Goal: Task Accomplishment & Management: Manage account settings

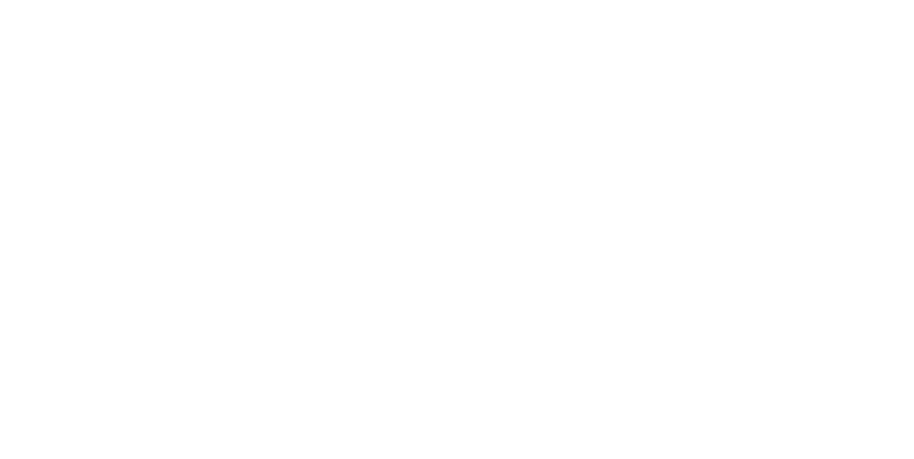
click at [246, 175] on div at bounding box center [457, 229] width 914 height 459
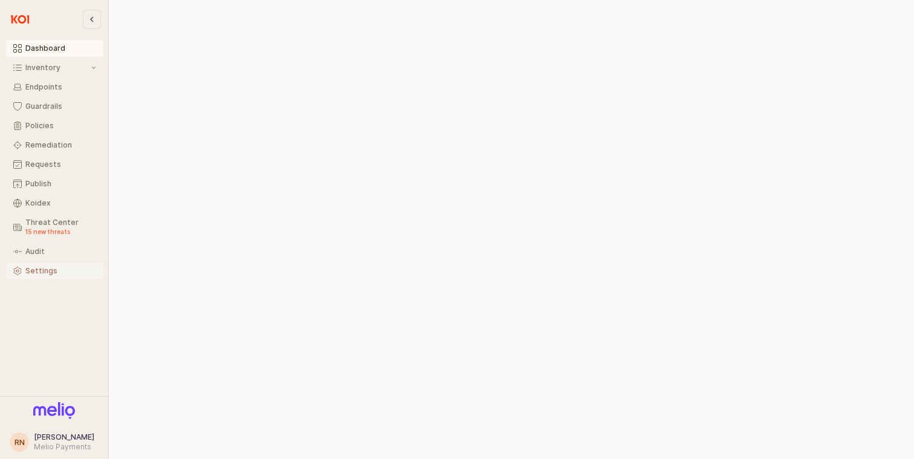
click at [46, 271] on div "Settings" at bounding box center [60, 271] width 71 height 8
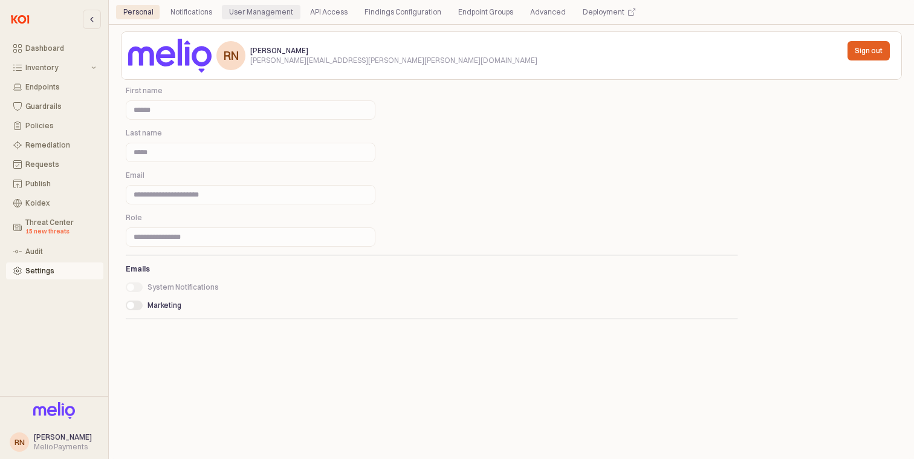
click at [256, 16] on div "User Management" at bounding box center [261, 12] width 64 height 15
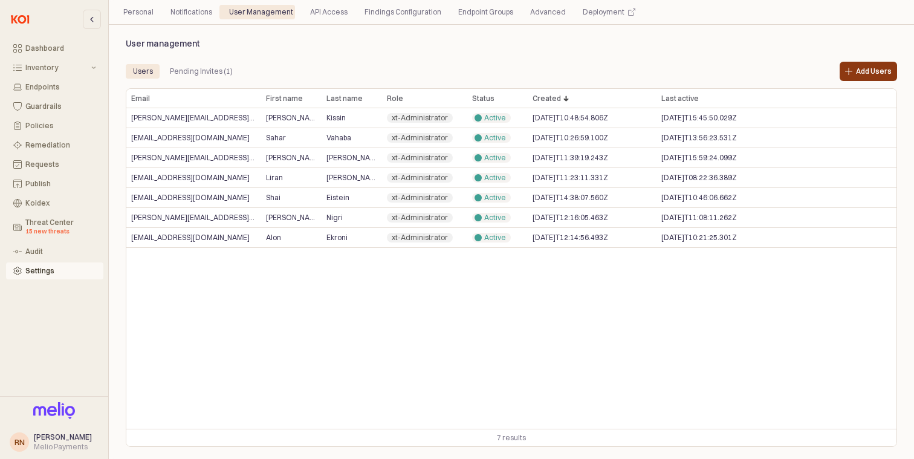
click at [885, 71] on p "Add Users" at bounding box center [874, 71] width 36 height 10
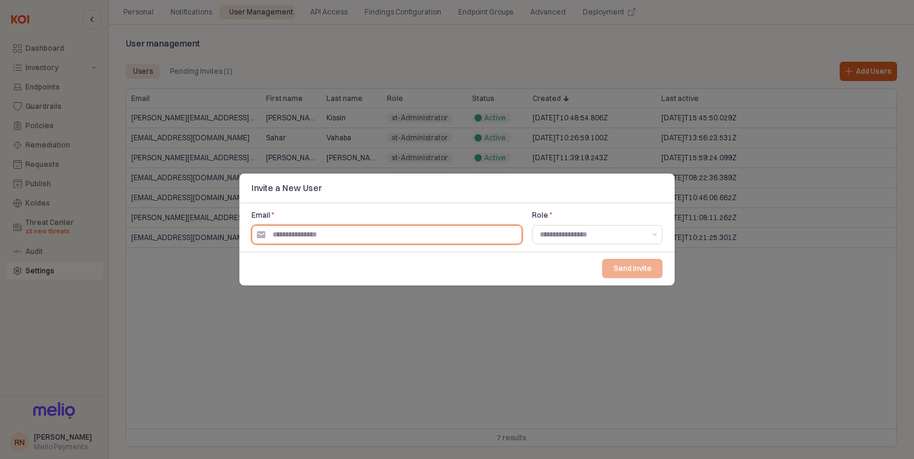
click at [375, 236] on input "Email *" at bounding box center [393, 234] width 256 height 18
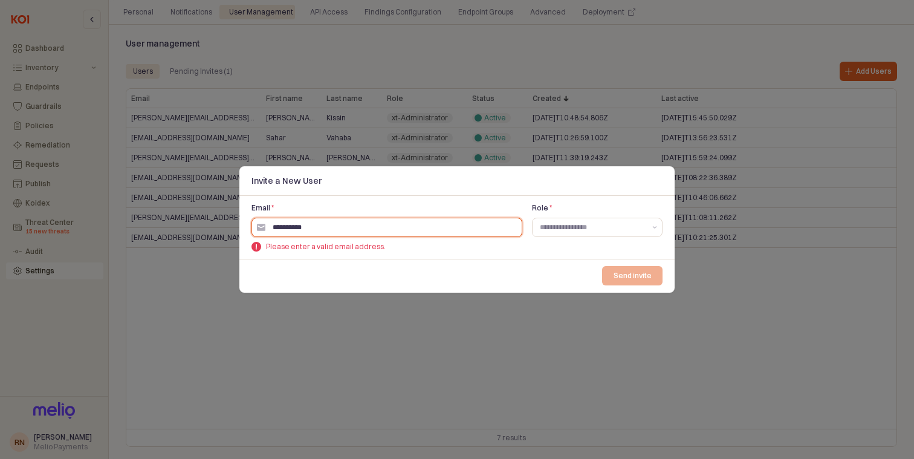
paste input "*********"
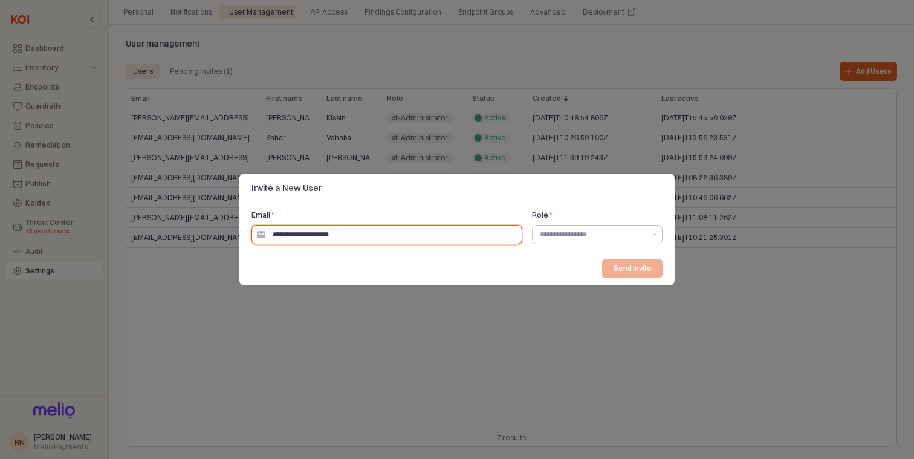
type input "**********"
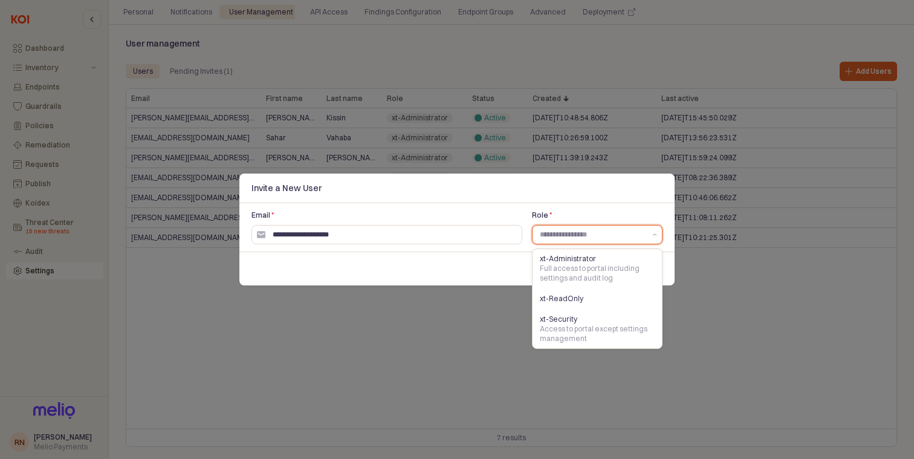
click at [603, 230] on input "Role *" at bounding box center [592, 234] width 105 height 12
click at [603, 264] on div "Full access to portal including settings and audit log" at bounding box center [594, 273] width 108 height 19
type input "**********"
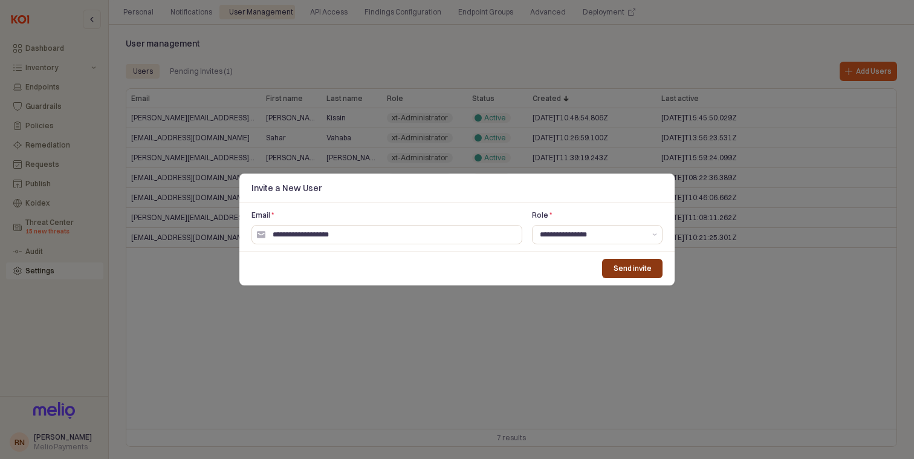
click at [630, 264] on p "Send invite" at bounding box center [632, 269] width 38 height 10
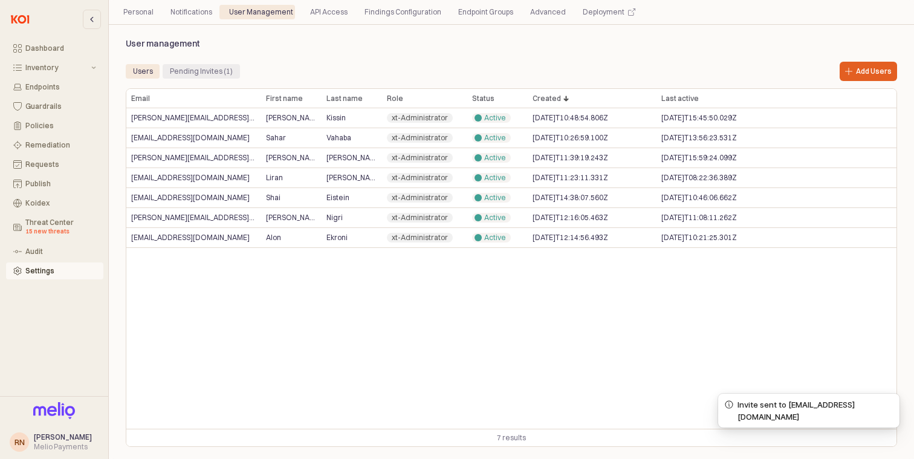
click at [206, 76] on div "Pending Invites (1)" at bounding box center [201, 71] width 63 height 15
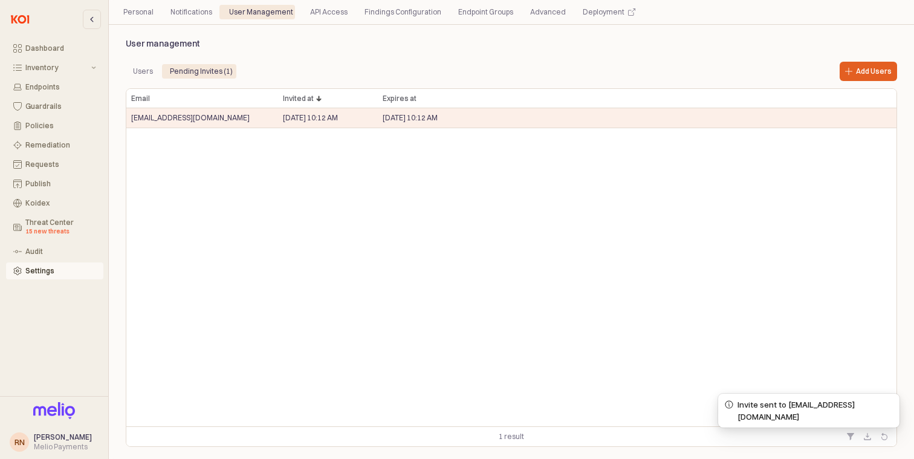
click at [522, 258] on div "Email Email Invited at Invited at Expires at Expires at idan.levy@melio.com May…" at bounding box center [511, 257] width 770 height 337
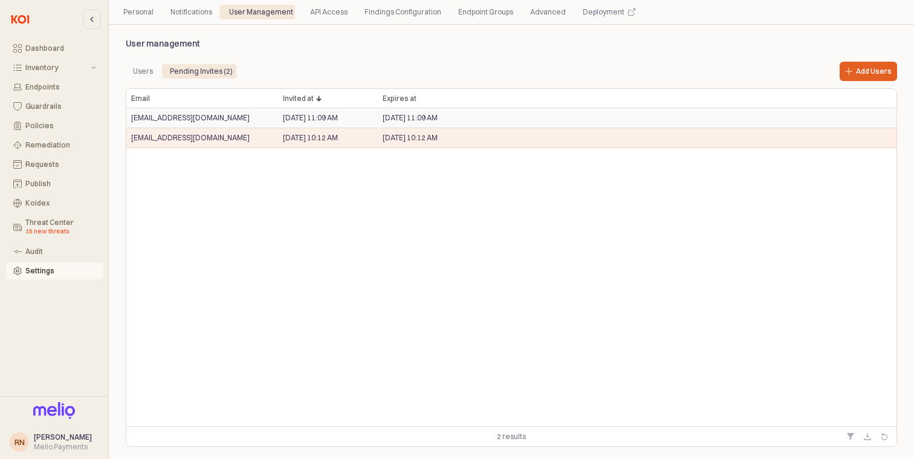
click at [429, 120] on span "Sep 14, 2025 11:09 AM" at bounding box center [410, 118] width 55 height 10
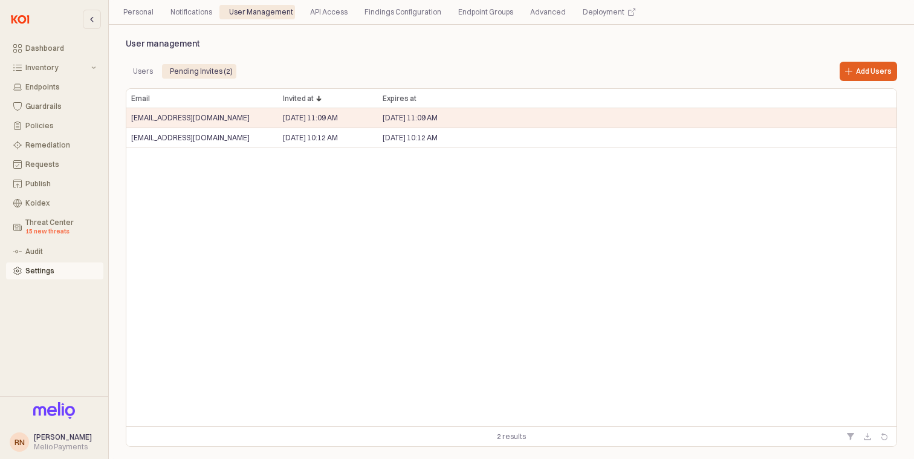
click at [428, 149] on div "Email Email Invited at Invited at Expires at Expires at idan.levy@melio.com Sep…" at bounding box center [511, 257] width 770 height 337
click at [286, 147] on div "May 14, 2025 10:12 AM" at bounding box center [328, 138] width 100 height 20
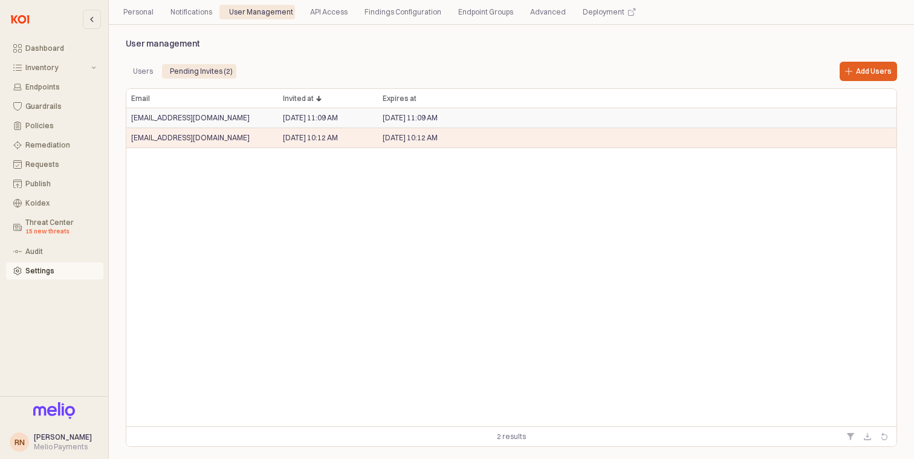
click at [306, 121] on span "Sep 7, 2025 11:09 AM" at bounding box center [310, 118] width 55 height 10
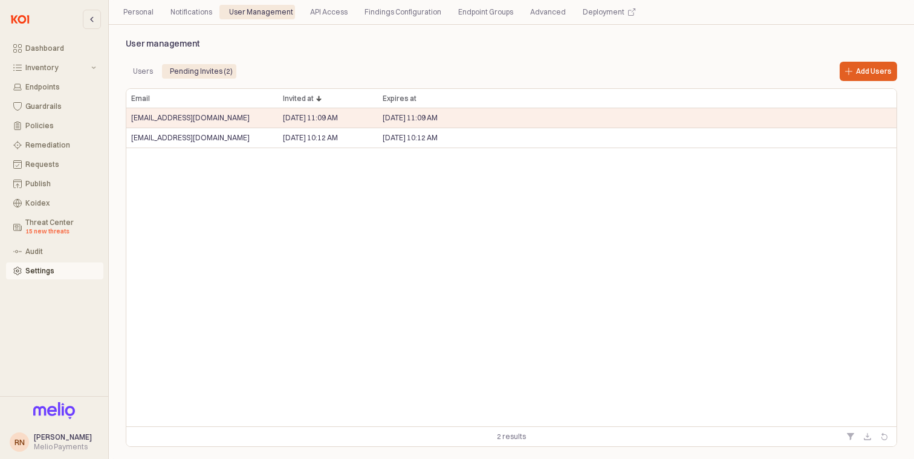
click at [306, 164] on div "Email Email Invited at Invited at Expires at Expires at idan.levy@melio.com Sep…" at bounding box center [511, 257] width 770 height 337
click at [314, 146] on div "May 14, 2025 10:12 AM" at bounding box center [328, 138] width 100 height 20
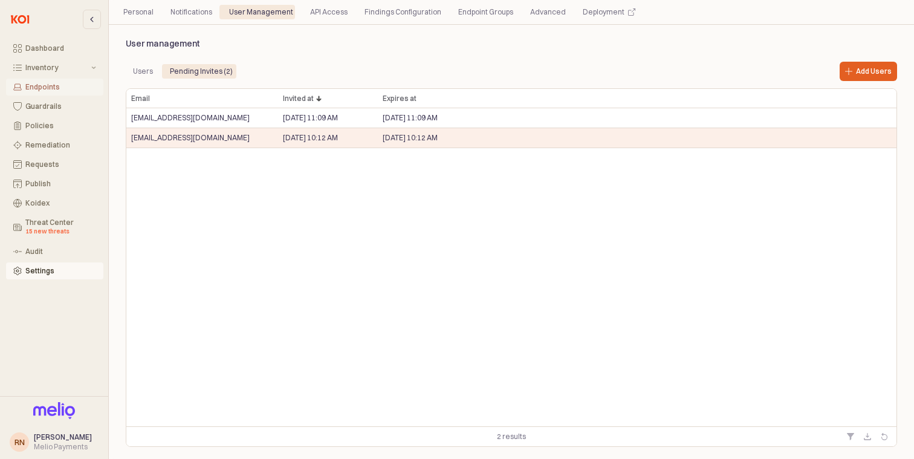
click at [40, 83] on div "Endpoints" at bounding box center [60, 87] width 71 height 8
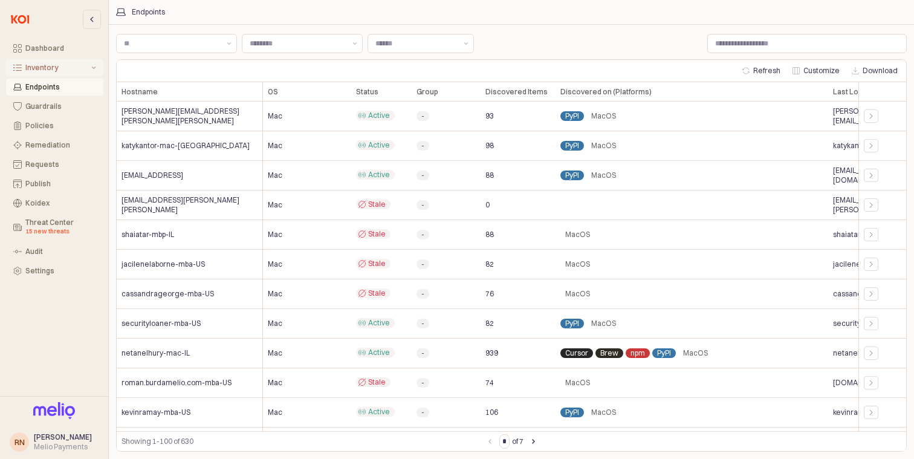
click at [57, 70] on div "Inventory" at bounding box center [56, 67] width 63 height 8
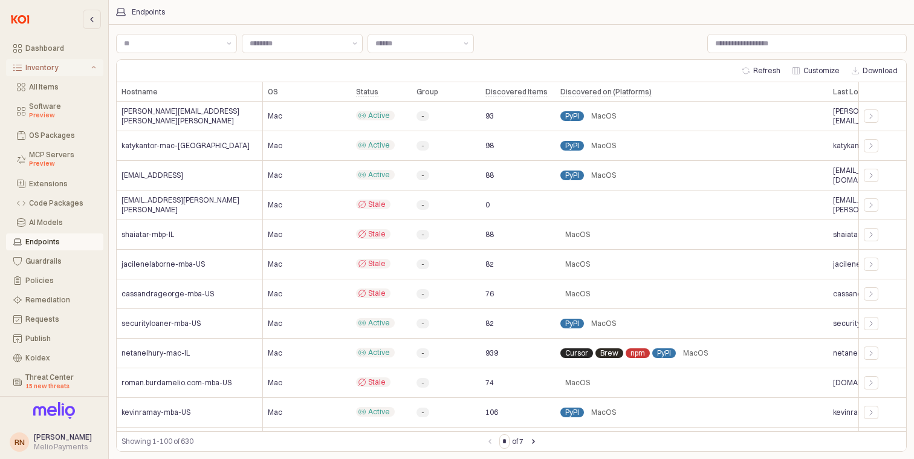
click at [73, 66] on div "Inventory" at bounding box center [56, 67] width 63 height 8
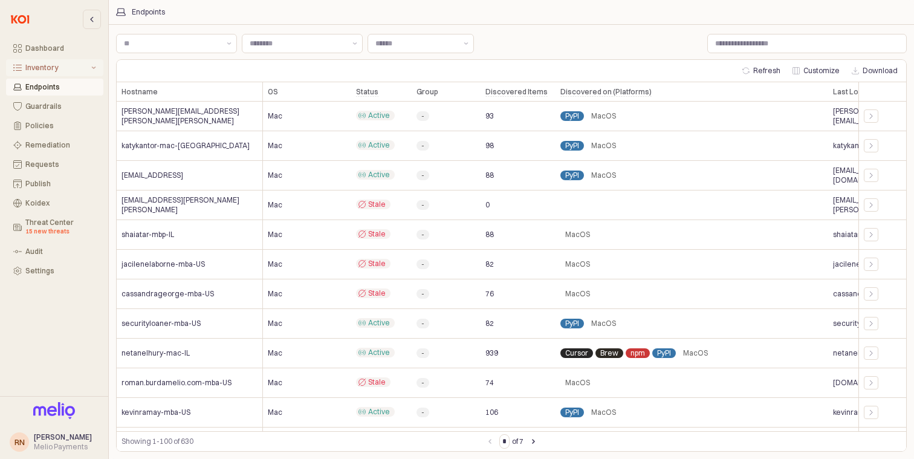
click at [73, 66] on div "Inventory" at bounding box center [56, 67] width 63 height 8
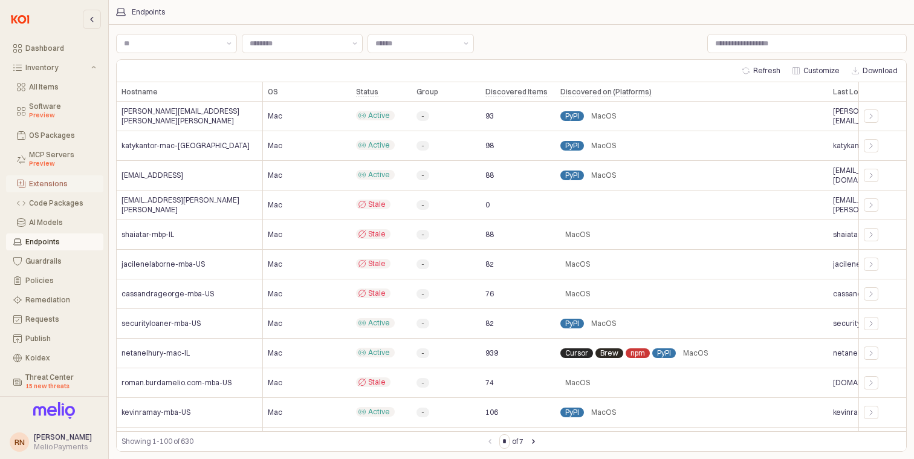
click at [69, 186] on div "Extensions" at bounding box center [62, 184] width 67 height 8
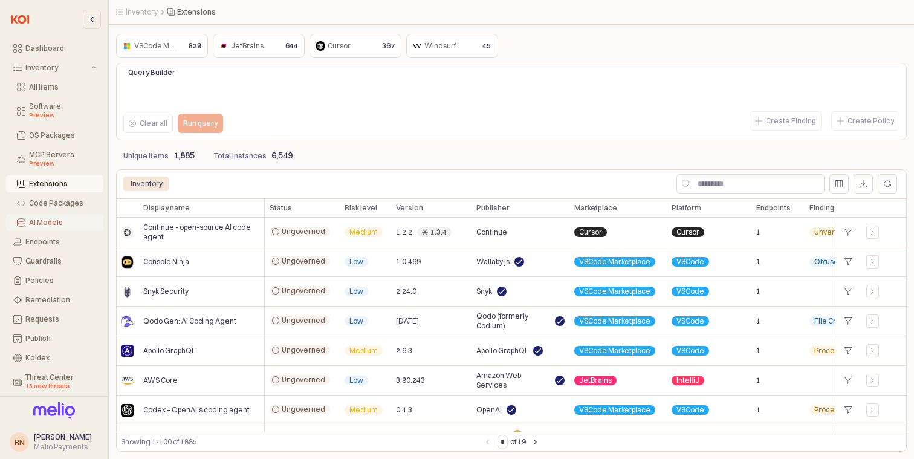
click at [67, 225] on div "AI Models" at bounding box center [62, 222] width 67 height 8
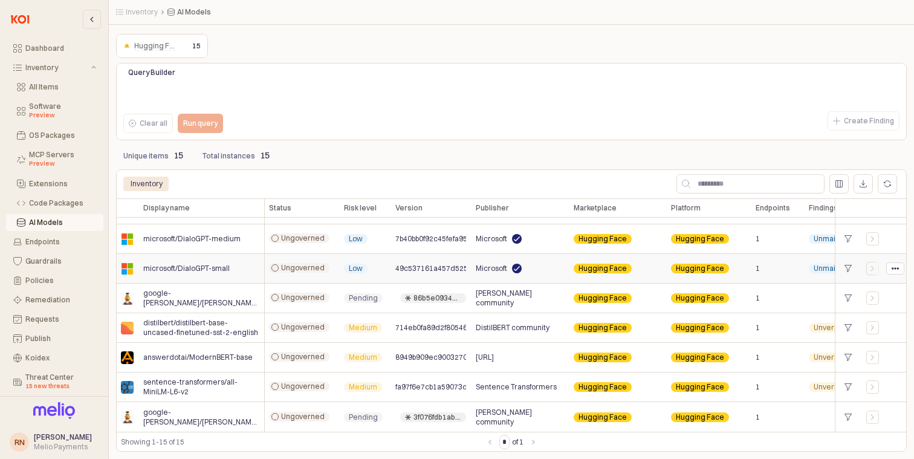
scroll to position [0, 1]
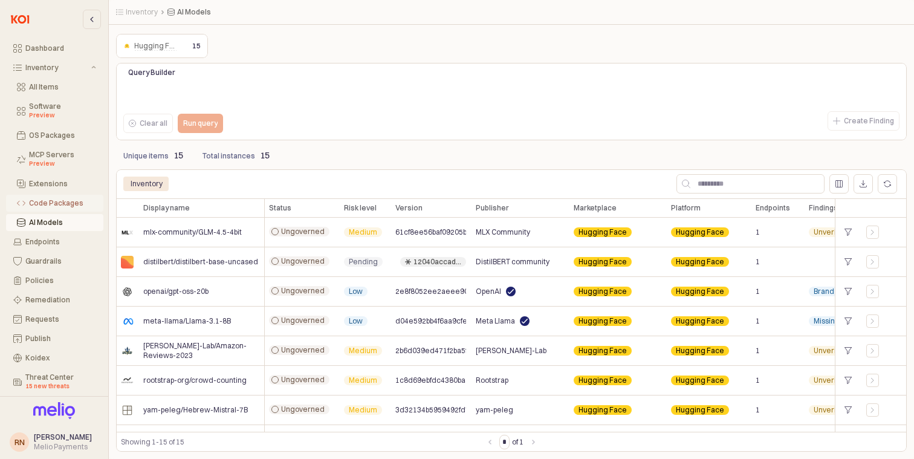
click at [64, 201] on div "Code Packages" at bounding box center [62, 203] width 67 height 8
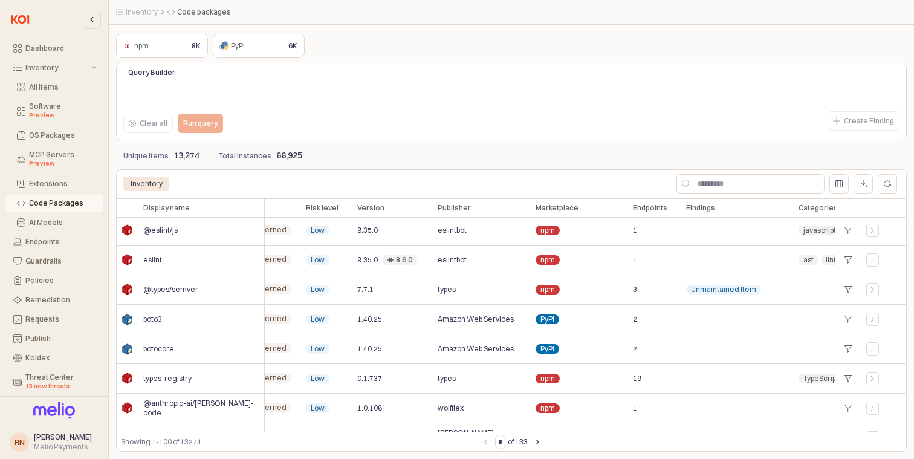
scroll to position [0, 39]
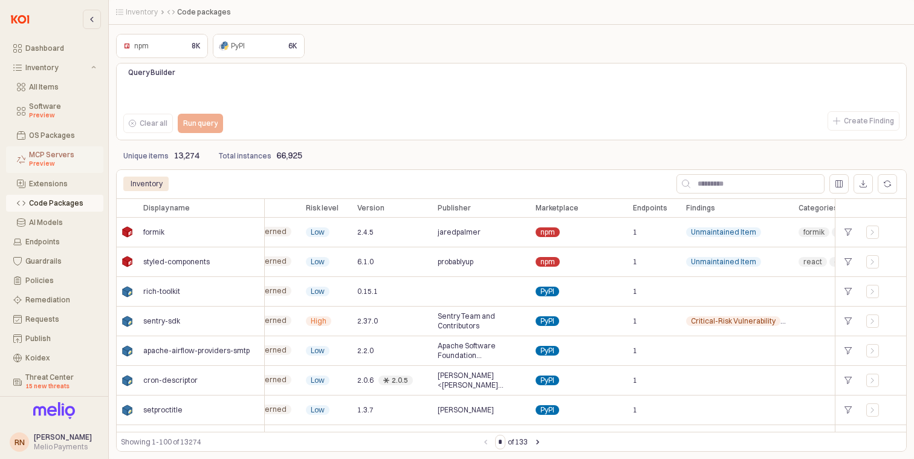
click at [68, 160] on div "Preview" at bounding box center [62, 164] width 67 height 10
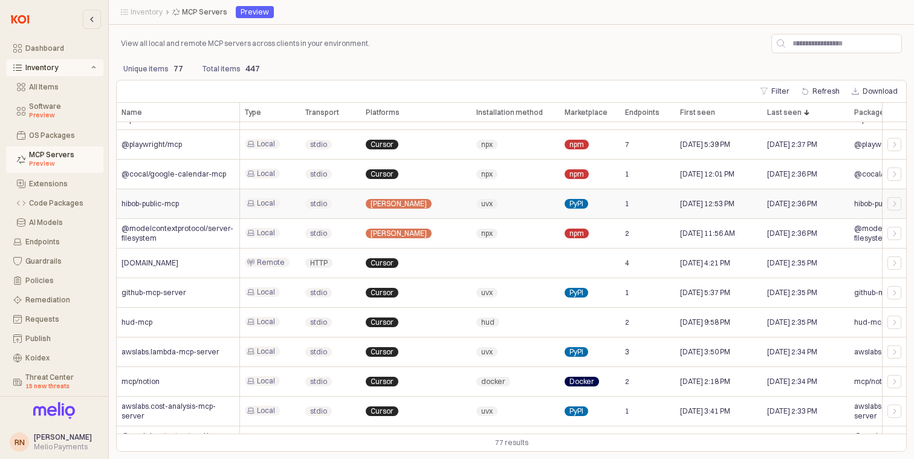
scroll to position [702, 5]
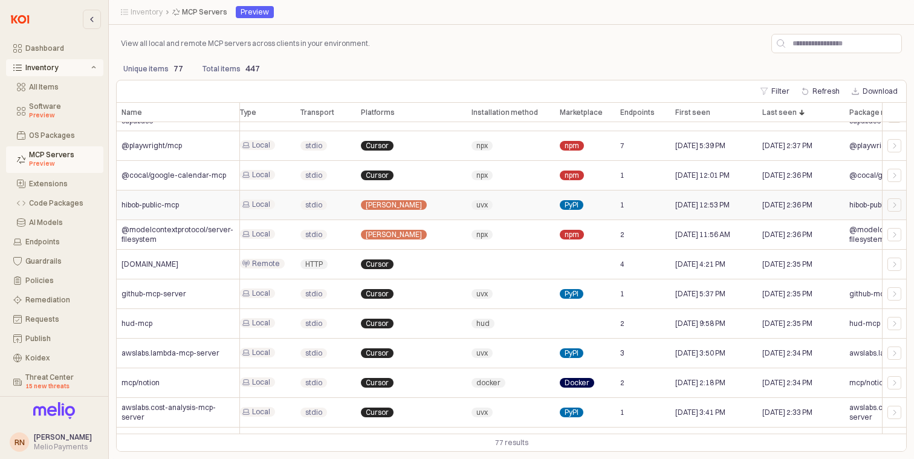
click at [128, 206] on span "hibob-public-mcp" at bounding box center [149, 205] width 57 height 10
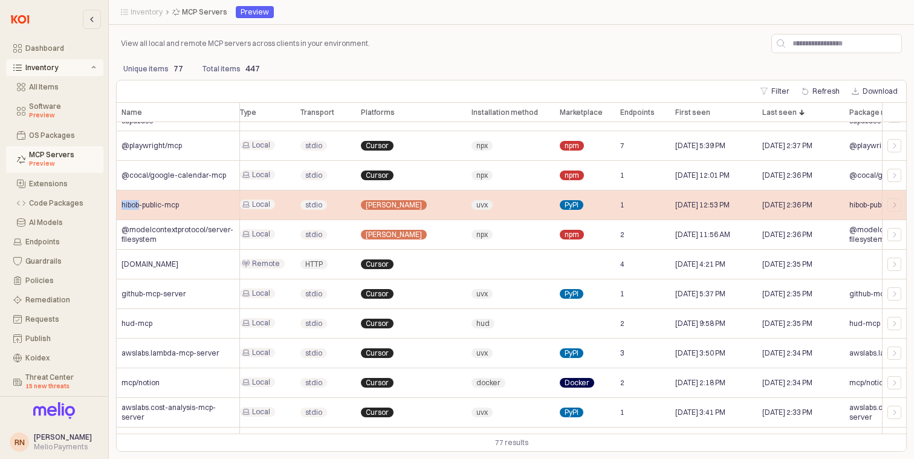
click at [128, 206] on span "hibob-public-mcp" at bounding box center [149, 205] width 57 height 10
click at [202, 206] on div "hibob-public-mcp" at bounding box center [178, 205] width 123 height 30
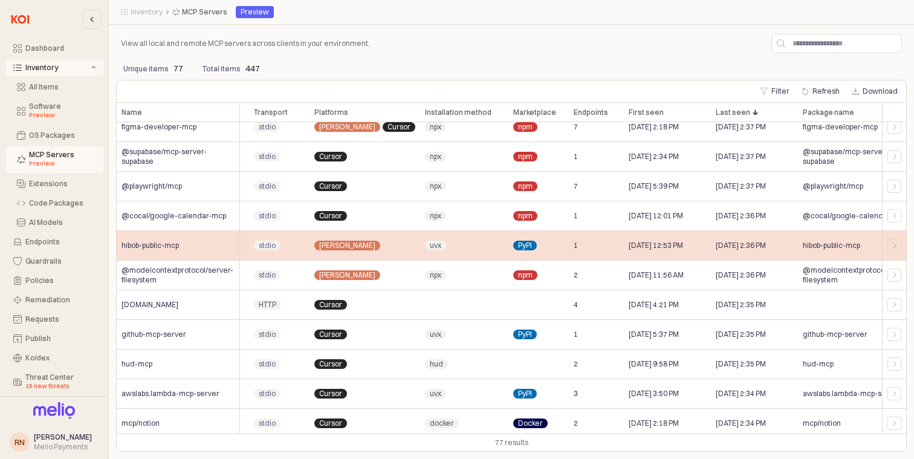
scroll to position [661, 0]
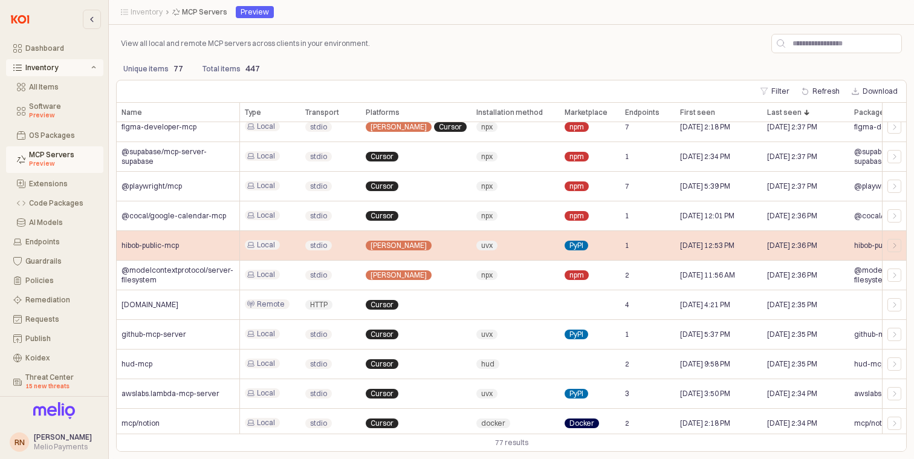
click at [159, 248] on span "hibob-public-mcp" at bounding box center [149, 246] width 57 height 10
click at [893, 245] on icon "App Frame" at bounding box center [894, 245] width 7 height 7
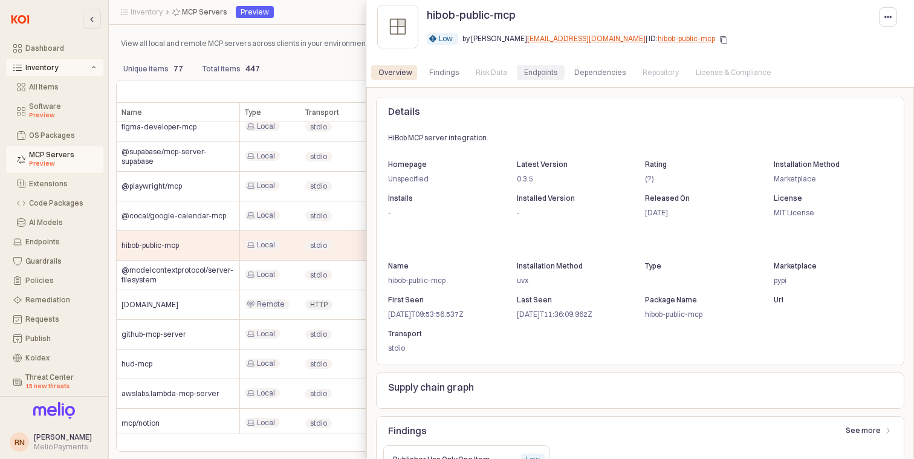
click at [546, 74] on div "Endpoints" at bounding box center [540, 72] width 33 height 15
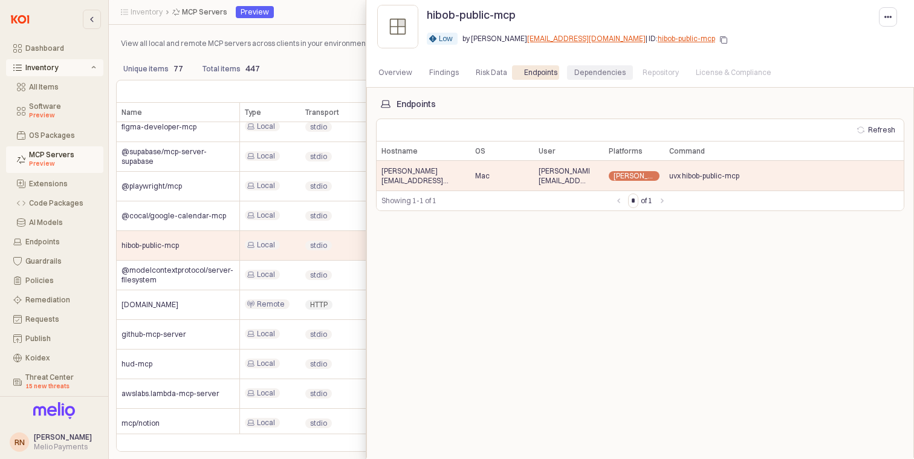
click at [578, 70] on div "Dependencies" at bounding box center [599, 72] width 51 height 15
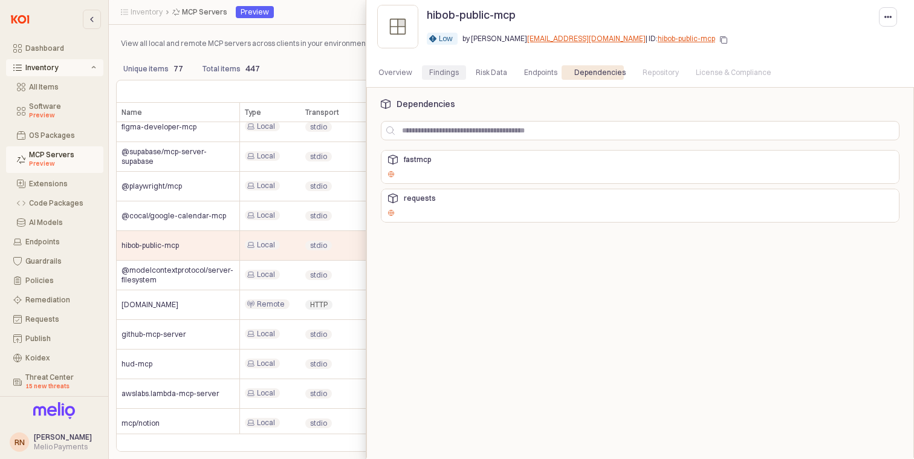
click at [444, 76] on div "Findings" at bounding box center [444, 72] width 30 height 15
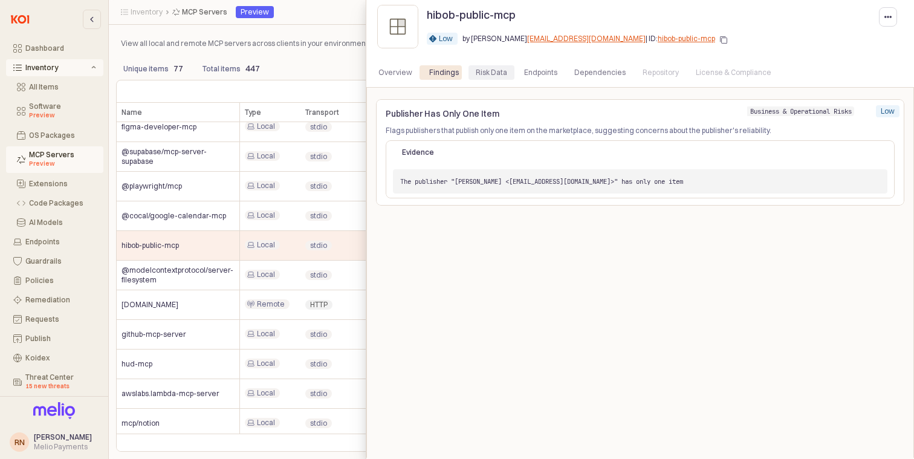
click at [485, 71] on div "Risk Data" at bounding box center [491, 72] width 31 height 15
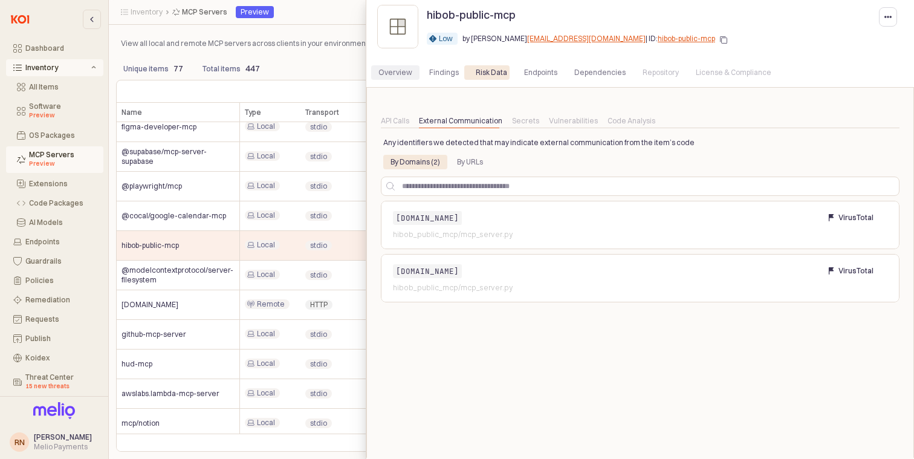
click at [389, 71] on div "Overview" at bounding box center [395, 72] width 34 height 15
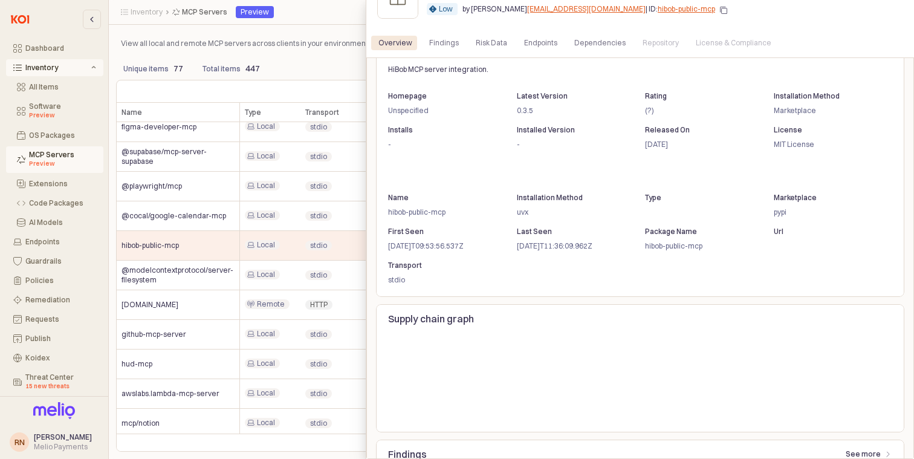
scroll to position [0, 0]
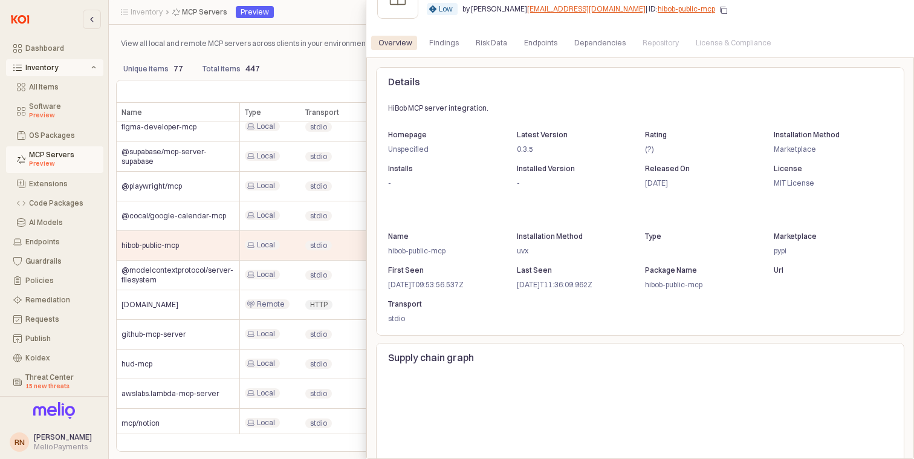
click at [807, 151] on p "Marketplace" at bounding box center [826, 149] width 106 height 11
click at [806, 151] on p "Marketplace" at bounding box center [826, 149] width 106 height 11
click at [528, 249] on p "uvx" at bounding box center [569, 250] width 106 height 11
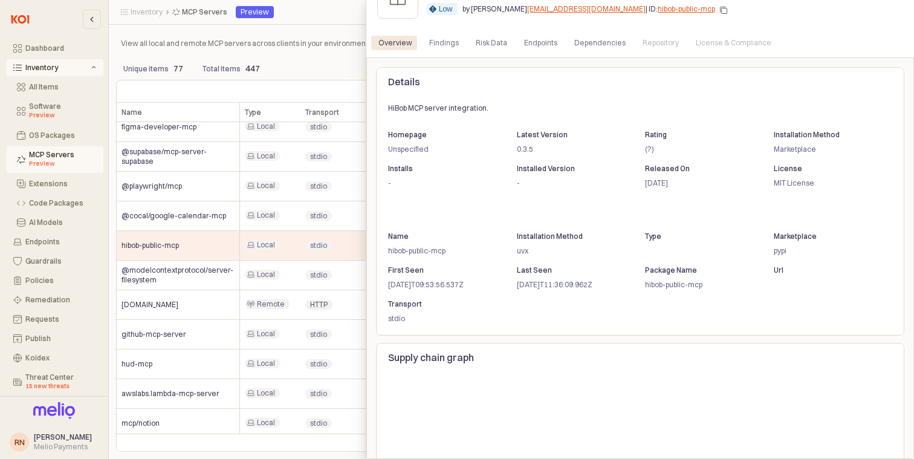
click at [595, 228] on div "Installation Method uvx" at bounding box center [575, 244] width 129 height 34
click at [664, 280] on p "hibob-public-mcp" at bounding box center [698, 284] width 106 height 11
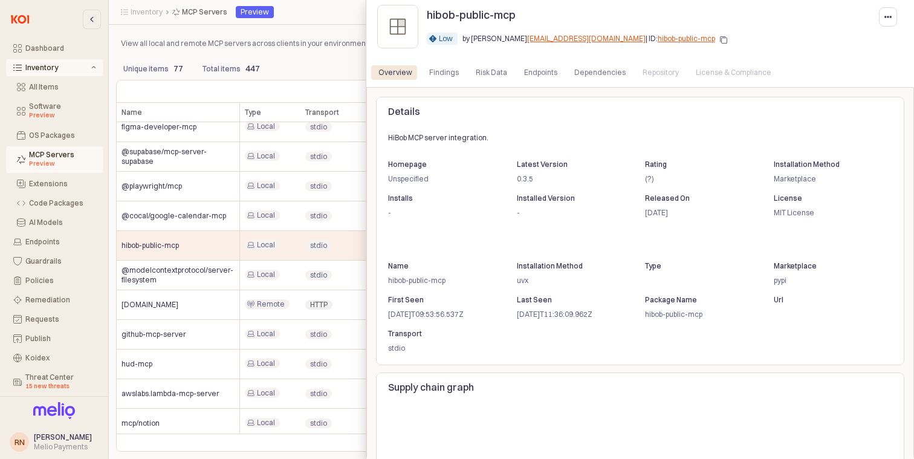
click at [305, 121] on div at bounding box center [457, 229] width 914 height 459
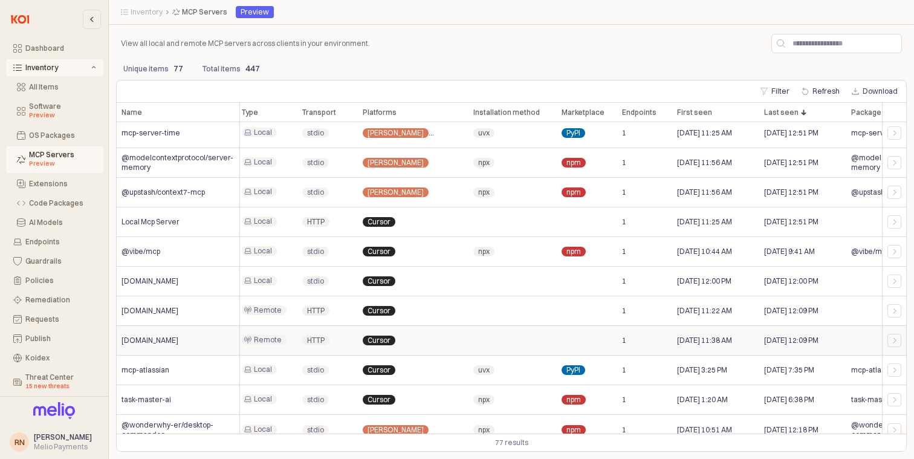
scroll to position [1969, 3]
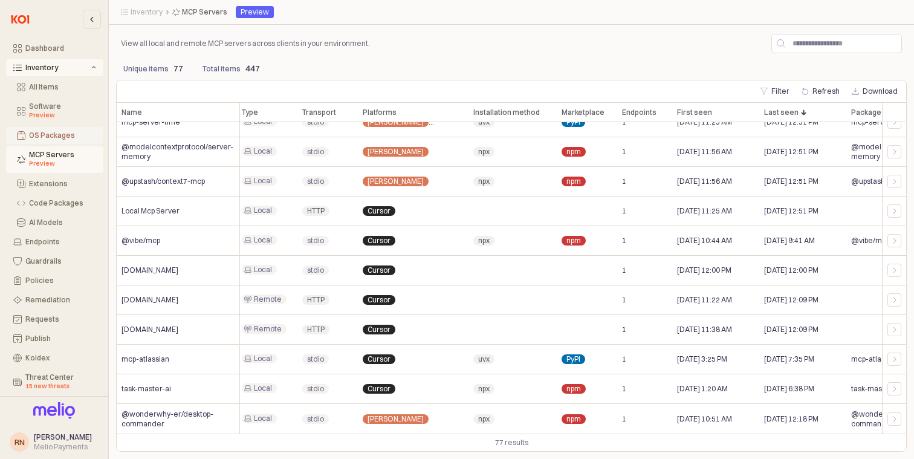
click at [81, 136] on div "OS Packages" at bounding box center [62, 135] width 67 height 8
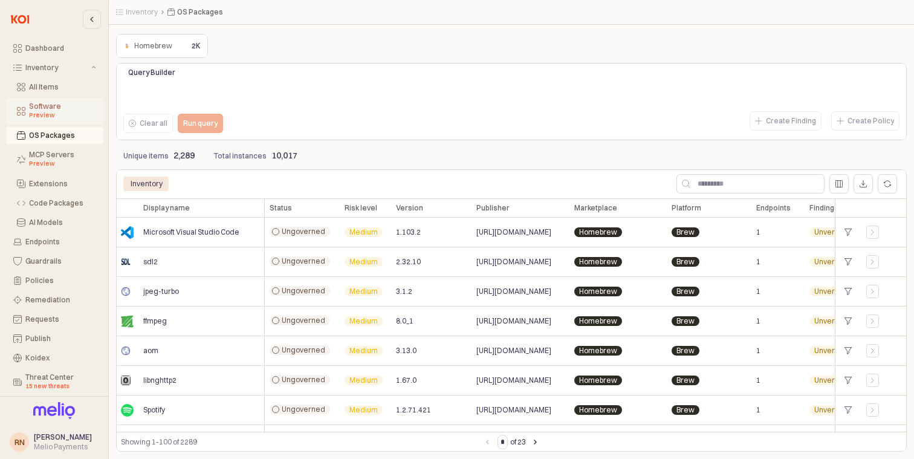
click at [58, 115] on div "Preview" at bounding box center [62, 116] width 67 height 10
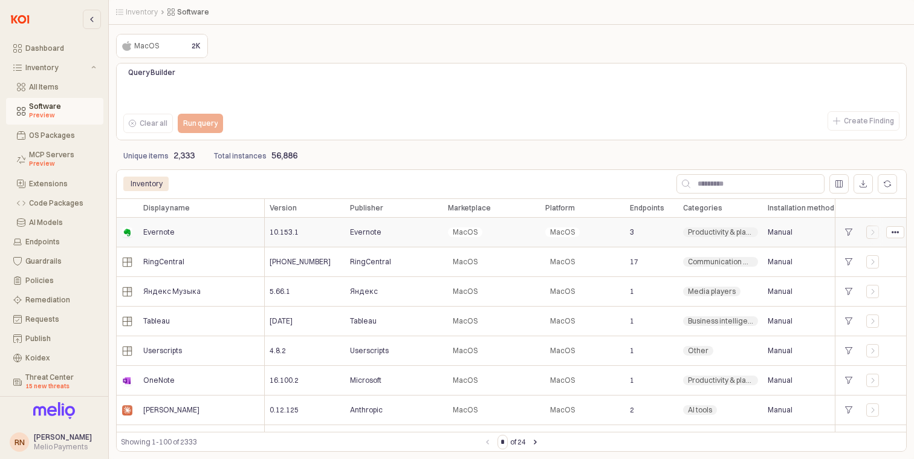
scroll to position [2233, 0]
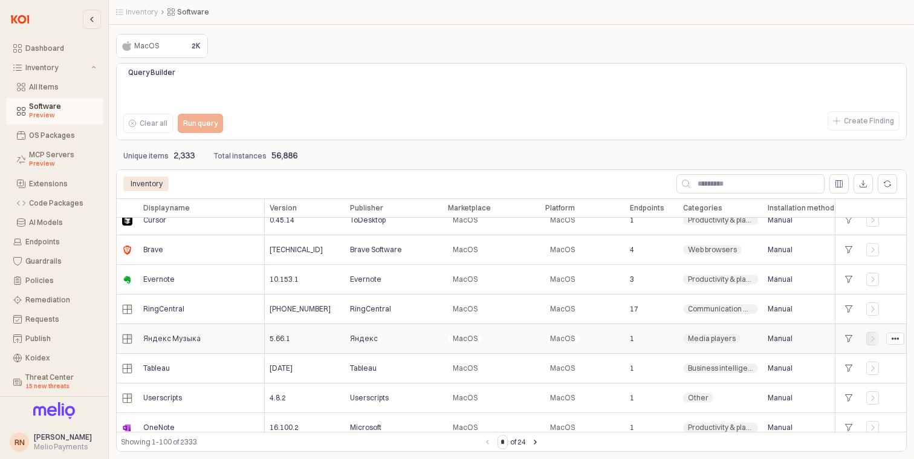
click at [869, 340] on div "App Frame" at bounding box center [873, 338] width 12 height 7
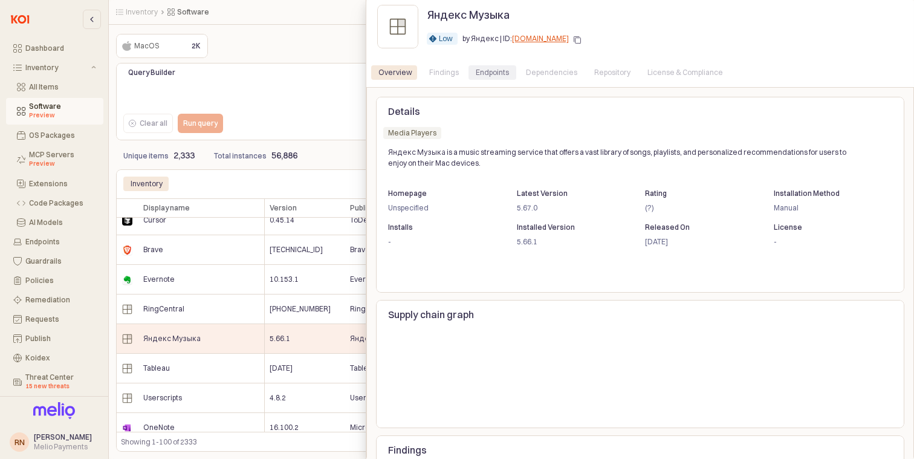
click at [476, 71] on div "Endpoints" at bounding box center [492, 72] width 33 height 15
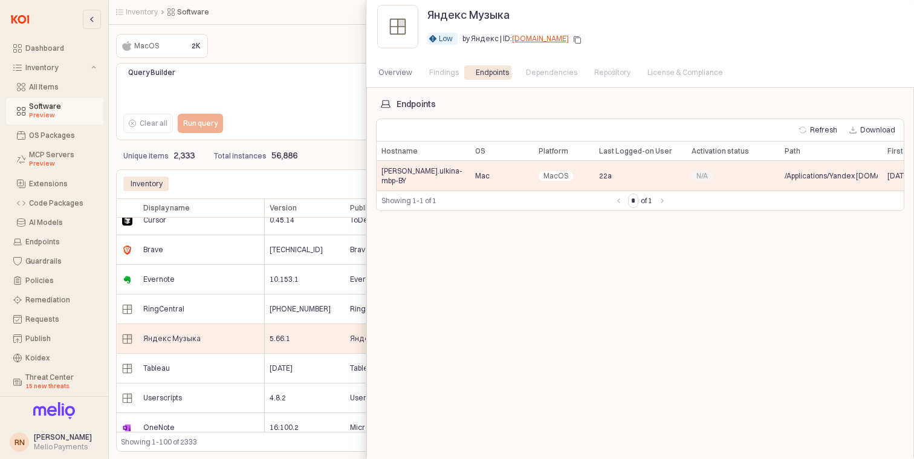
click at [299, 333] on div at bounding box center [457, 229] width 914 height 459
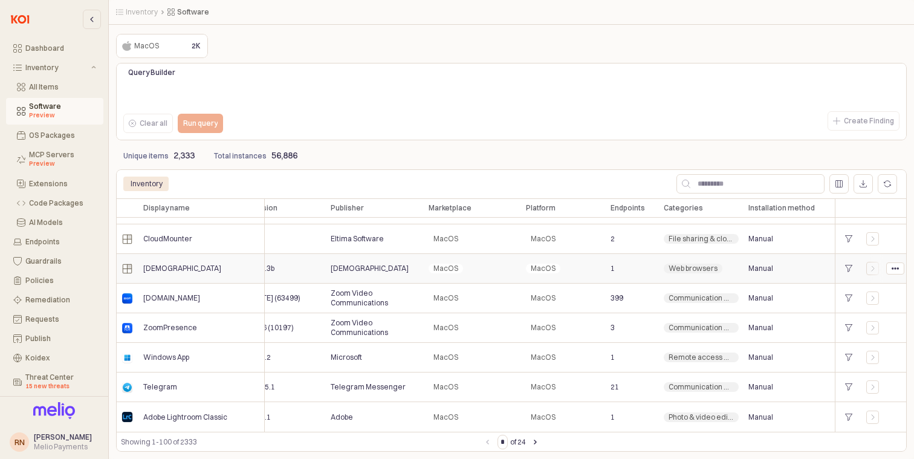
scroll to position [2748, 0]
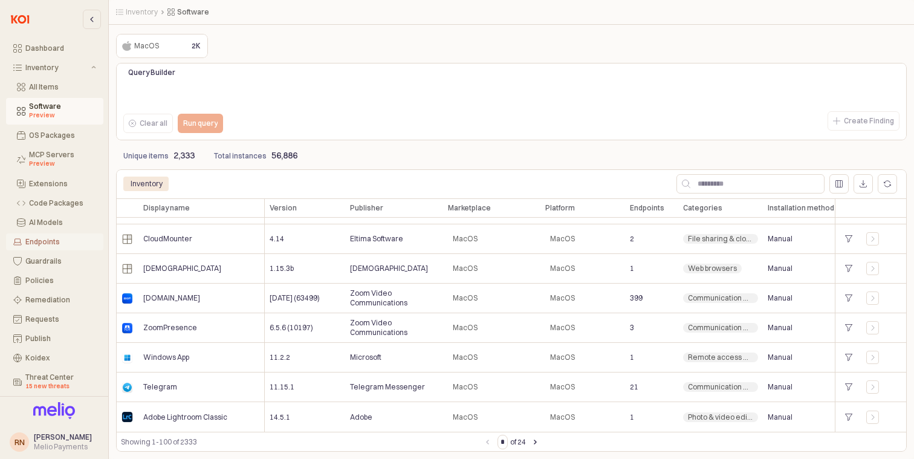
click at [53, 246] on div "Endpoints" at bounding box center [60, 242] width 71 height 8
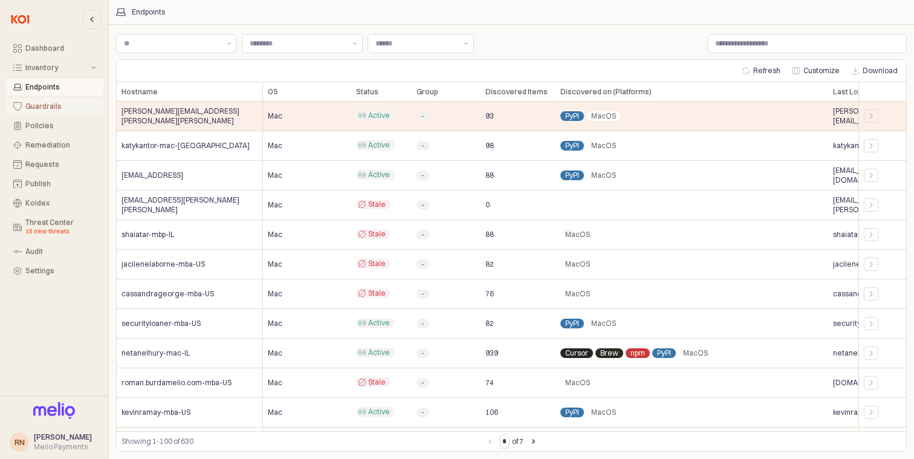
click at [46, 109] on div "Guardrails" at bounding box center [60, 106] width 71 height 8
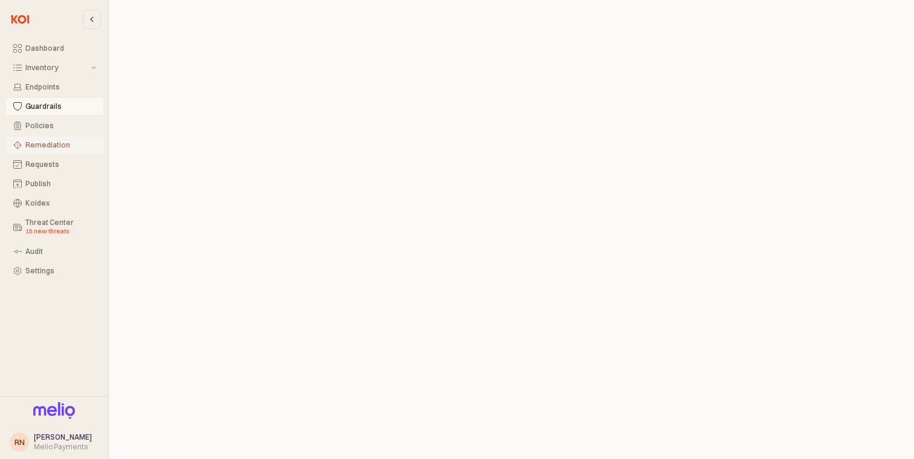
scroll to position [3, 0]
click at [55, 128] on div "Policies" at bounding box center [60, 125] width 71 height 8
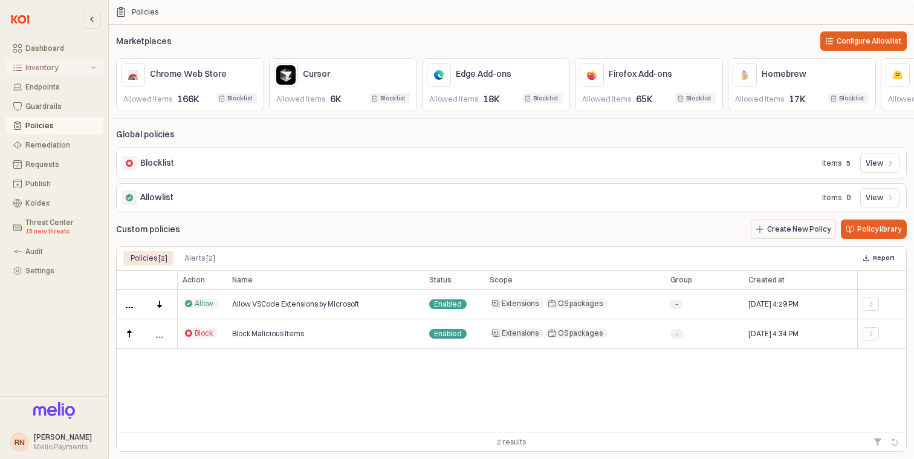
click at [55, 63] on button "Inventory" at bounding box center [54, 67] width 97 height 17
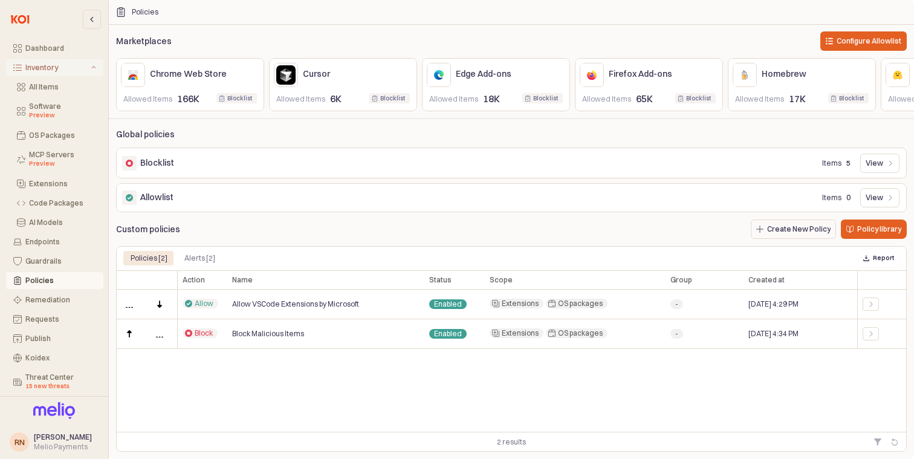
click at [54, 64] on div "Inventory" at bounding box center [56, 67] width 63 height 8
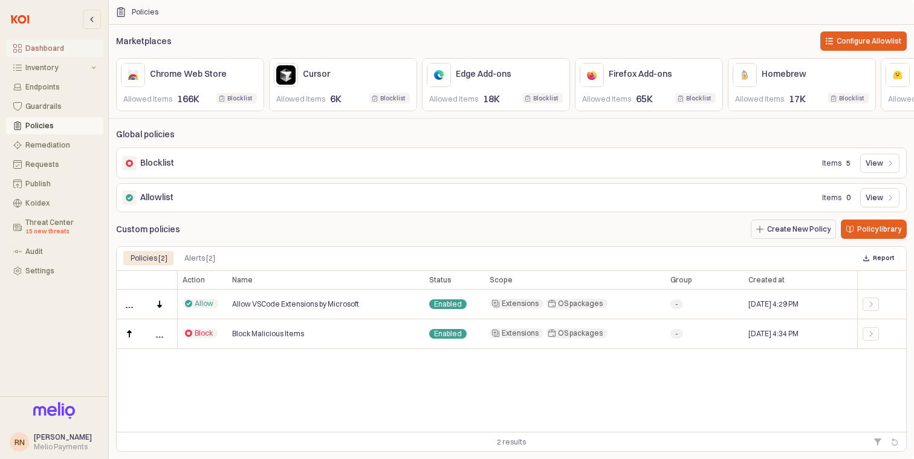
click at [73, 45] on div "Dashboard" at bounding box center [60, 48] width 71 height 8
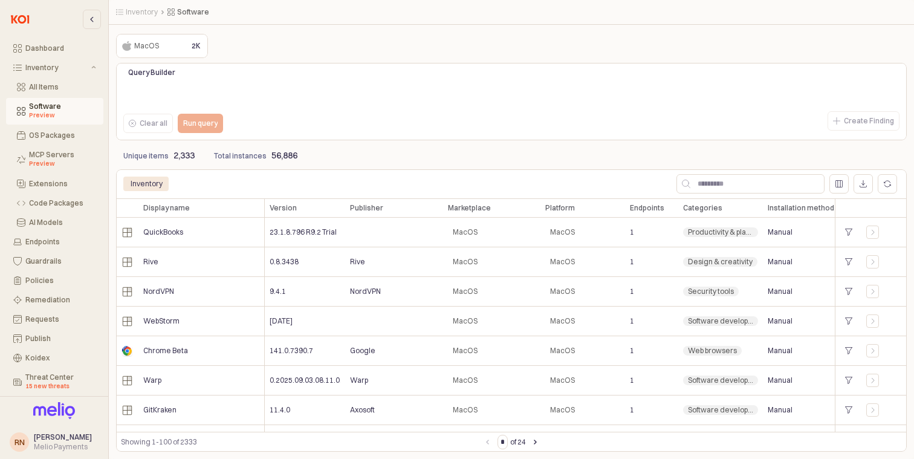
click at [181, 45] on div "MacOS MacOS" at bounding box center [151, 46] width 63 height 15
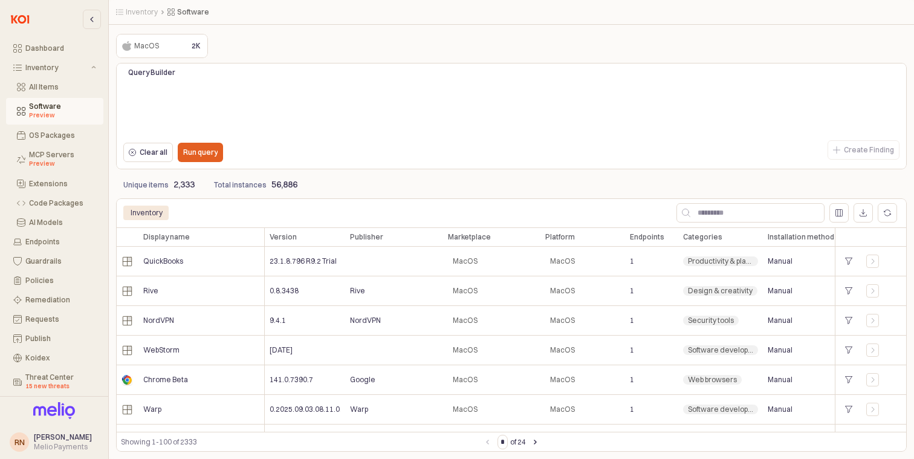
click at [16, 23] on img at bounding box center [19, 19] width 25 height 15
click at [36, 49] on div "Dashboard" at bounding box center [60, 48] width 71 height 8
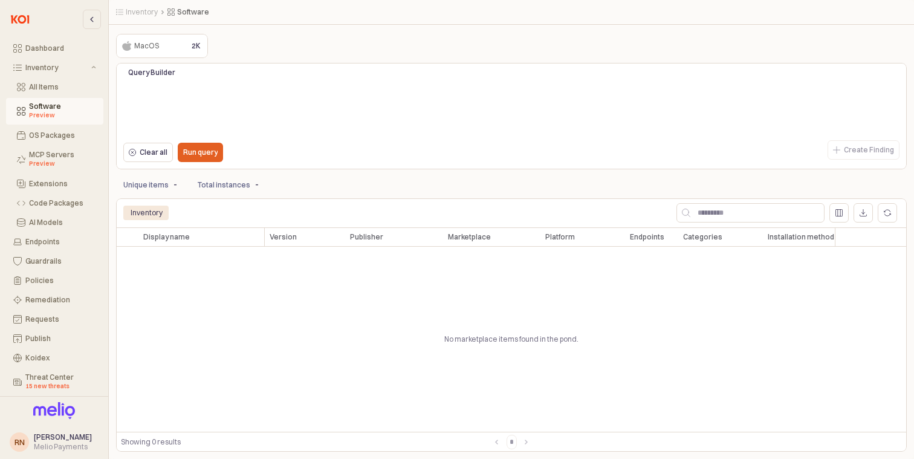
click at [180, 37] on div "MacOS MacOS" at bounding box center [150, 45] width 65 height 19
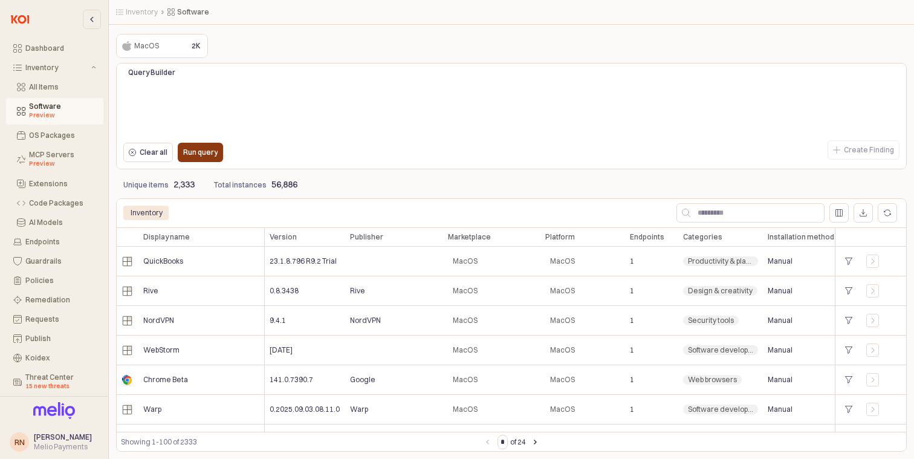
click at [208, 149] on p "Run query" at bounding box center [200, 152] width 34 height 10
click at [160, 158] on div "Clear all" at bounding box center [148, 152] width 39 height 18
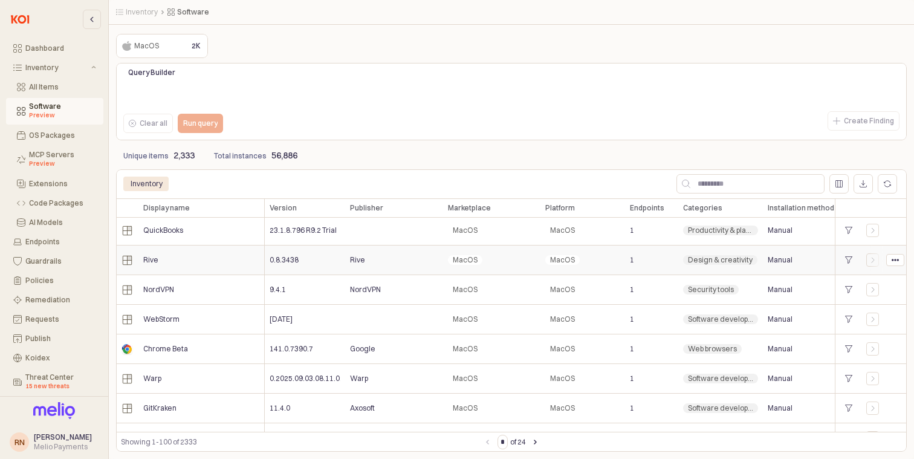
scroll to position [2, 118]
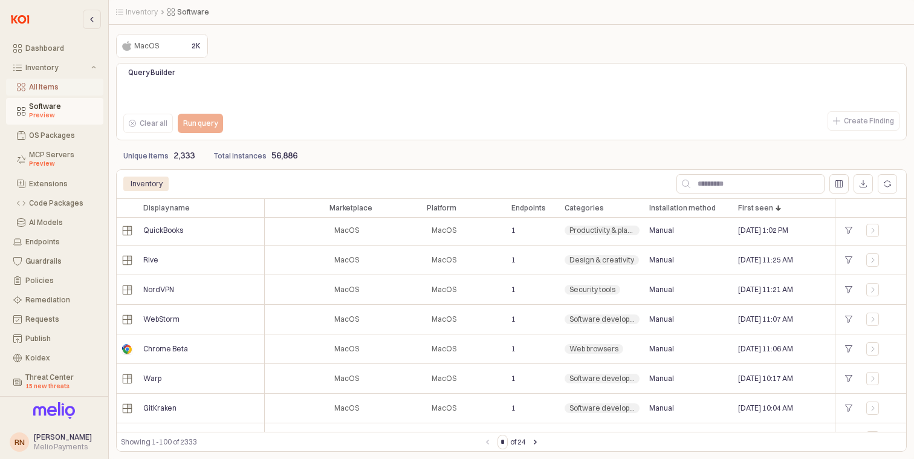
click at [59, 81] on button "All Items" at bounding box center [54, 87] width 97 height 17
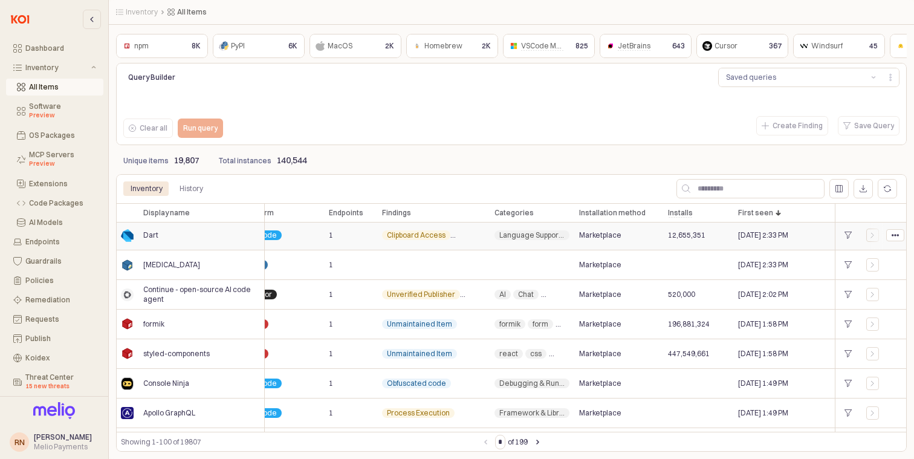
scroll to position [2, 0]
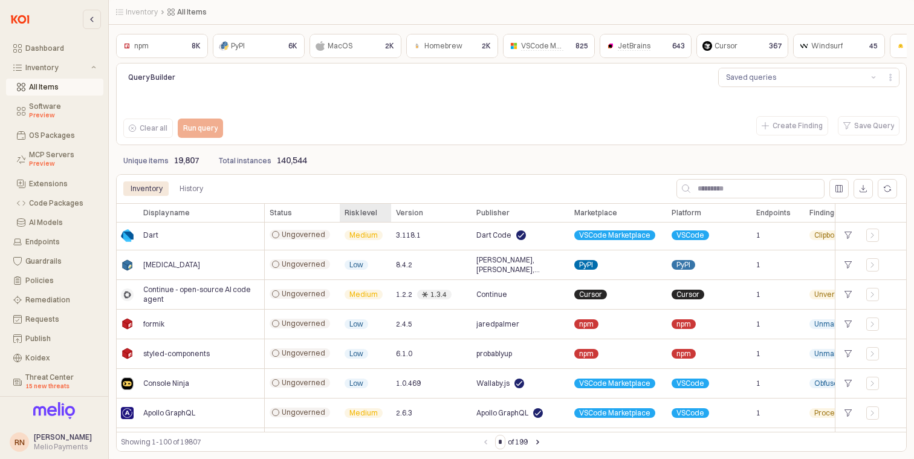
click at [368, 215] on div "Risk level Risk level" at bounding box center [365, 212] width 51 height 19
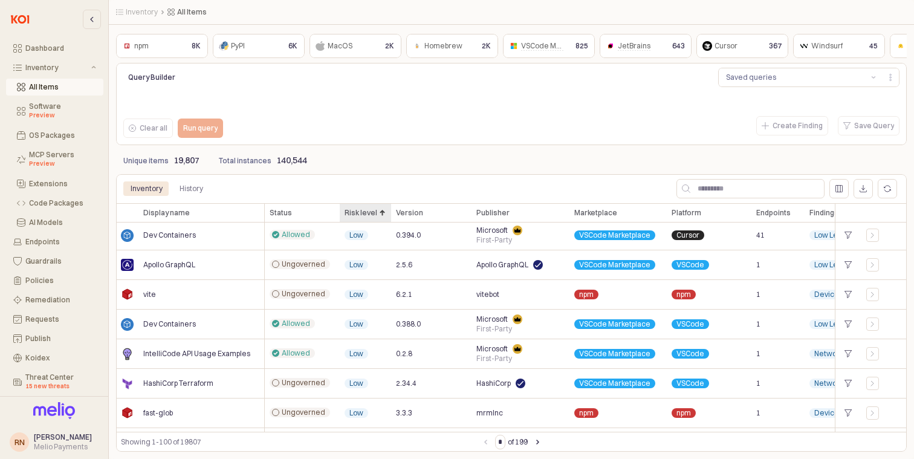
click at [370, 213] on div "Risk level Risk level" at bounding box center [365, 212] width 51 height 19
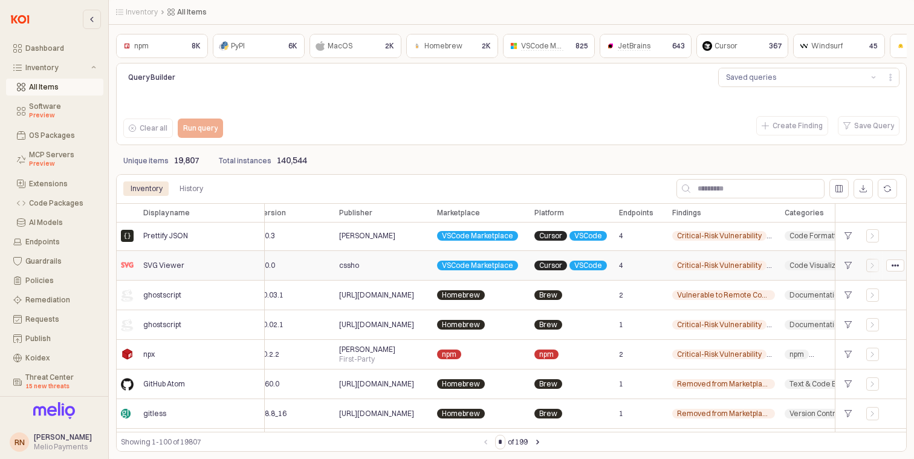
scroll to position [1, 0]
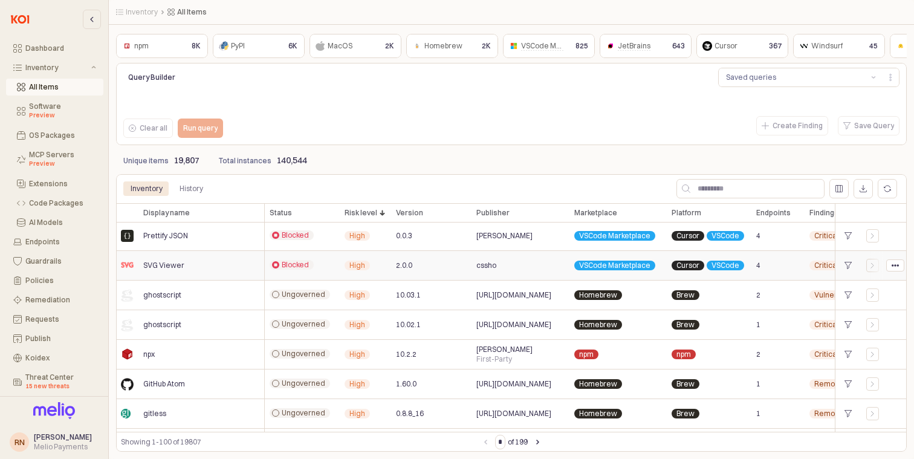
click at [759, 265] on span "4" at bounding box center [758, 266] width 4 height 10
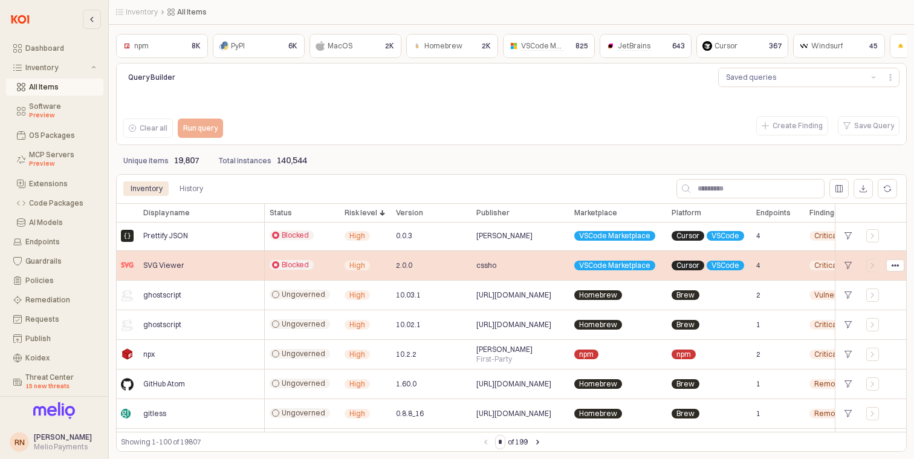
click at [367, 280] on div "High" at bounding box center [365, 266] width 51 height 30
drag, startPoint x: 755, startPoint y: 266, endPoint x: 772, endPoint y: 267, distance: 17.0
click at [772, 267] on div "4" at bounding box center [777, 266] width 53 height 30
click at [745, 267] on div "Cursor VSCode" at bounding box center [709, 266] width 85 height 30
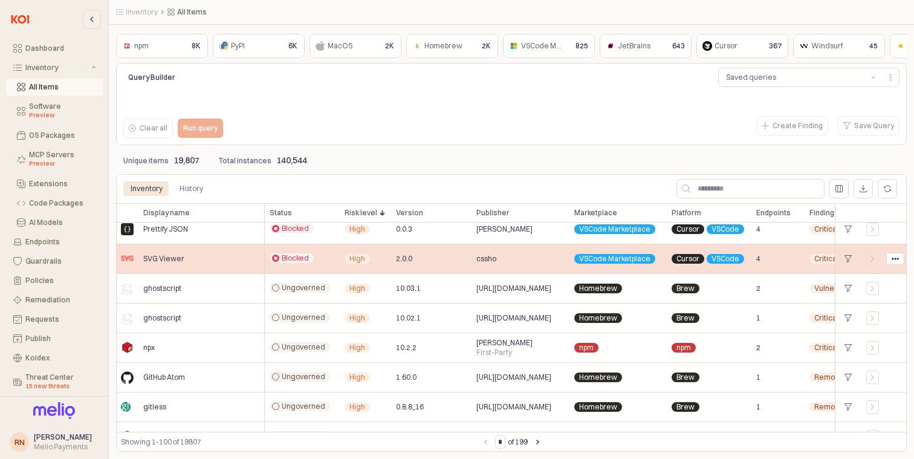
scroll to position [0, 0]
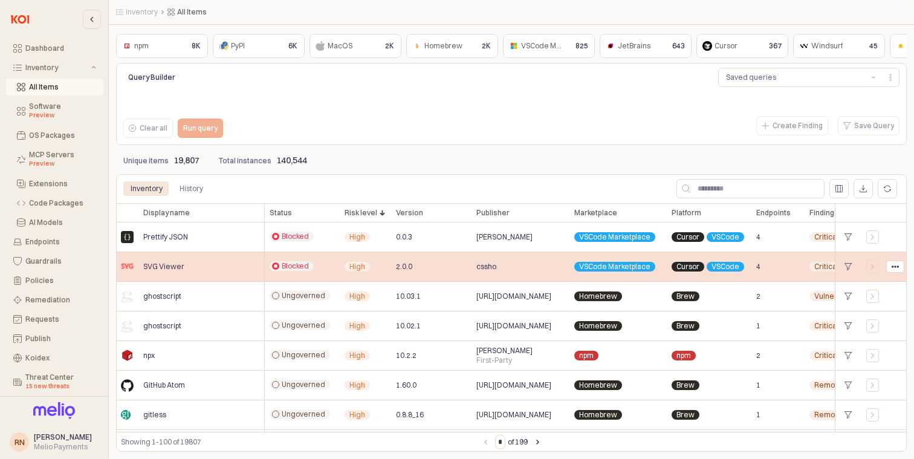
click at [174, 270] on span "SVG Viewer" at bounding box center [163, 267] width 41 height 10
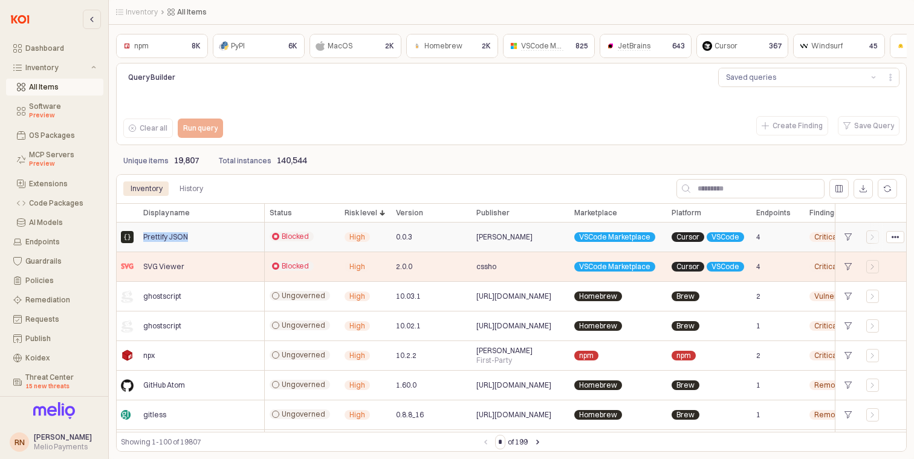
drag, startPoint x: 203, startPoint y: 240, endPoint x: 140, endPoint y: 241, distance: 63.5
click at [140, 241] on div "Prettify JSON" at bounding box center [201, 237] width 126 height 30
copy span "Prettify JSON"
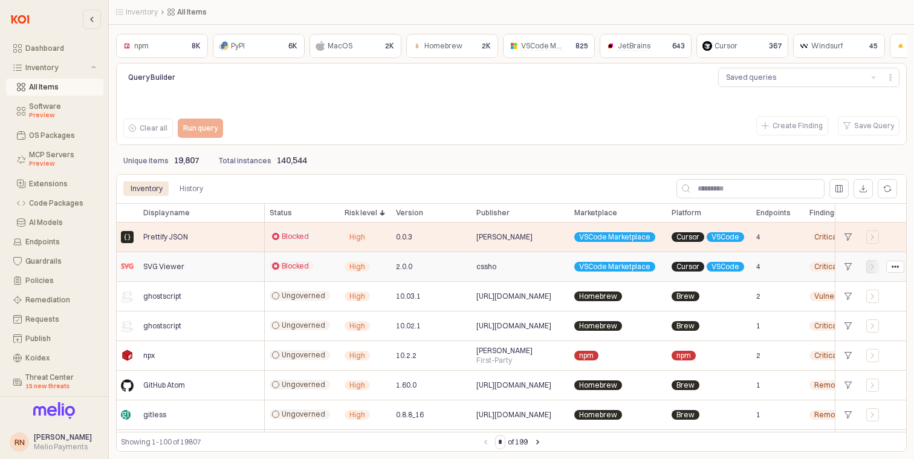
click at [870, 271] on div "App Frame" at bounding box center [872, 266] width 13 height 13
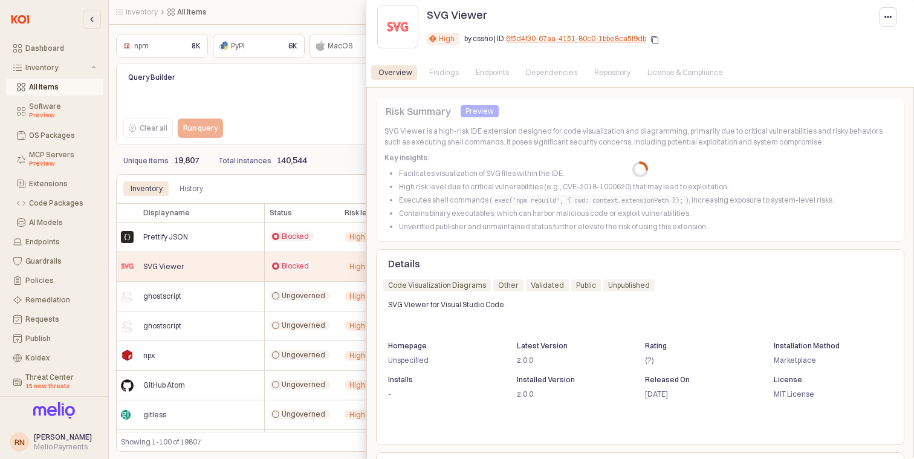
click at [491, 74] on div "Endpoints" at bounding box center [492, 72] width 33 height 15
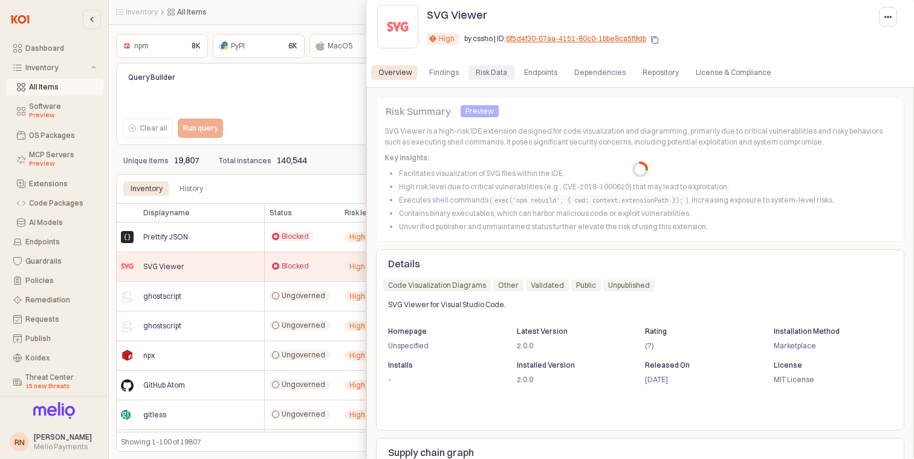
click at [502, 70] on div "Risk Data" at bounding box center [491, 72] width 31 height 15
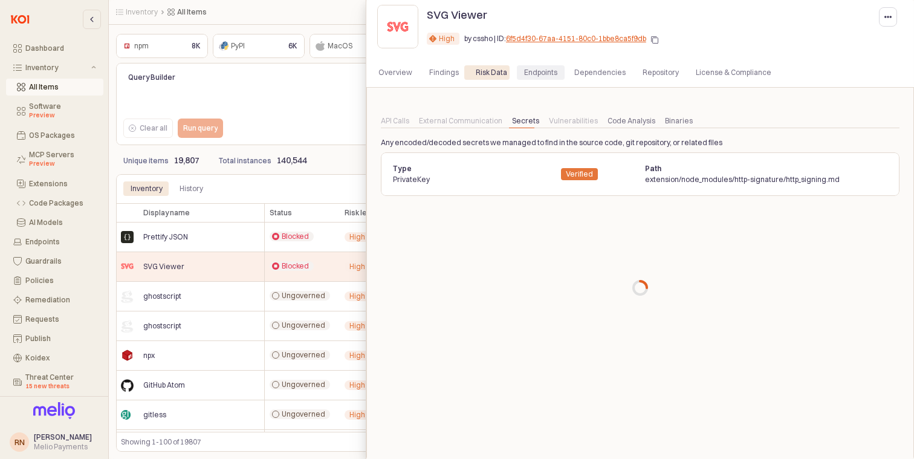
click at [555, 74] on div "Endpoints" at bounding box center [541, 72] width 48 height 15
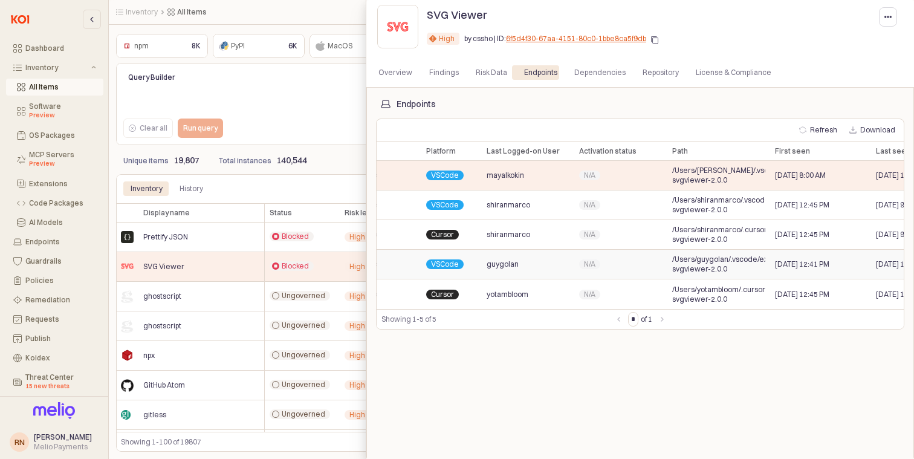
scroll to position [0, 187]
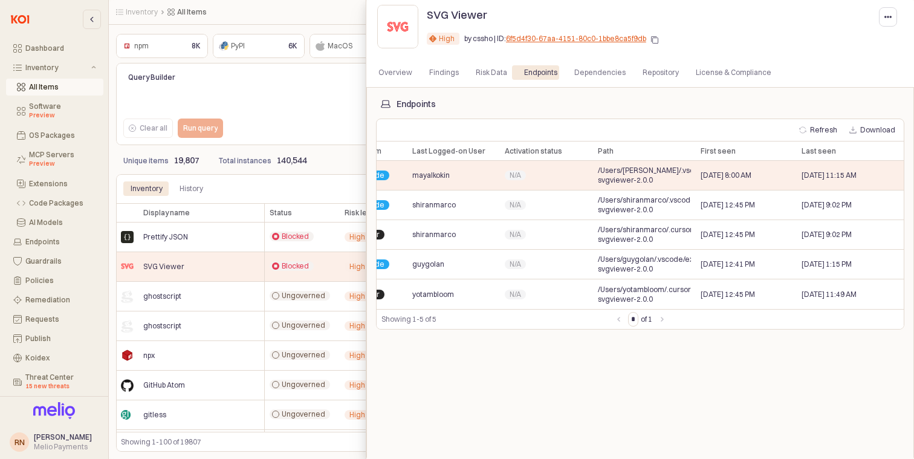
click at [882, 30] on div "High High by cssho | ID: 6f5d4f30-67aa-4151-80c0-1bbe8ca5f9db" at bounding box center [664, 41] width 475 height 24
click at [884, 18] on button "button" at bounding box center [888, 16] width 18 height 19
click at [352, 135] on div at bounding box center [457, 229] width 914 height 459
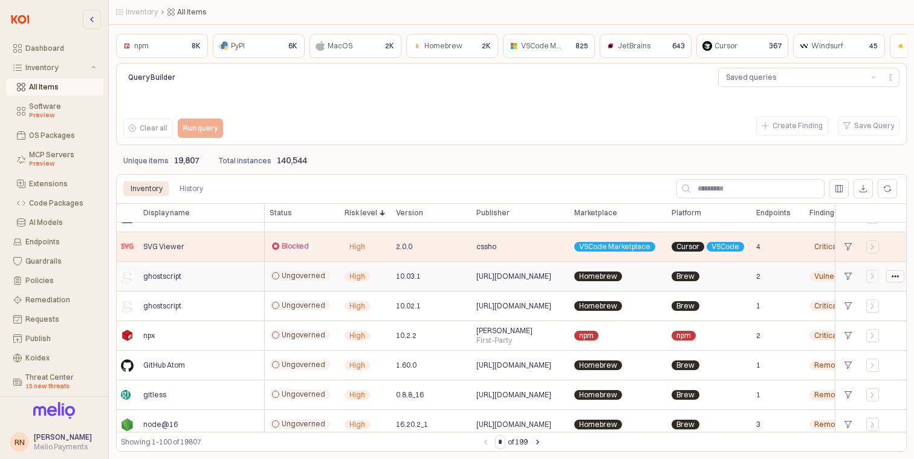
scroll to position [0, 0]
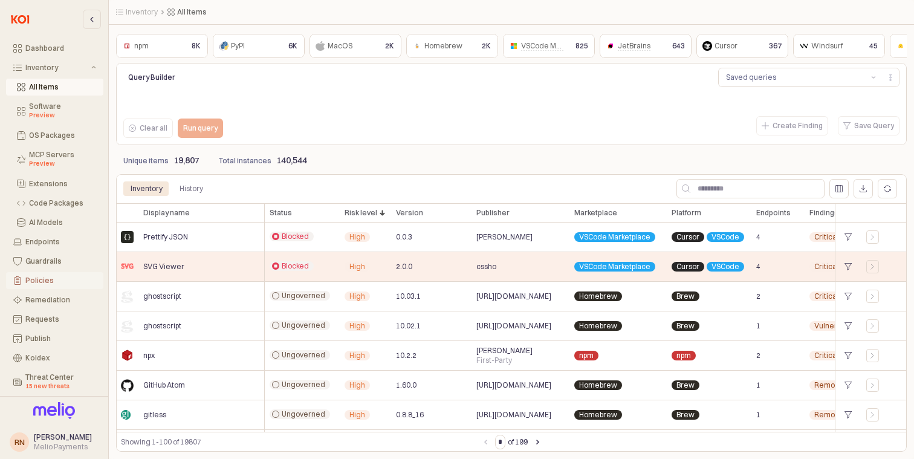
click at [53, 282] on div "Policies" at bounding box center [60, 280] width 71 height 8
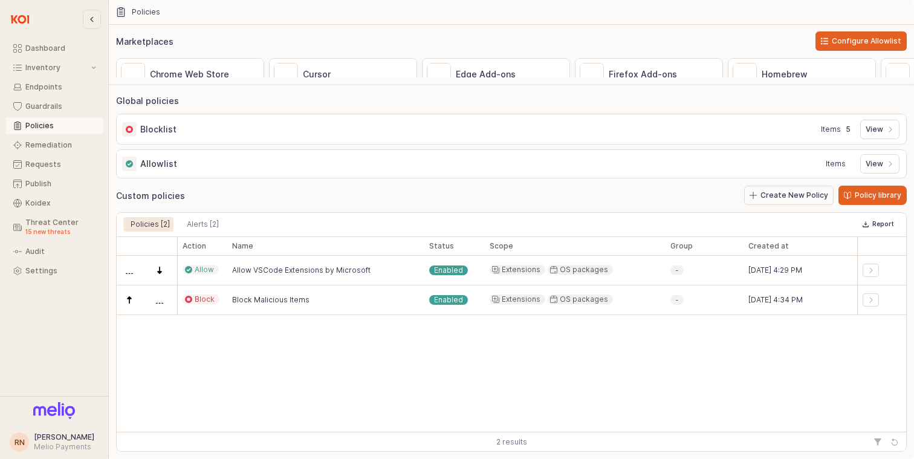
click at [593, 115] on div "Blocklist Items 5 View" at bounding box center [511, 129] width 791 height 31
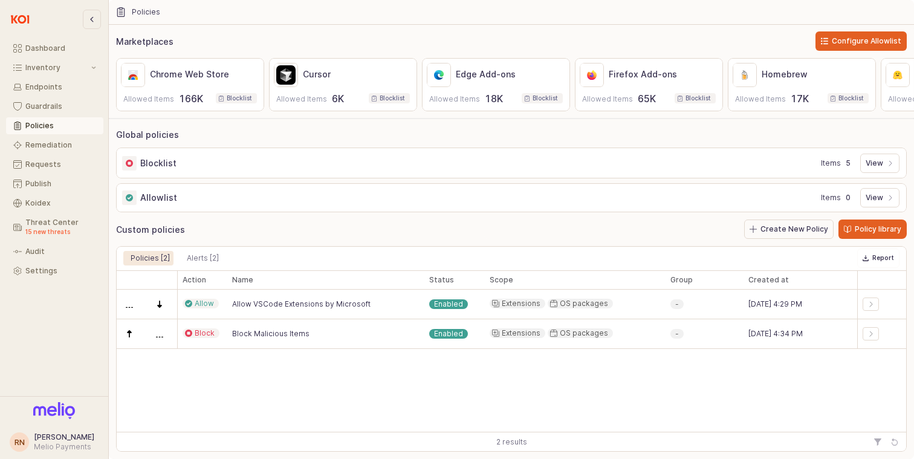
click at [875, 132] on p "Global policies" at bounding box center [515, 134] width 798 height 13
click at [869, 160] on p "View" at bounding box center [875, 163] width 18 height 10
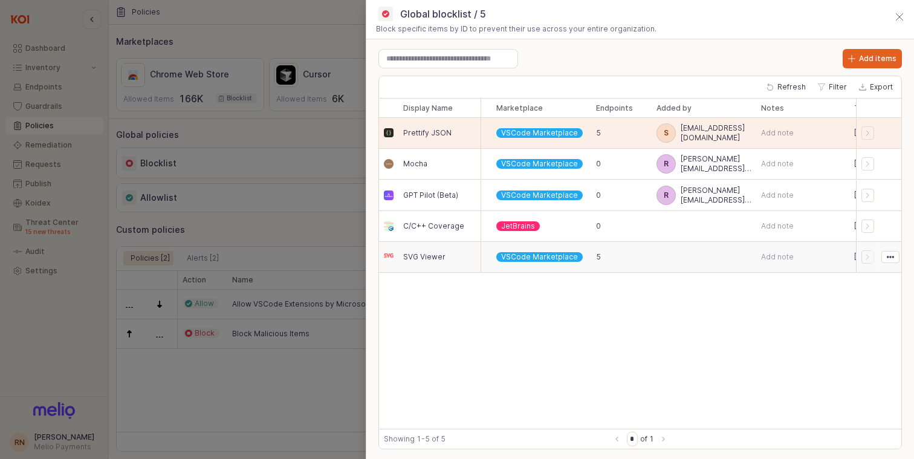
scroll to position [0, 211]
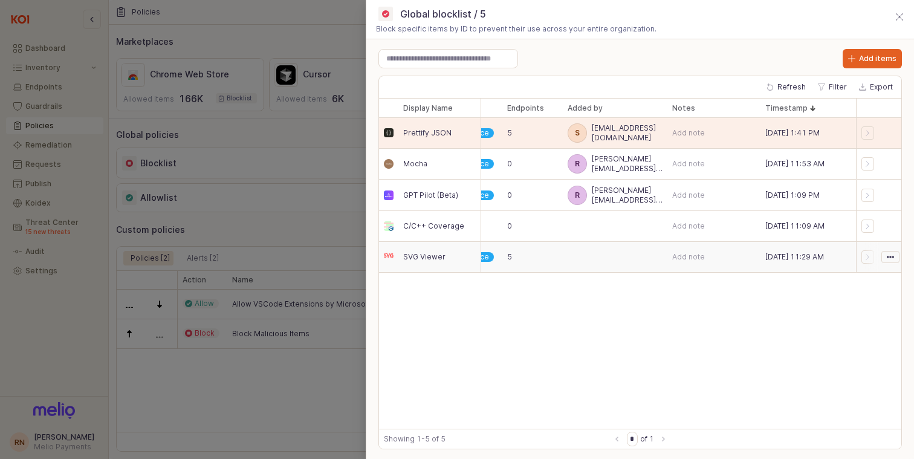
click at [890, 259] on icon "button" at bounding box center [889, 257] width 7 height 7
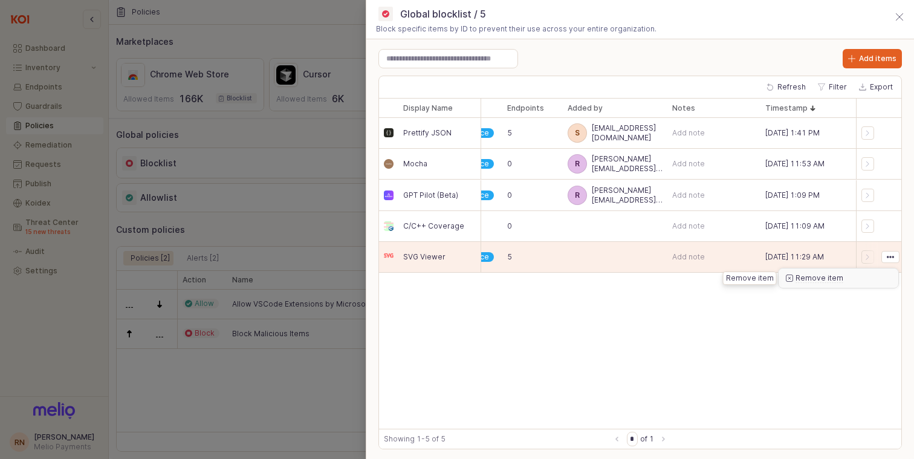
click at [865, 280] on div "Remove item" at bounding box center [839, 278] width 88 height 10
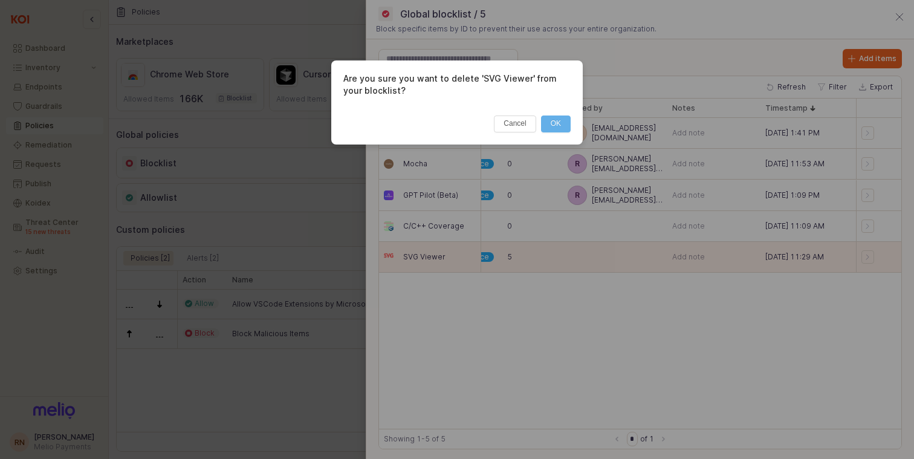
click at [560, 126] on button "OK" at bounding box center [556, 123] width 30 height 17
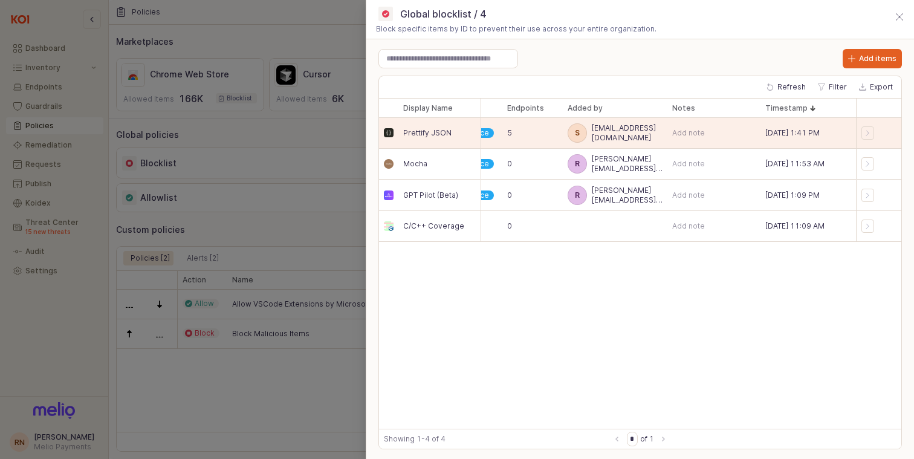
click at [145, 147] on div at bounding box center [457, 229] width 914 height 459
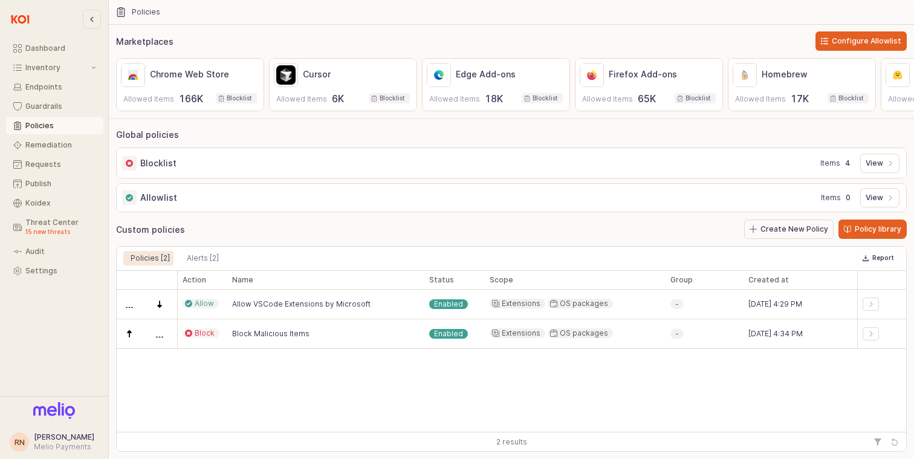
click at [53, 128] on div "Policies" at bounding box center [60, 125] width 71 height 8
click at [39, 152] on button "Remediation" at bounding box center [54, 145] width 97 height 17
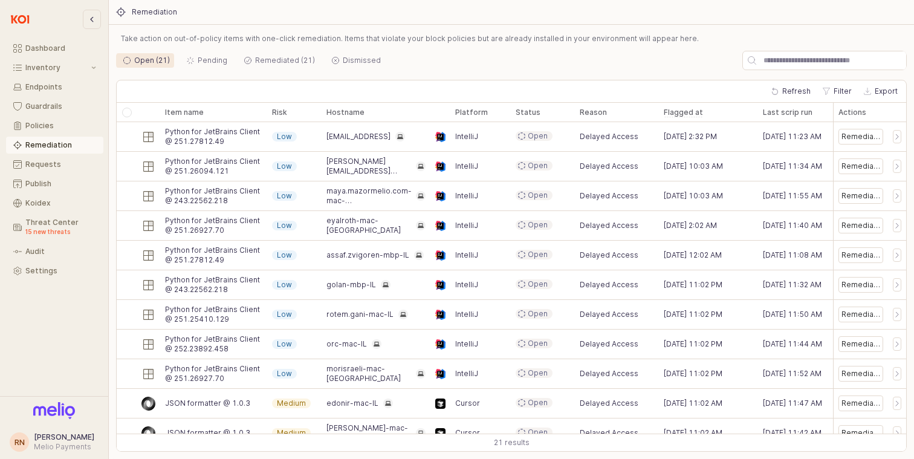
click at [289, 110] on div "Risk Risk" at bounding box center [294, 112] width 54 height 19
click at [272, 59] on div "Remediated (21)" at bounding box center [285, 60] width 60 height 15
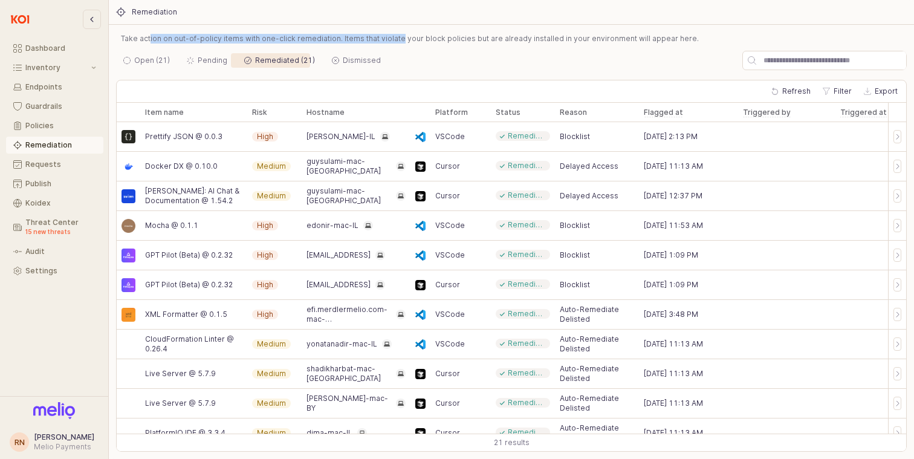
drag, startPoint x: 147, startPoint y: 39, endPoint x: 375, endPoint y: 37, distance: 227.9
click at [375, 37] on p "Take action on out-of-policy items with one-click remediation. Items that viola…" at bounding box center [511, 38] width 781 height 11
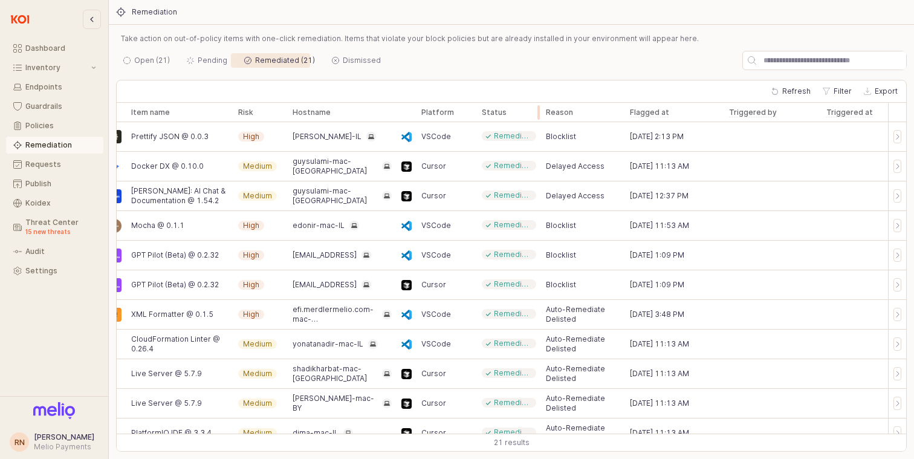
drag, startPoint x: 539, startPoint y: 115, endPoint x: 559, endPoint y: 115, distance: 19.9
click at [541, 115] on div "App Frame" at bounding box center [541, 112] width 0 height 19
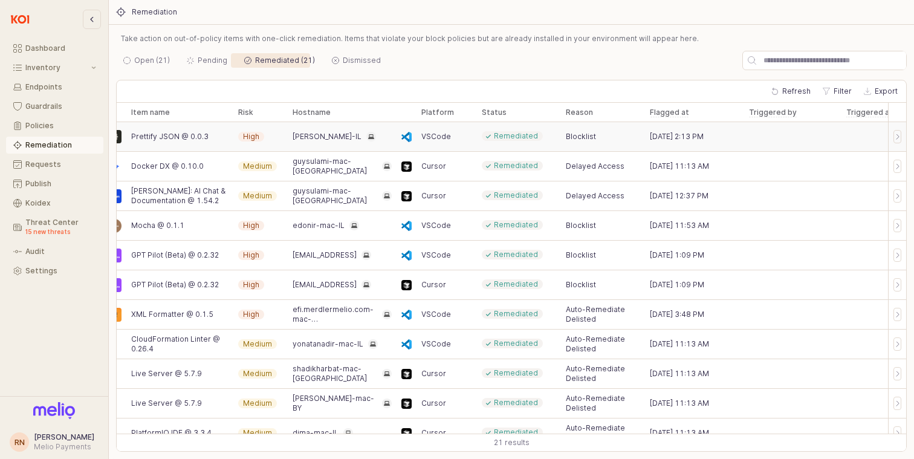
scroll to position [0, 0]
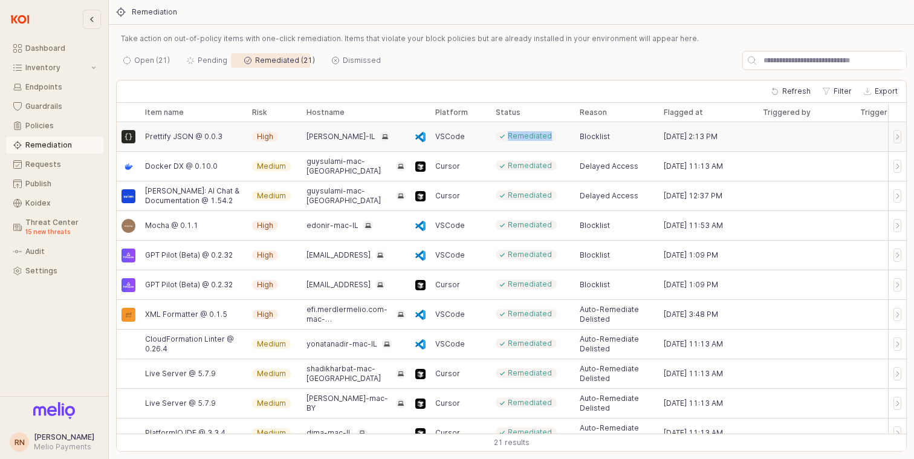
drag, startPoint x: 549, startPoint y: 134, endPoint x: 503, endPoint y: 133, distance: 45.9
click at [503, 133] on div "Remediated" at bounding box center [526, 136] width 61 height 10
click at [503, 133] on icon "App Frame" at bounding box center [501, 135] width 7 height 7
click at [610, 164] on span "Delayed Access" at bounding box center [609, 166] width 59 height 10
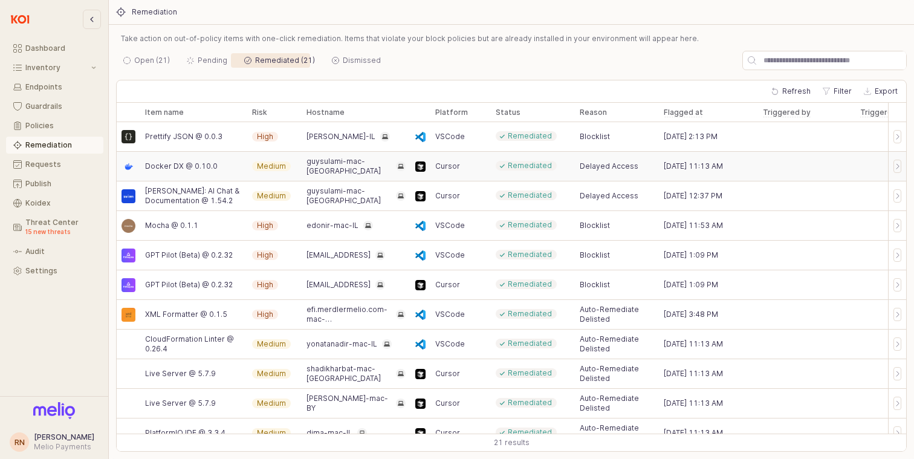
click at [610, 164] on span "Delayed Access" at bounding box center [609, 166] width 59 height 10
click at [187, 166] on span "Docker DX @ 0.10.0" at bounding box center [181, 166] width 73 height 10
click at [612, 164] on span "Delayed Access" at bounding box center [609, 166] width 59 height 10
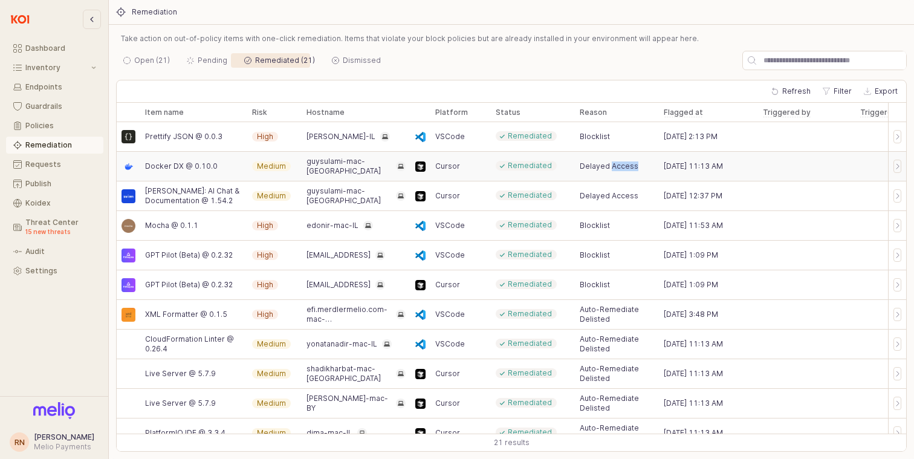
click at [612, 164] on span "Delayed Access" at bounding box center [609, 166] width 59 height 10
click at [525, 167] on span "Remediated" at bounding box center [530, 166] width 44 height 10
click at [149, 64] on div "Open (21)" at bounding box center [152, 60] width 36 height 15
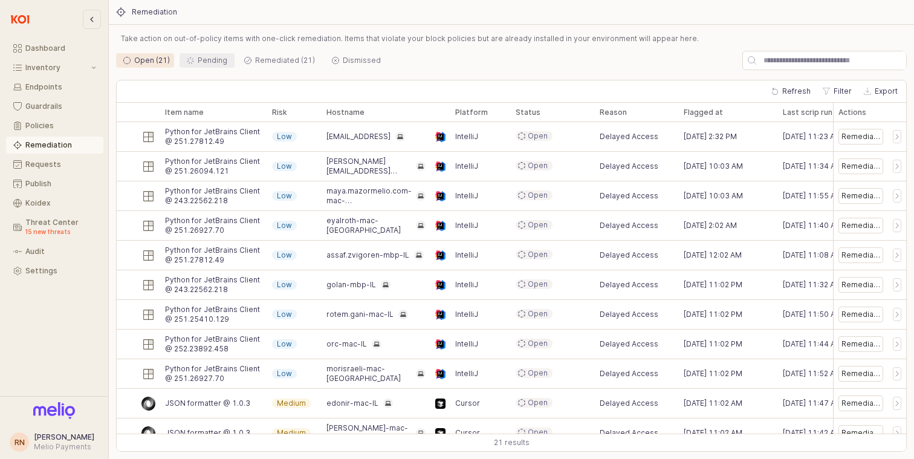
click at [204, 59] on div "Pending" at bounding box center [213, 60] width 30 height 15
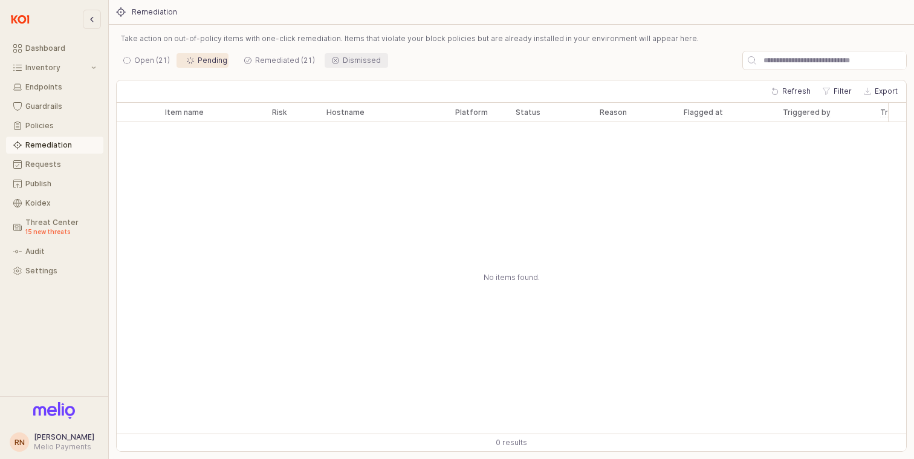
click at [351, 63] on div "Dismissed" at bounding box center [362, 60] width 38 height 15
click at [68, 167] on div "Requests" at bounding box center [60, 164] width 71 height 8
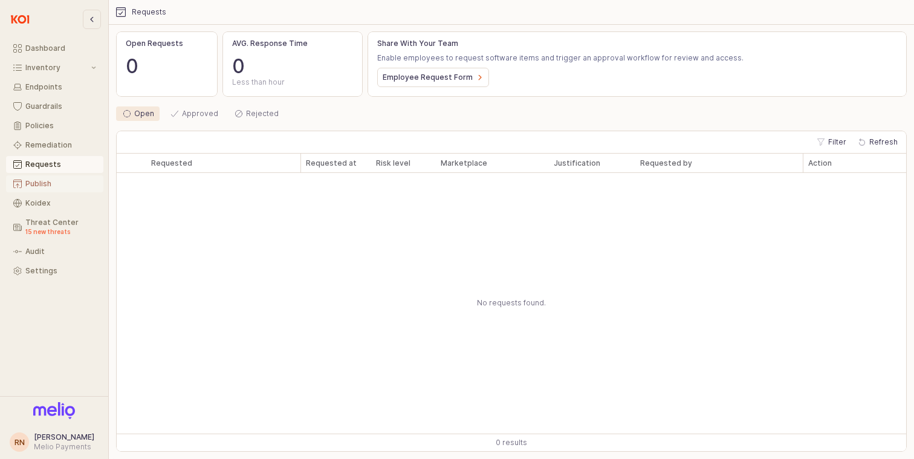
click at [49, 179] on button "Publish" at bounding box center [54, 183] width 97 height 17
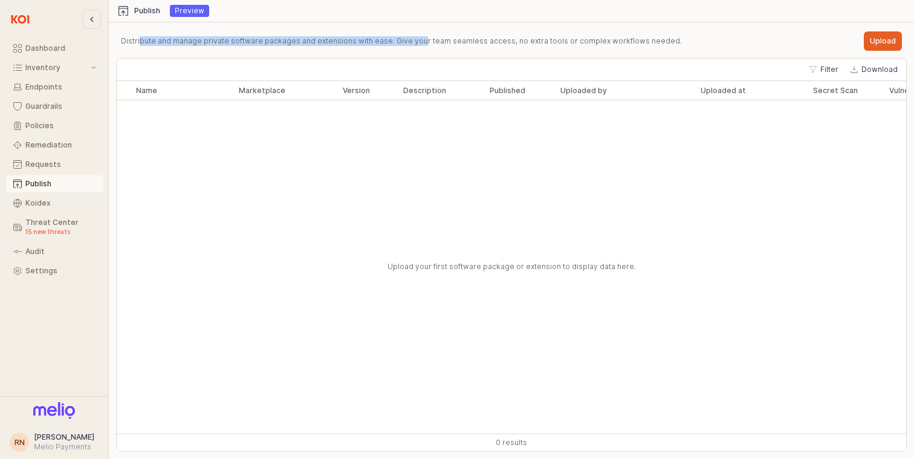
drag, startPoint x: 140, startPoint y: 40, endPoint x: 398, endPoint y: 42, distance: 258.7
click at [398, 41] on p "Distribute and manage private software packages and extensions with ease. Give …" at bounding box center [401, 41] width 561 height 11
click at [398, 42] on p "Distribute and manage private software packages and extensions with ease. Give …" at bounding box center [401, 41] width 561 height 11
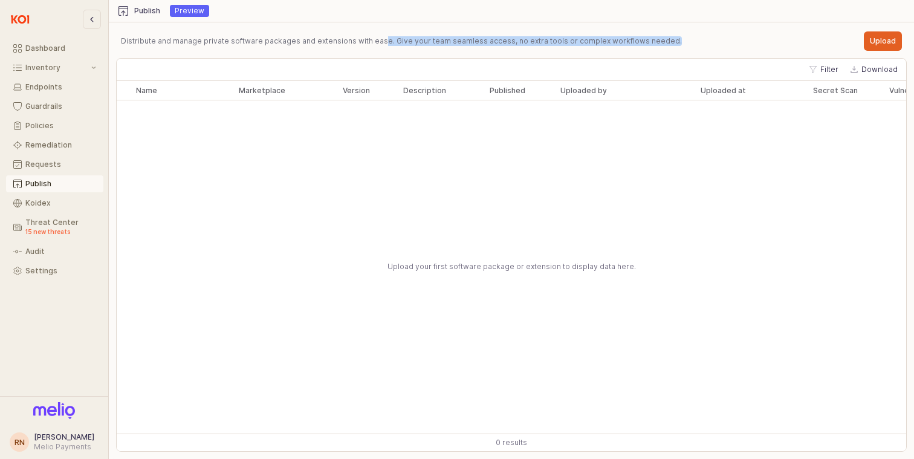
drag, startPoint x: 379, startPoint y: 40, endPoint x: 652, endPoint y: 47, distance: 272.7
click at [655, 46] on div "Distribute and manage private software packages and extensions with ease. Give …" at bounding box center [401, 41] width 561 height 10
click at [652, 47] on div "Distribute and manage private software packages and extensions with ease. Give …" at bounding box center [511, 41] width 791 height 24
click at [63, 204] on div "Koidex" at bounding box center [60, 203] width 71 height 8
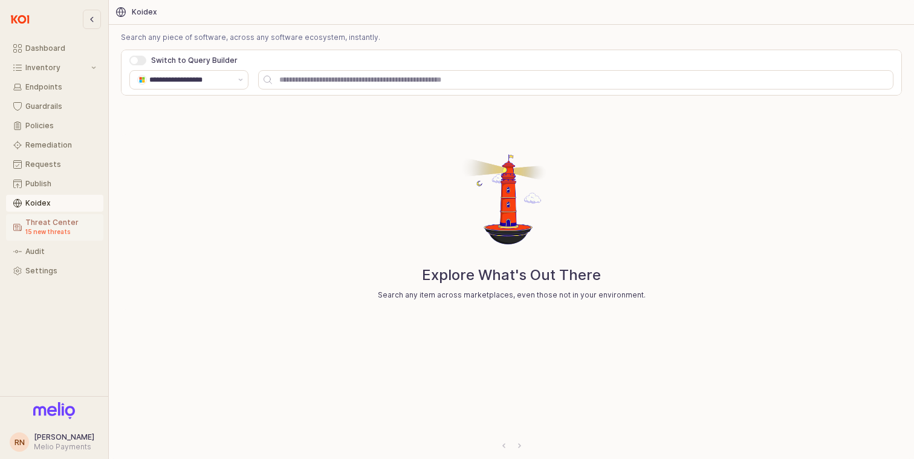
click at [56, 222] on div "Threat Center 15 new threats" at bounding box center [60, 227] width 71 height 18
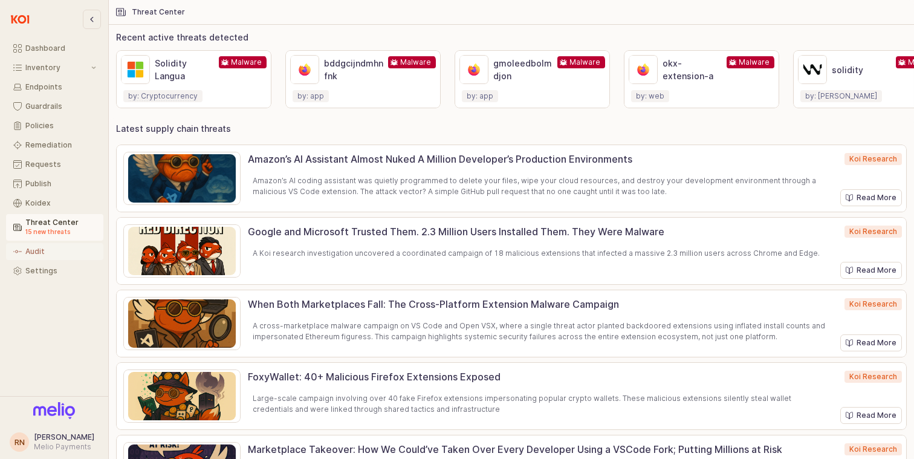
click at [61, 247] on div "Audit" at bounding box center [60, 251] width 71 height 8
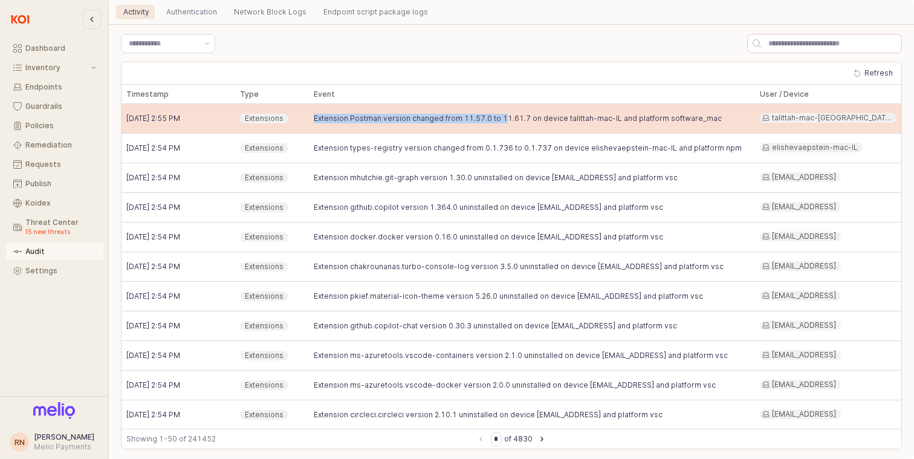
drag, startPoint x: 315, startPoint y: 123, endPoint x: 488, endPoint y: 118, distance: 172.9
click at [488, 118] on span "Extension Postman version changed from 11.57.0 to 11.61.7 on device talittah-ma…" at bounding box center [518, 119] width 408 height 10
drag, startPoint x: 458, startPoint y: 119, endPoint x: 508, endPoint y: 113, distance: 51.1
click at [508, 114] on span "Extension Postman version changed from 11.57.0 to 11.61.7 on device talittah-ma…" at bounding box center [518, 119] width 408 height 10
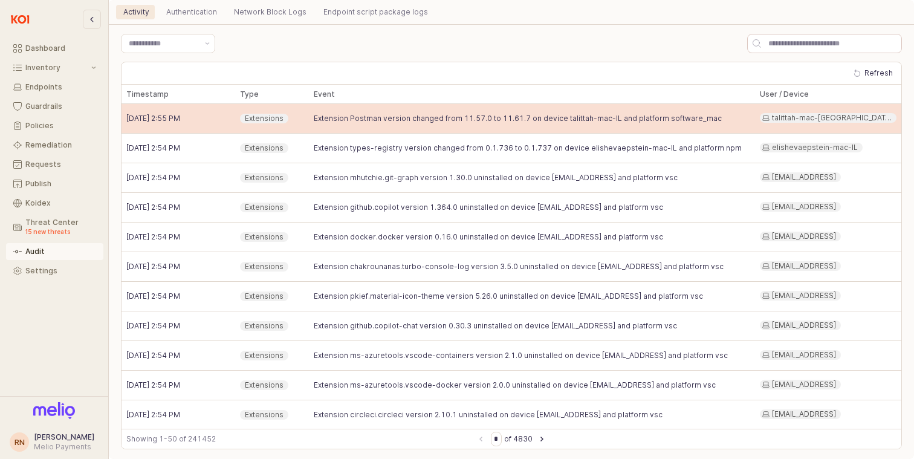
click at [508, 114] on span "Extension Postman version changed from 11.57.0 to 11.61.7 on device talittah-ma…" at bounding box center [518, 119] width 408 height 10
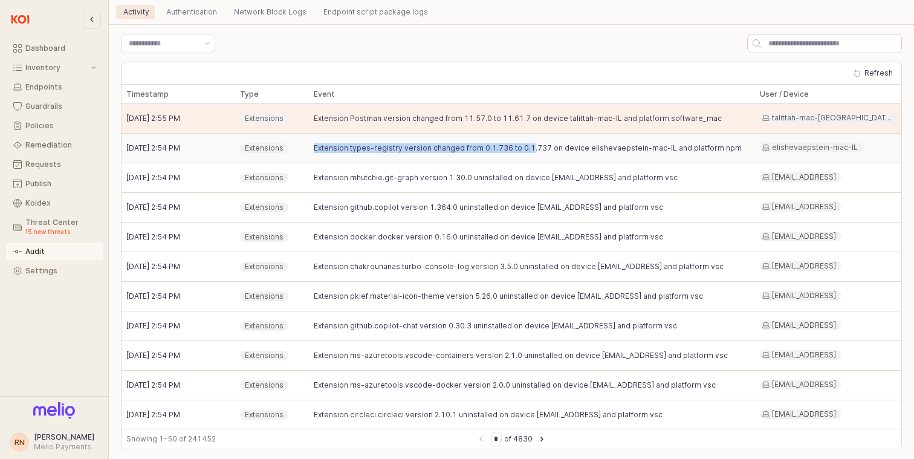
drag, startPoint x: 306, startPoint y: 150, endPoint x: 513, endPoint y: 150, distance: 206.1
click at [513, 150] on div "Sep 7, 2025 2:54 PM Extensions Extension types-registry version changed from 0.…" at bounding box center [511, 149] width 780 height 30
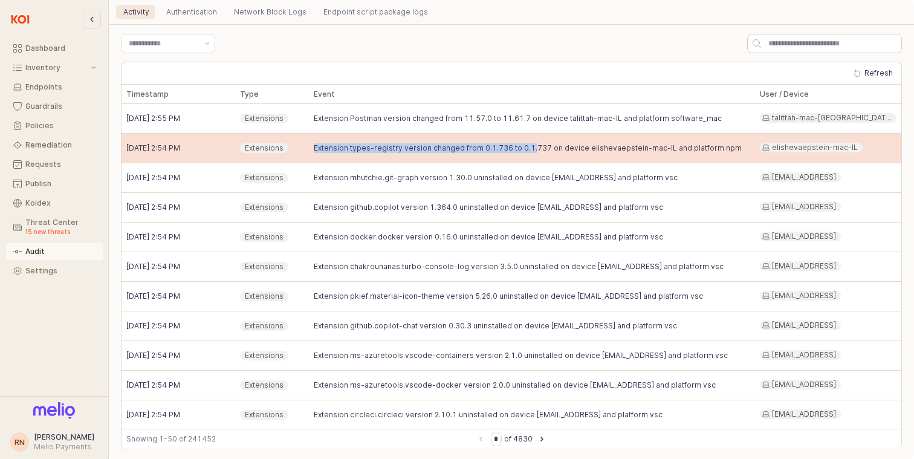
click at [513, 150] on span "Extension types-registry version changed from 0.1.736 to 0.1.737 on device elis…" at bounding box center [528, 148] width 428 height 10
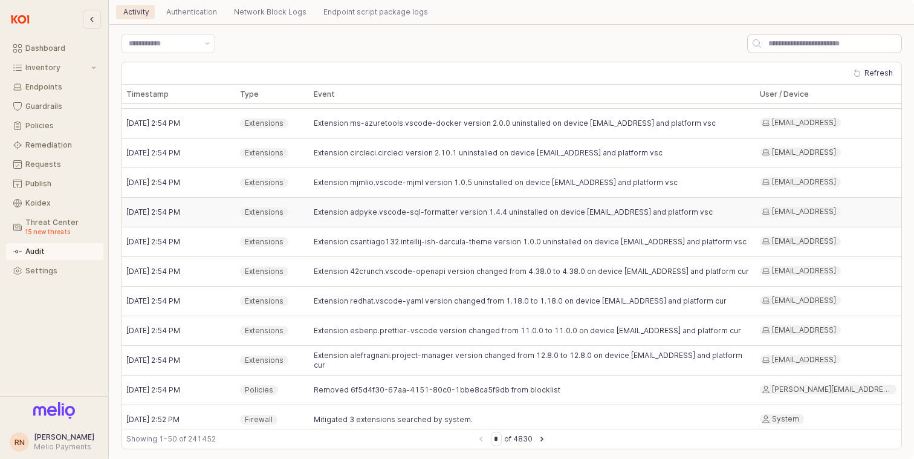
scroll to position [345, 0]
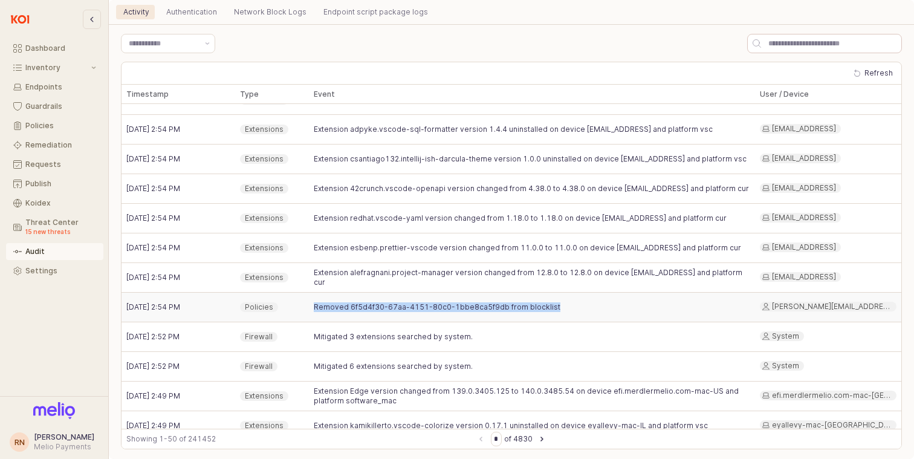
drag, startPoint x: 313, startPoint y: 303, endPoint x: 546, endPoint y: 306, distance: 232.7
click at [547, 306] on div "Removed 6f5d4f30-67aa-4151-80c0-1bbe8ca5f9db from blocklist" at bounding box center [532, 308] width 446 height 30
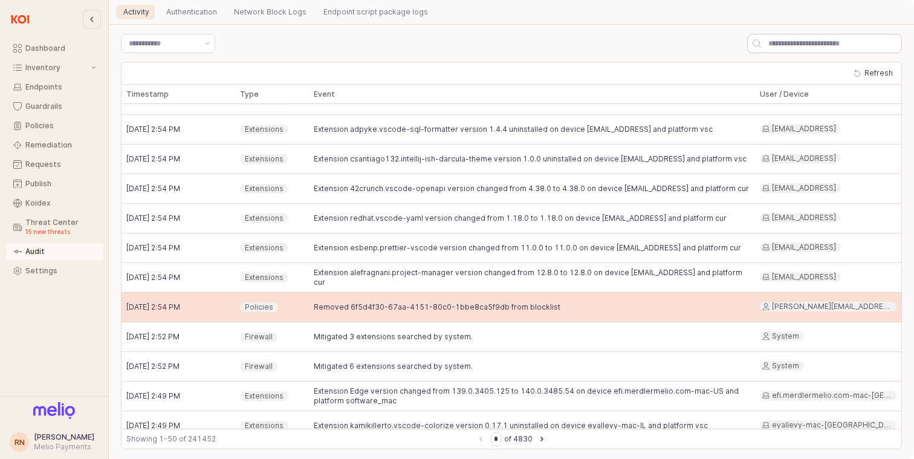
click at [546, 306] on div "Removed 6f5d4f30-67aa-4151-80c0-1bbe8ca5f9db from blocklist" at bounding box center [532, 308] width 446 height 30
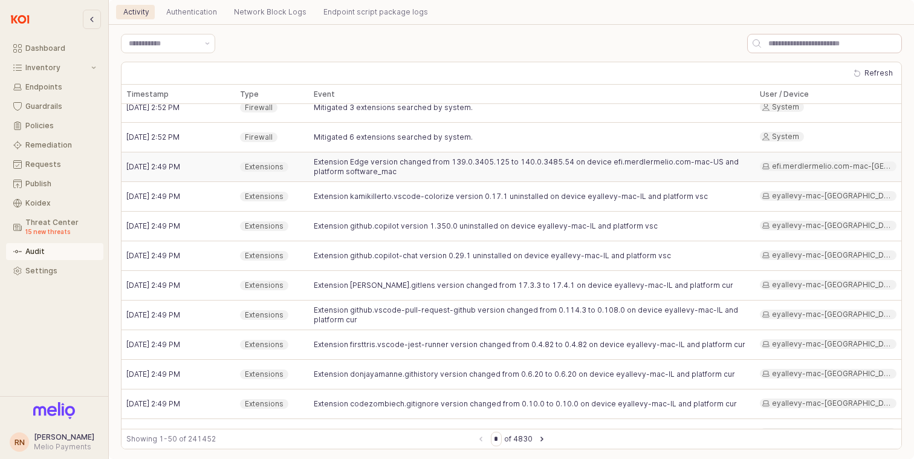
scroll to position [575, 0]
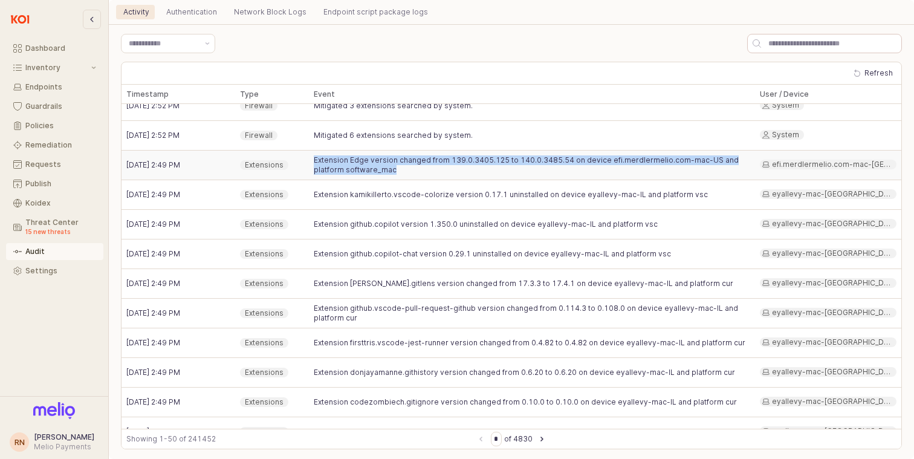
drag, startPoint x: 312, startPoint y: 161, endPoint x: 523, endPoint y: 167, distance: 210.4
click at [523, 167] on div "Extension Edge version changed from 139.0.3405.125 to 140.0.3485.54 on device e…" at bounding box center [532, 166] width 446 height 30
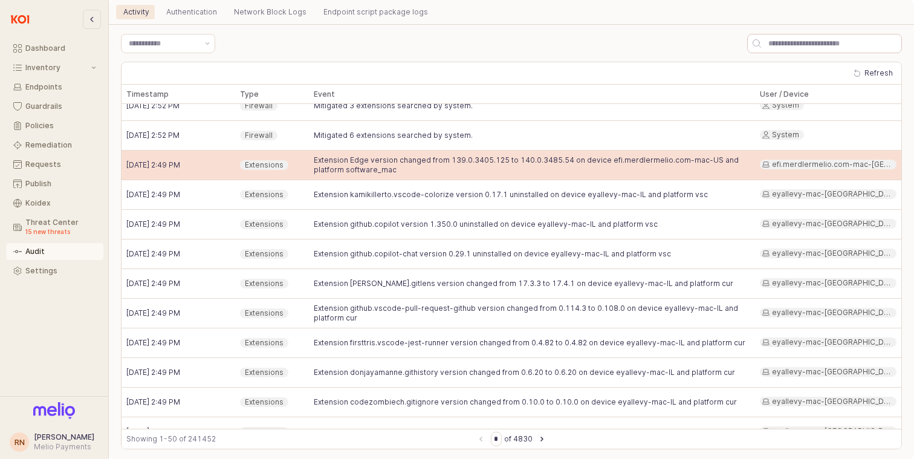
click at [450, 169] on span "Extension Edge version changed from 139.0.3405.125 to 140.0.3485.54 on device e…" at bounding box center [532, 164] width 436 height 19
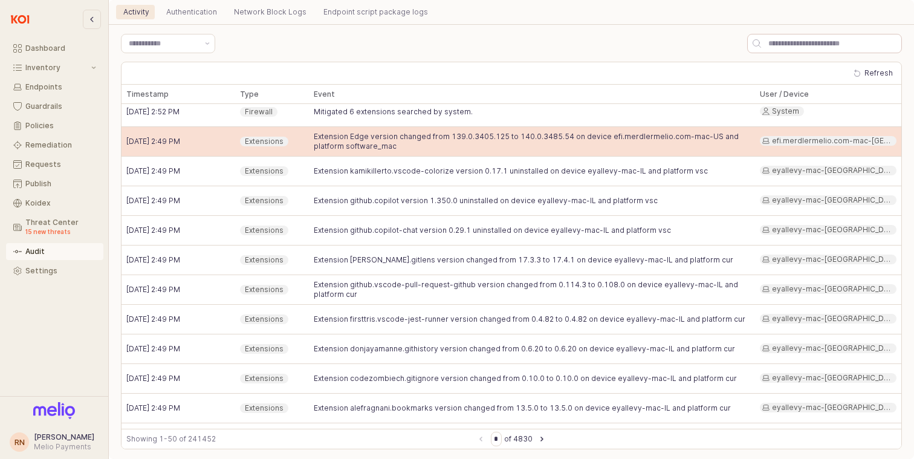
scroll to position [607, 0]
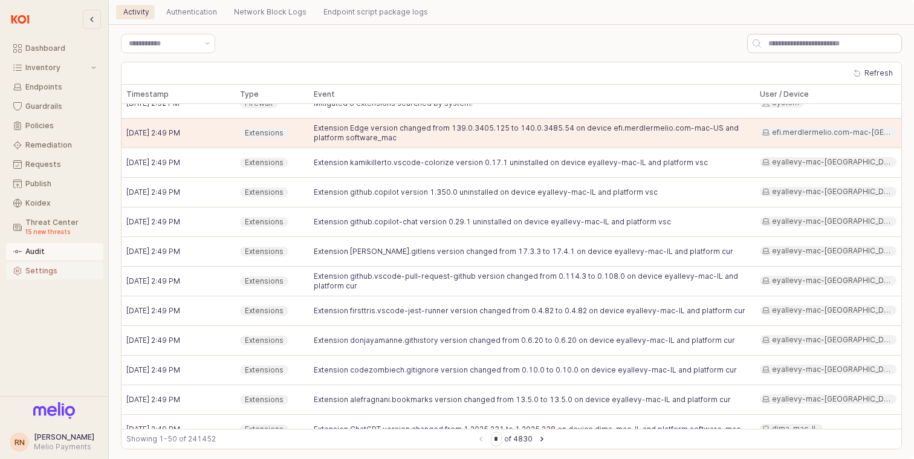
click at [61, 274] on div "Settings" at bounding box center [60, 271] width 71 height 8
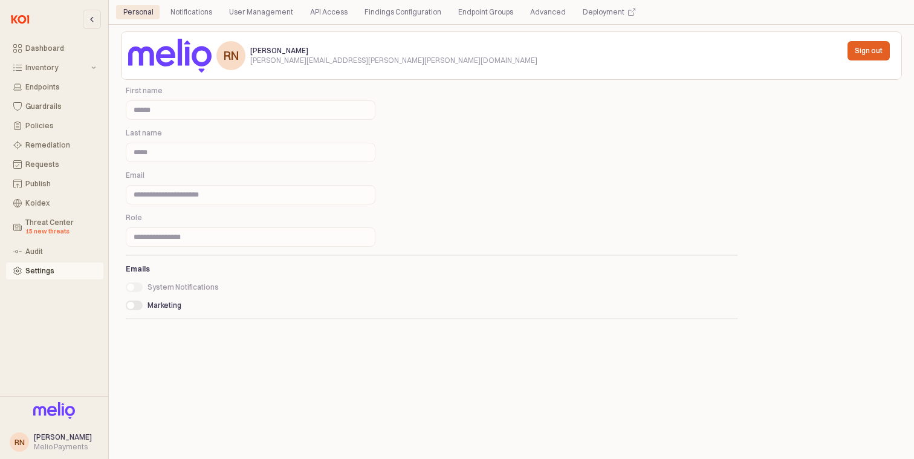
click at [210, 19] on div "Personal Notifications User Management API Access Findings Configuration Endpoi…" at bounding box center [511, 11] width 791 height 19
click at [187, 11] on div "Notifications" at bounding box center [191, 12] width 42 height 15
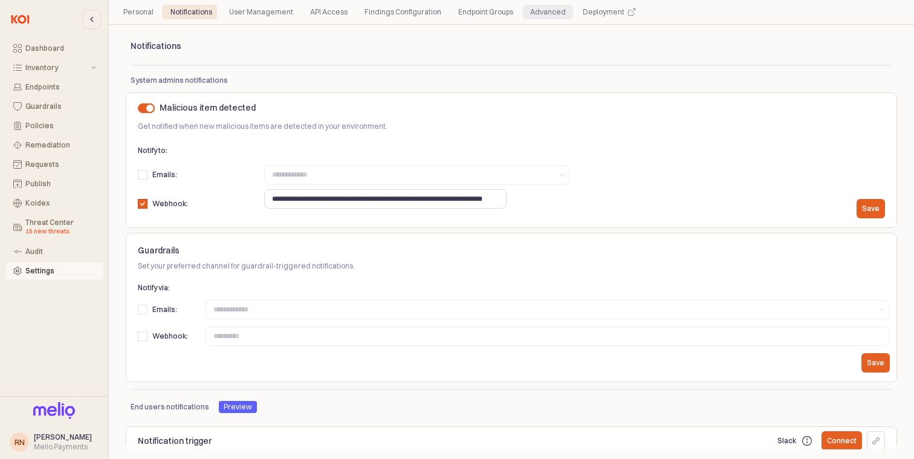
click at [530, 16] on div "Advanced" at bounding box center [548, 12] width 36 height 15
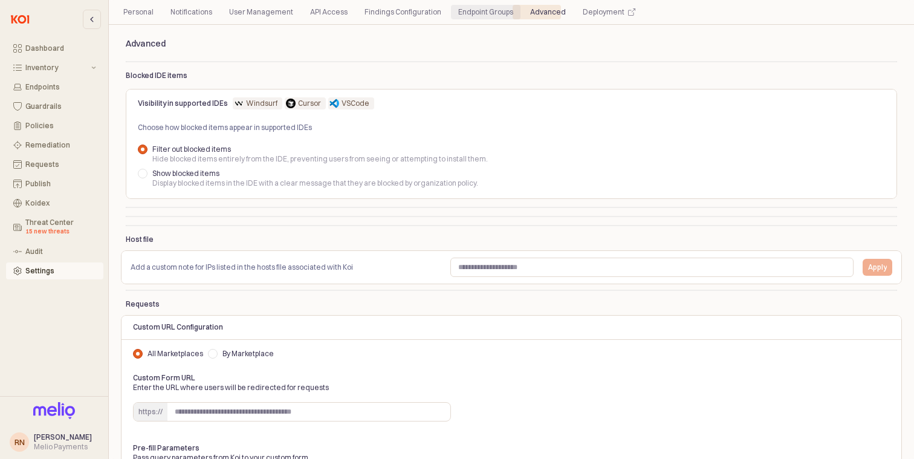
click at [466, 11] on div "Endpoint Groups" at bounding box center [485, 12] width 55 height 15
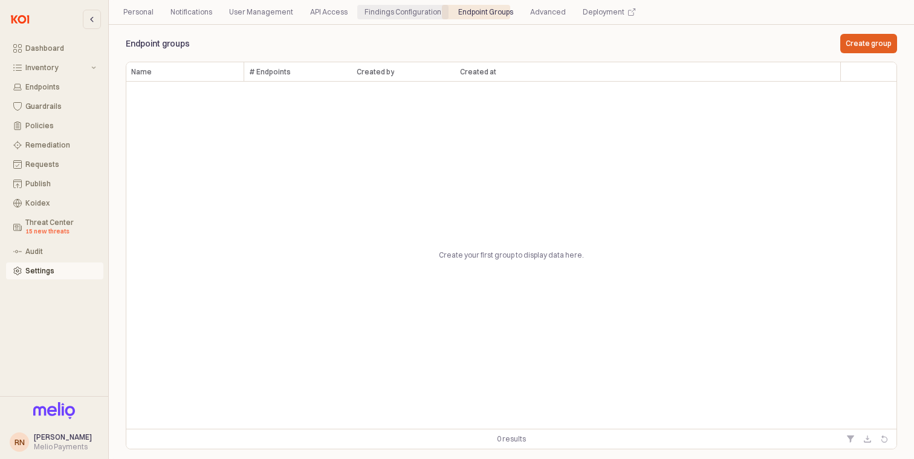
click at [389, 11] on div "Findings Configuration" at bounding box center [402, 12] width 77 height 15
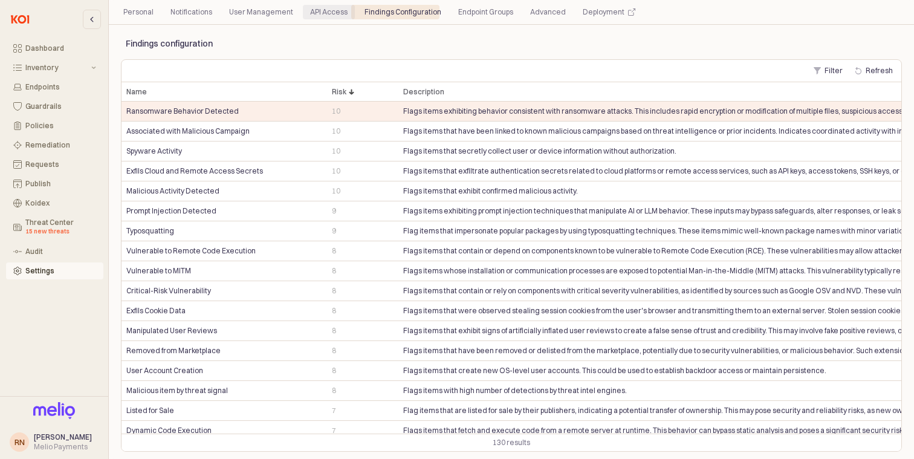
click at [319, 15] on div "API Access" at bounding box center [328, 12] width 37 height 15
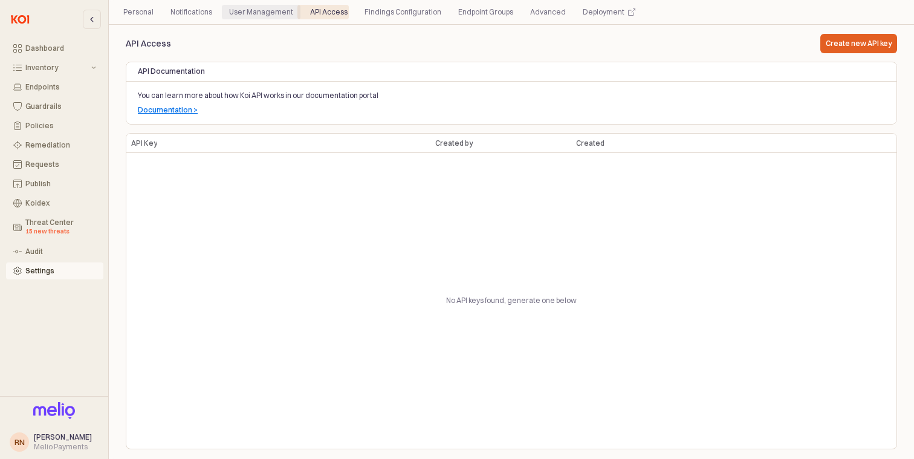
click at [259, 16] on div "User Management" at bounding box center [261, 12] width 64 height 15
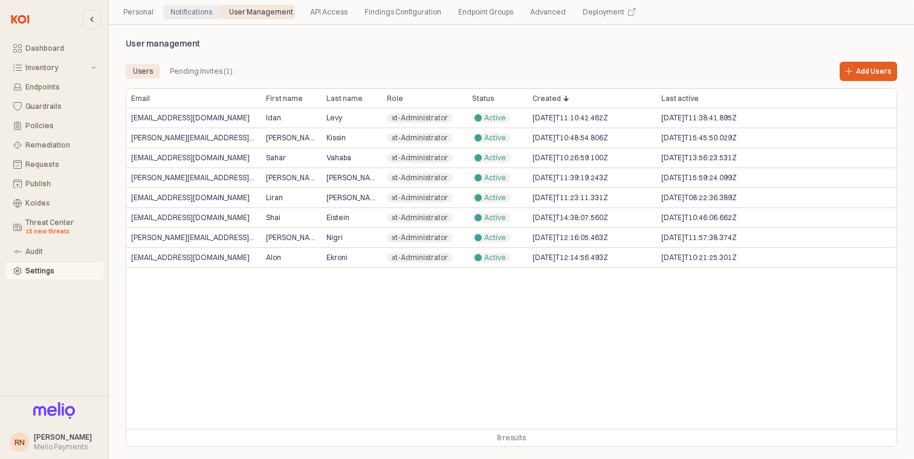
click at [192, 11] on div "Notifications" at bounding box center [191, 12] width 42 height 15
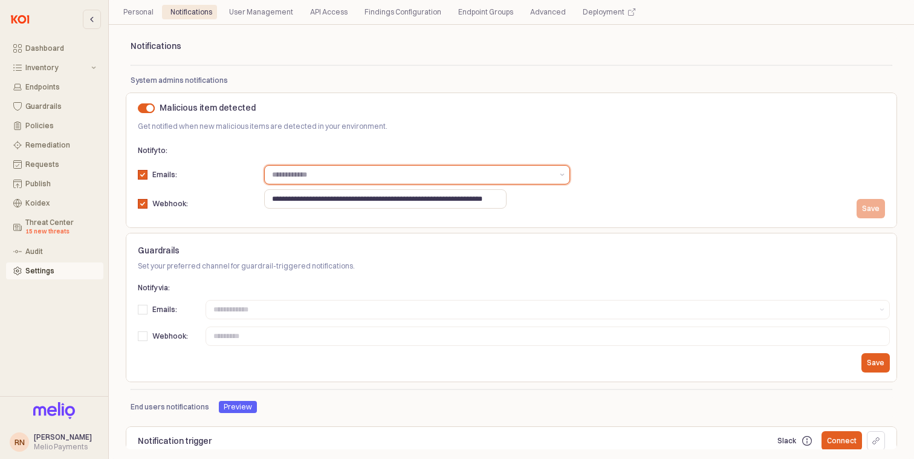
click at [345, 176] on input "Label" at bounding box center [412, 175] width 280 height 12
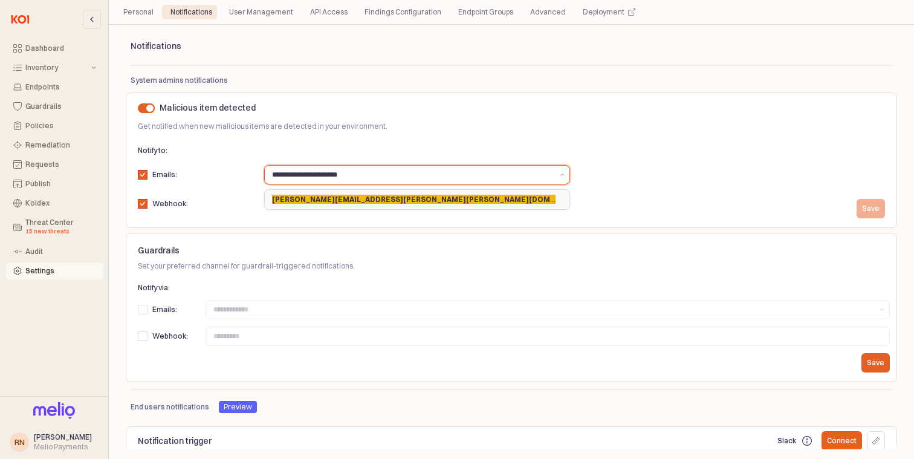
type input "**********"
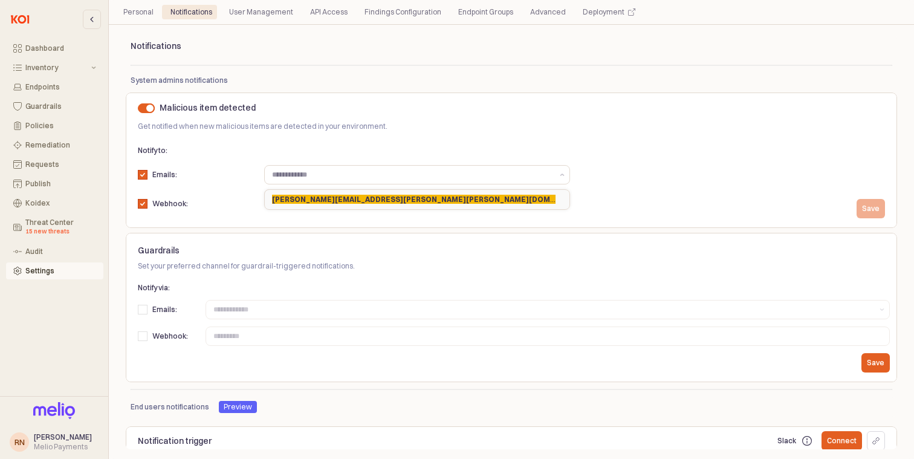
click at [558, 151] on div "**********" at bounding box center [511, 181] width 757 height 77
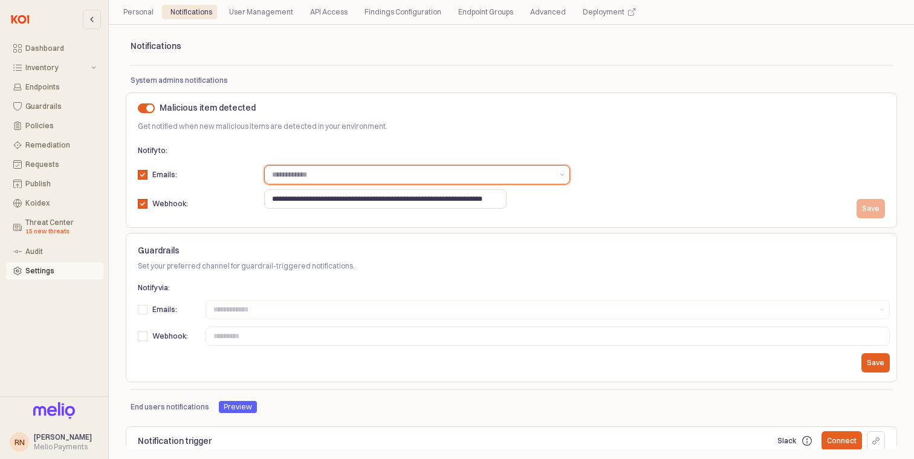
click at [501, 169] on input "Label" at bounding box center [412, 175] width 280 height 12
click at [610, 136] on div "**********" at bounding box center [511, 182] width 771 height 92
click at [564, 171] on button "Show suggestions" at bounding box center [562, 175] width 15 height 18
click at [598, 129] on div "Malicious item detected Get notified when new malicious items are detected in y…" at bounding box center [511, 114] width 757 height 39
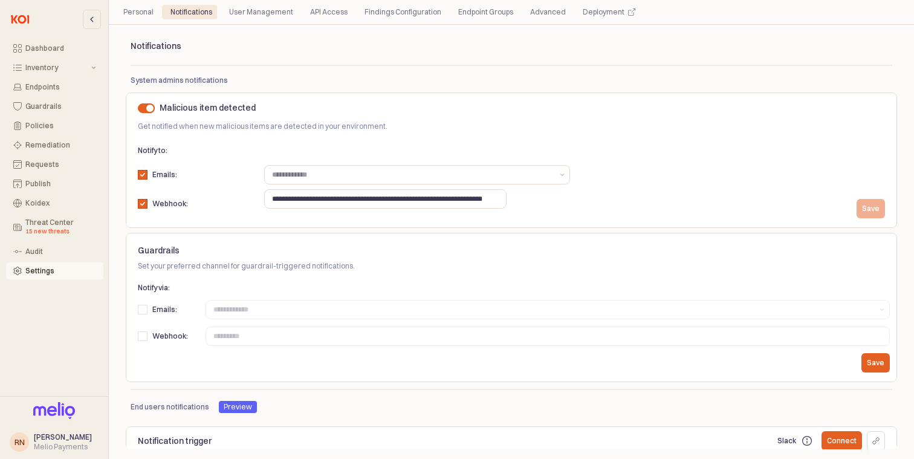
click at [151, 177] on div "Emails:" at bounding box center [164, 175] width 53 height 10
click at [53, 129] on div "Policies" at bounding box center [60, 125] width 71 height 8
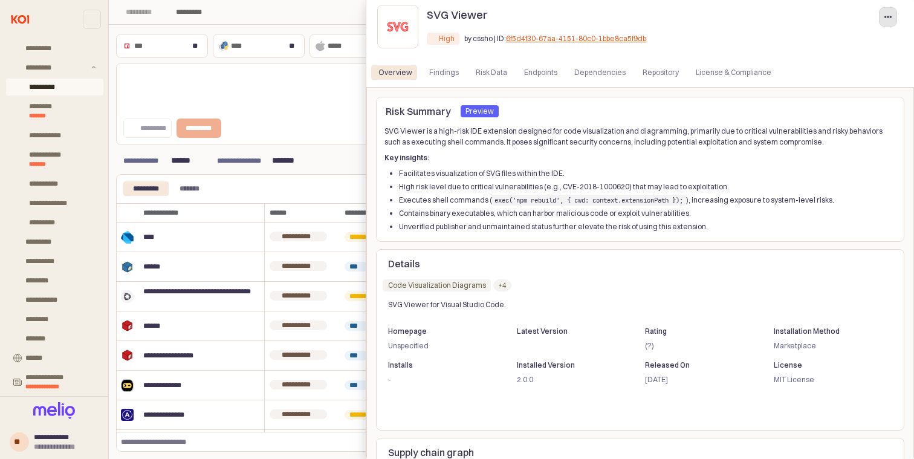
click at [877, 15] on div at bounding box center [842, 16] width 109 height 19
click at [882, 15] on button "button" at bounding box center [888, 16] width 18 height 19
click at [754, 41] on div "High High by cssho | ID: 6f5d4f30-67aa-4151-80c0-1bbe8ca5f9db" at bounding box center [664, 41] width 475 height 24
click at [311, 167] on div at bounding box center [457, 229] width 914 height 459
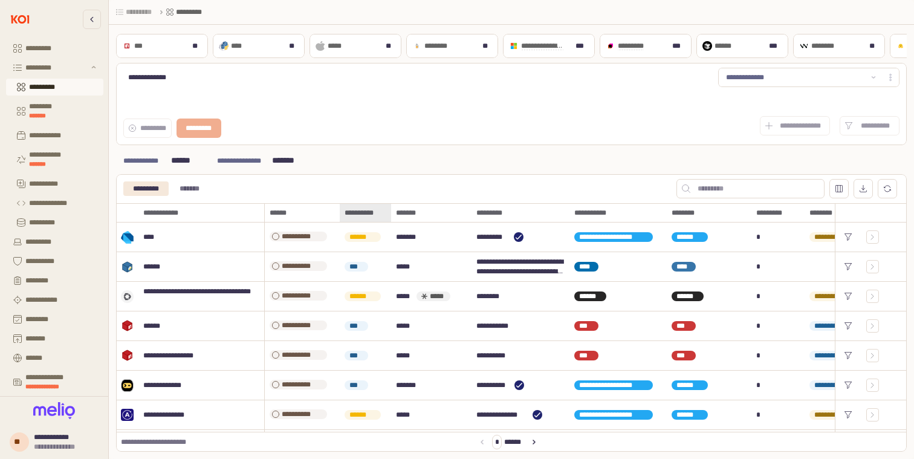
click at [364, 215] on div "**********" at bounding box center [365, 212] width 51 height 19
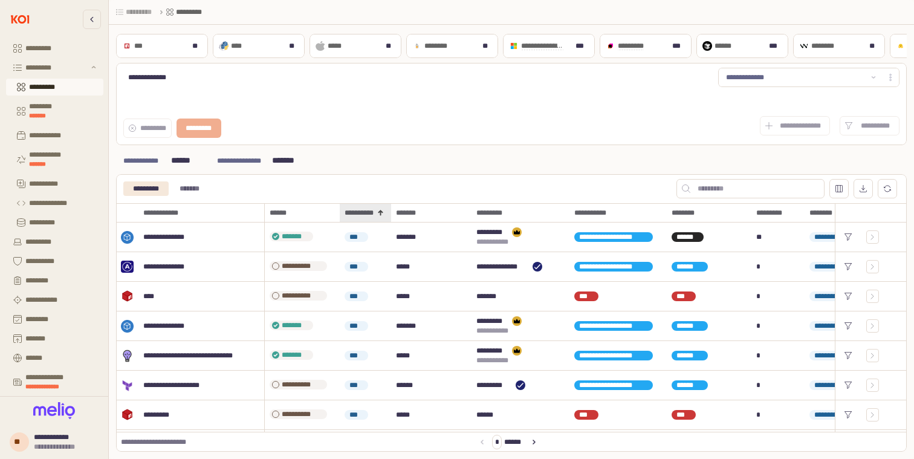
click at [360, 212] on div "**********" at bounding box center [365, 212] width 51 height 19
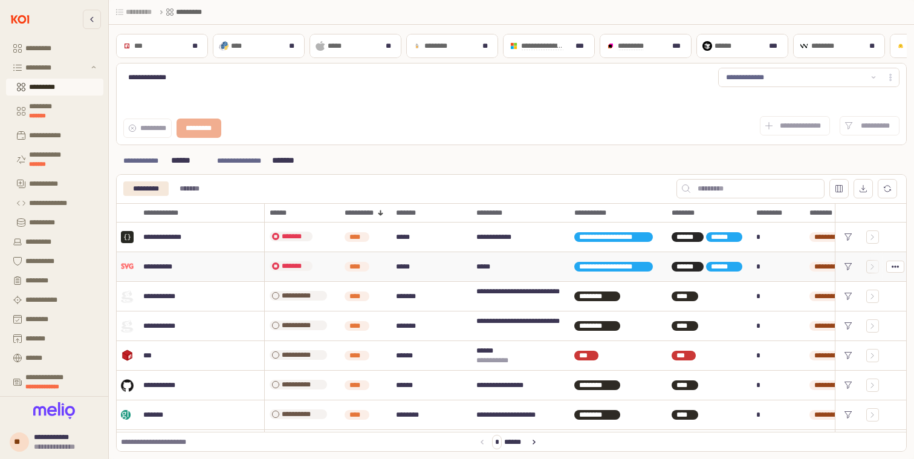
click at [287, 268] on span "*******" at bounding box center [295, 266] width 26 height 10
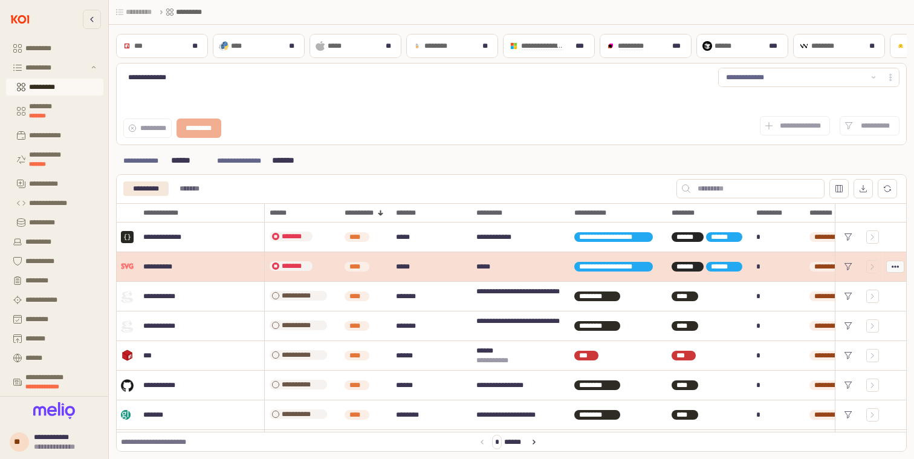
click at [887, 266] on div "App Frame" at bounding box center [895, 266] width 17 height 11
click at [869, 265] on icon "App Frame" at bounding box center [872, 266] width 7 height 7
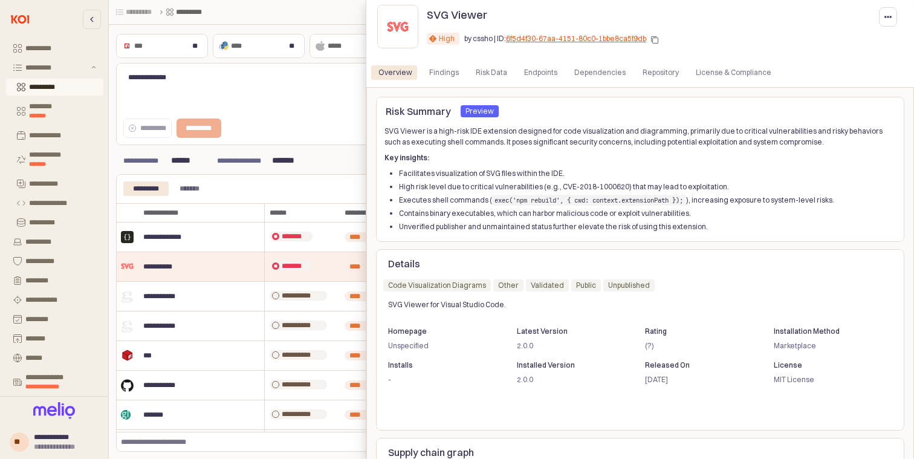
click at [898, 18] on div at bounding box center [842, 17] width 118 height 24
click at [887, 18] on icon "button" at bounding box center [887, 16] width 7 height 7
click at [866, 42] on span "Add to global blocklist" at bounding box center [863, 42] width 73 height 10
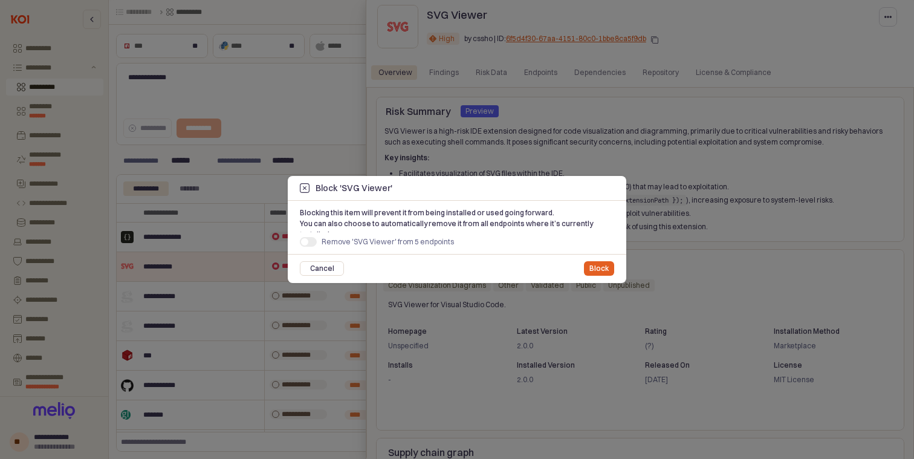
click at [320, 242] on div "Remove 'SVG Viewer' from 5 endpoints" at bounding box center [443, 242] width 287 height 10
click at [582, 268] on p "Block and Remove" at bounding box center [577, 269] width 64 height 10
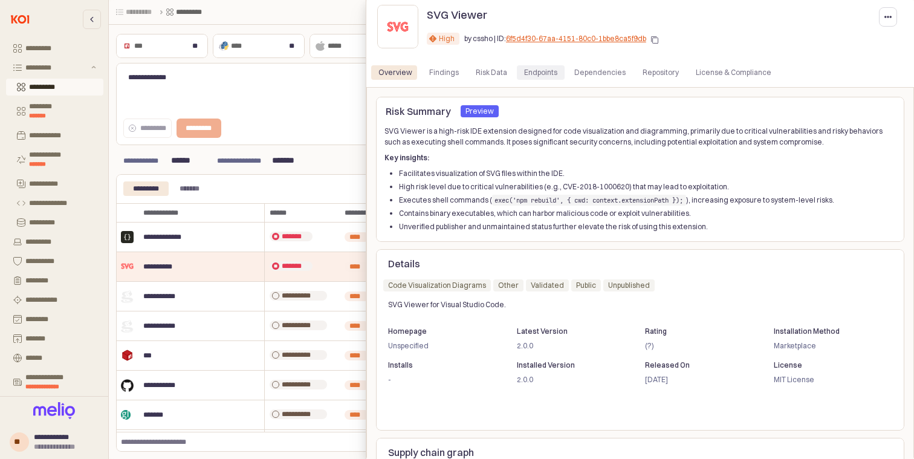
click at [541, 70] on div "Endpoints" at bounding box center [540, 72] width 33 height 15
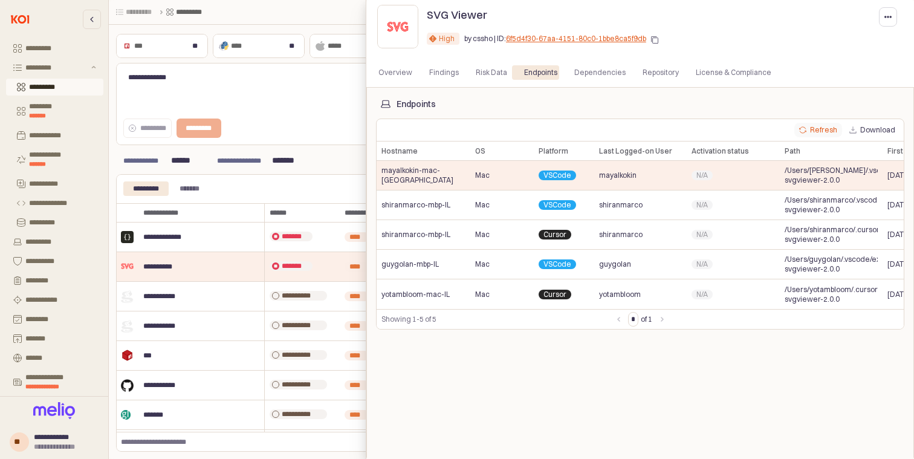
click at [825, 124] on button "Refresh" at bounding box center [818, 130] width 48 height 15
click at [817, 133] on button "Refresh" at bounding box center [818, 130] width 48 height 15
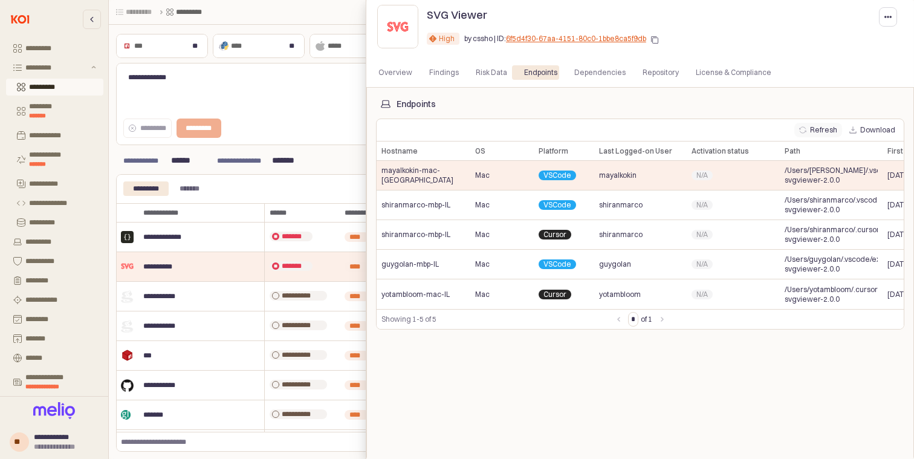
click at [817, 133] on button "Refresh" at bounding box center [818, 130] width 48 height 15
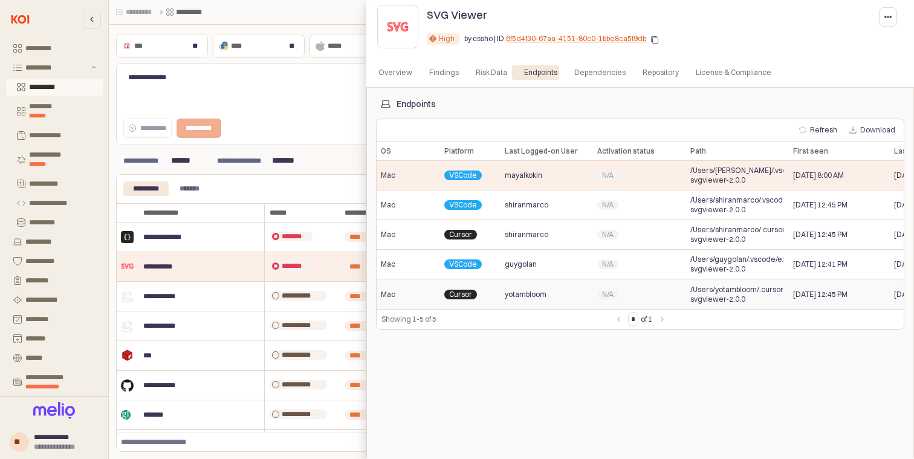
scroll to position [0, 187]
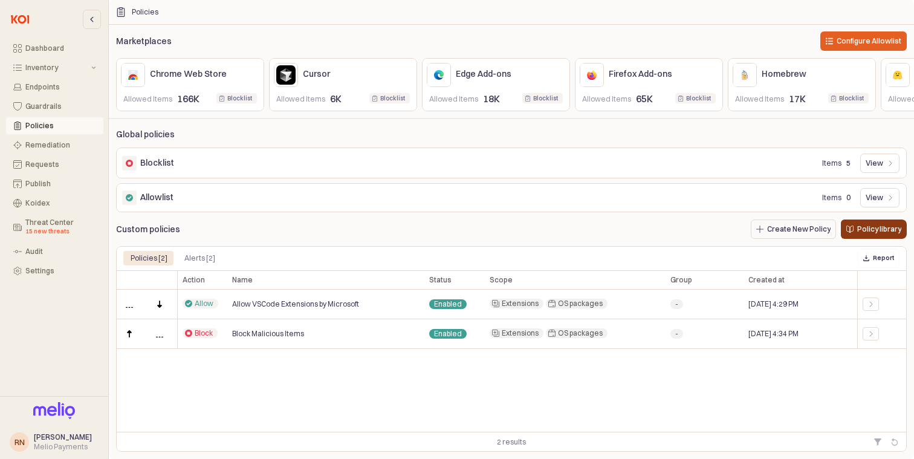
click at [875, 227] on p "Policy library" at bounding box center [879, 229] width 44 height 10
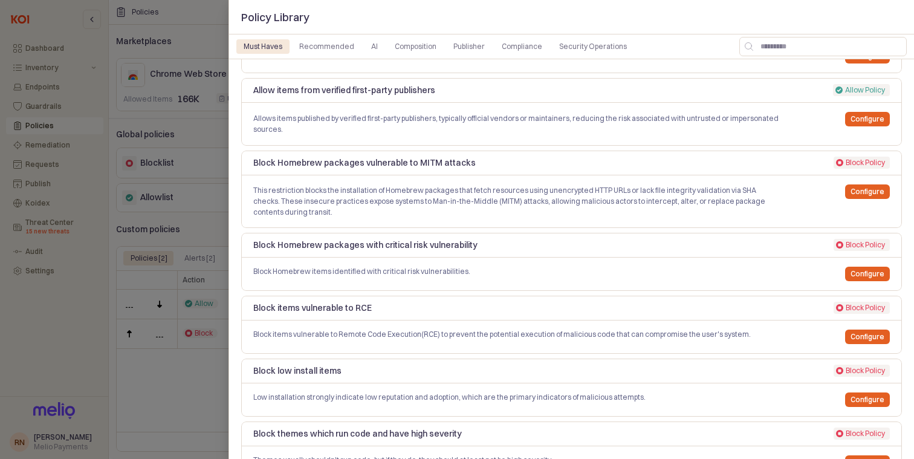
scroll to position [42, 0]
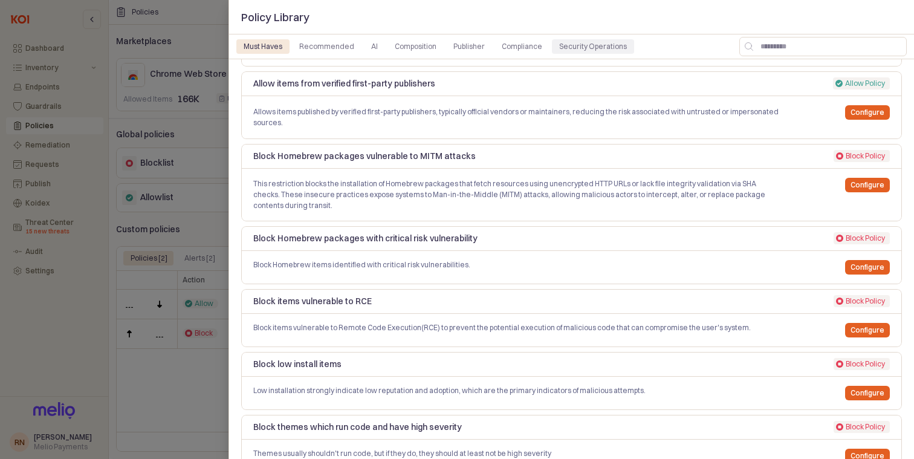
click at [606, 47] on div "Security Operations" at bounding box center [593, 46] width 68 height 15
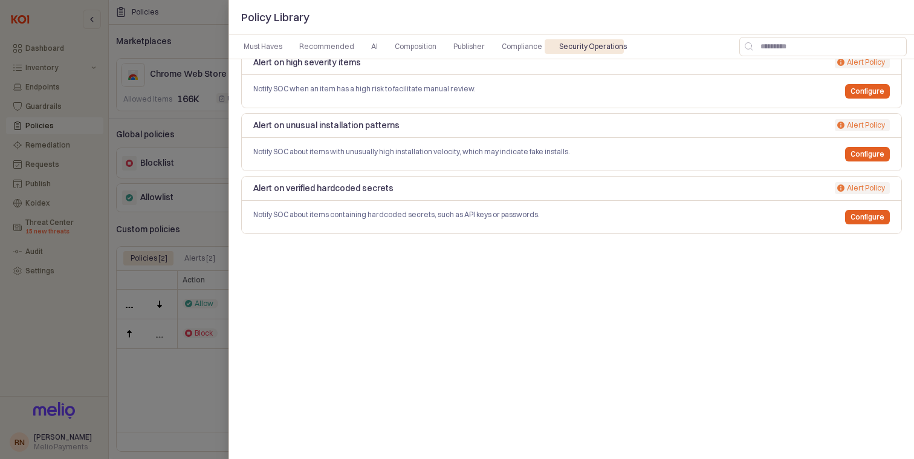
scroll to position [0, 0]
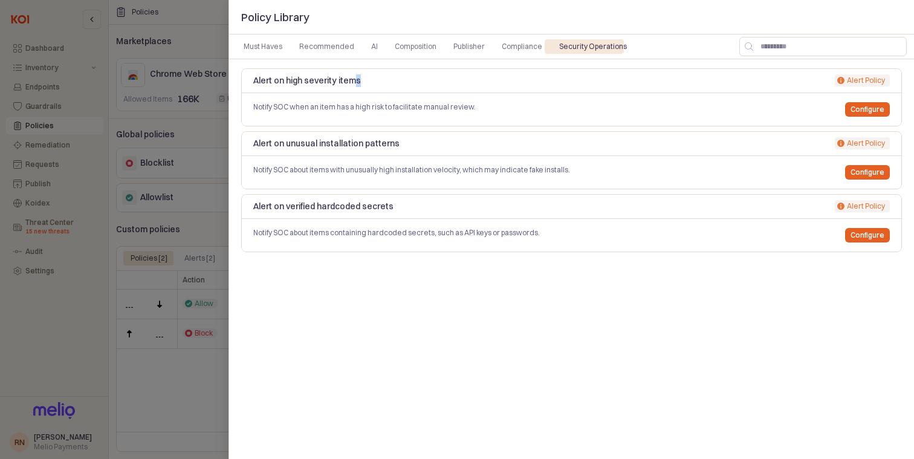
drag, startPoint x: 279, startPoint y: 87, endPoint x: 352, endPoint y: 85, distance: 73.2
click at [352, 85] on div "Alert on high severity items" at bounding box center [490, 80] width 475 height 15
click at [352, 82] on p "Alert on high severity items" at bounding box center [490, 80] width 475 height 13
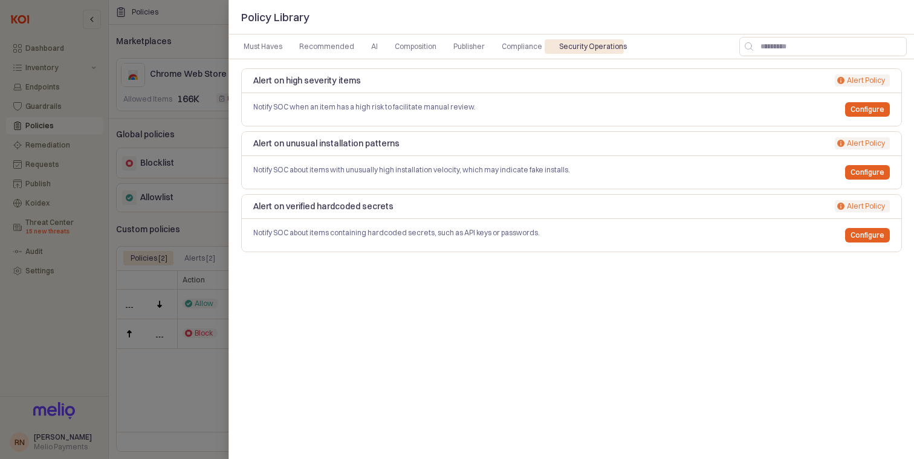
click at [163, 127] on div at bounding box center [457, 229] width 914 height 459
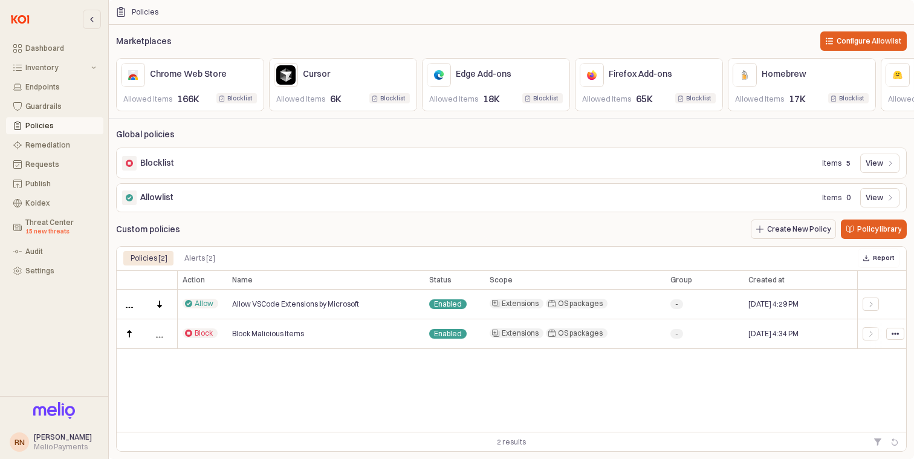
click at [267, 335] on span "Block Malicious Items" at bounding box center [268, 334] width 72 height 10
click at [273, 309] on div "Allow VSCode Extensions by Microsoft" at bounding box center [325, 305] width 197 height 30
click at [207, 262] on div "Alerts [2]" at bounding box center [199, 258] width 31 height 15
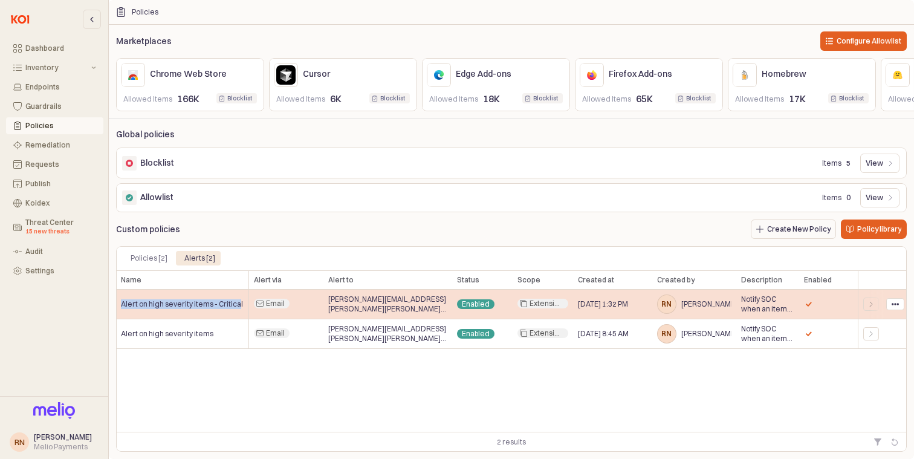
drag, startPoint x: 123, startPoint y: 301, endPoint x: 236, endPoint y: 305, distance: 113.1
click at [236, 305] on span "Alert on high severity items - Critical" at bounding box center [182, 304] width 122 height 10
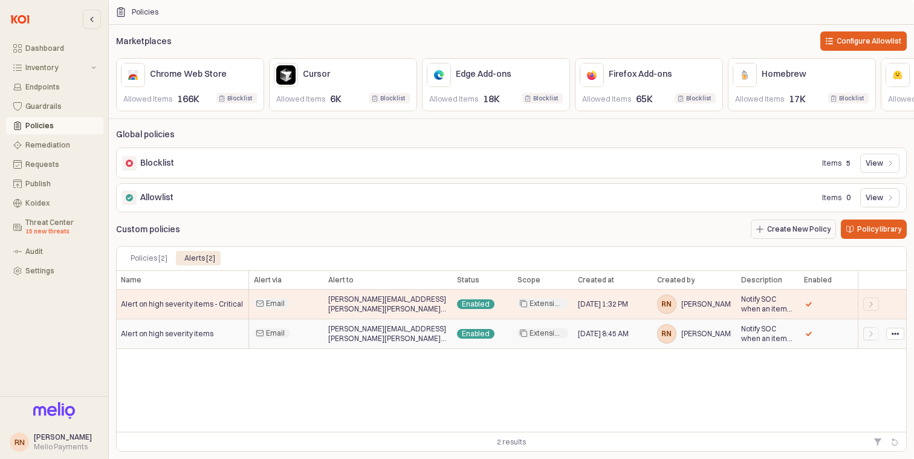
click at [176, 330] on span "Alert on high severity items" at bounding box center [167, 334] width 92 height 10
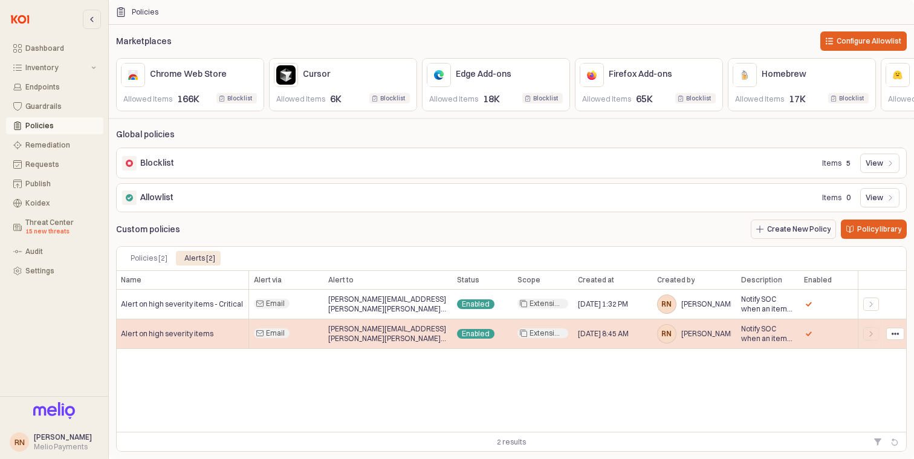
click at [447, 335] on div "rafael.nigri@melio.com" at bounding box center [387, 334] width 129 height 30
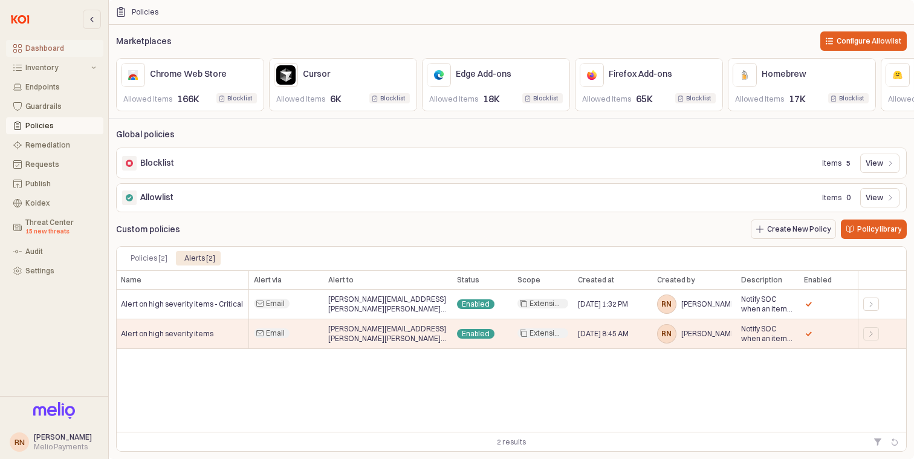
click at [56, 52] on div "Dashboard" at bounding box center [60, 48] width 71 height 8
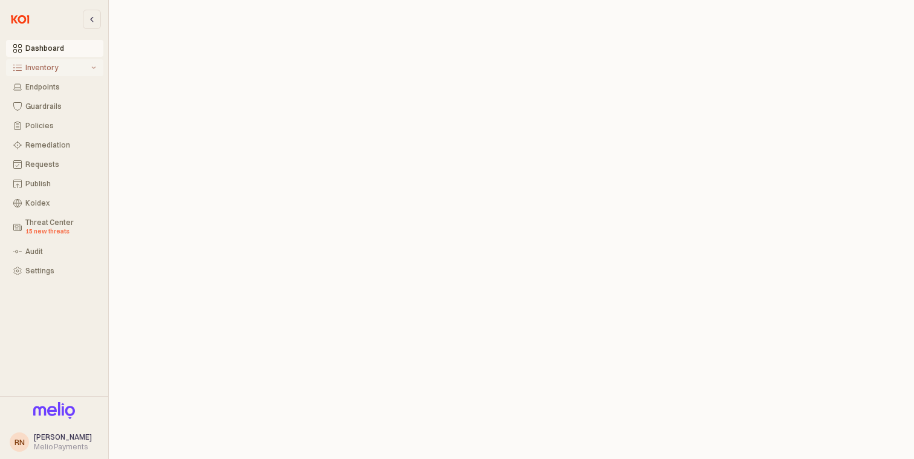
click at [57, 71] on div "Inventory" at bounding box center [56, 67] width 63 height 8
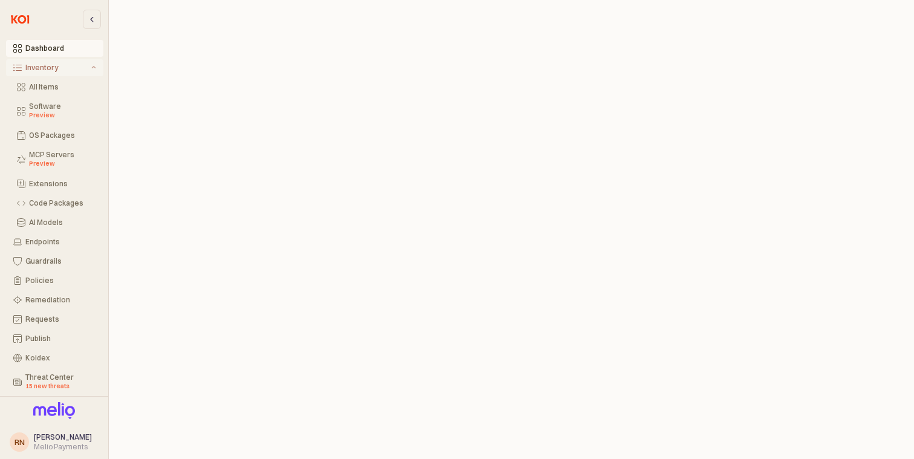
click at [67, 71] on div "Inventory" at bounding box center [56, 67] width 63 height 8
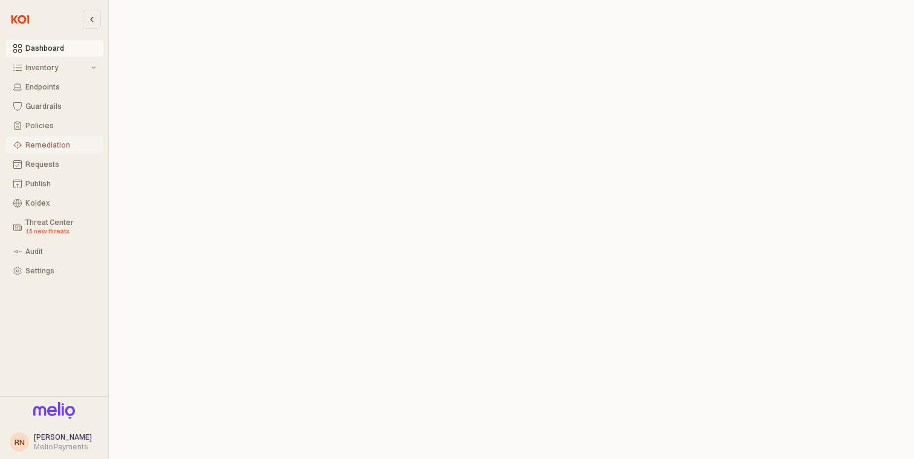
click at [53, 144] on div "Remediation" at bounding box center [60, 145] width 71 height 8
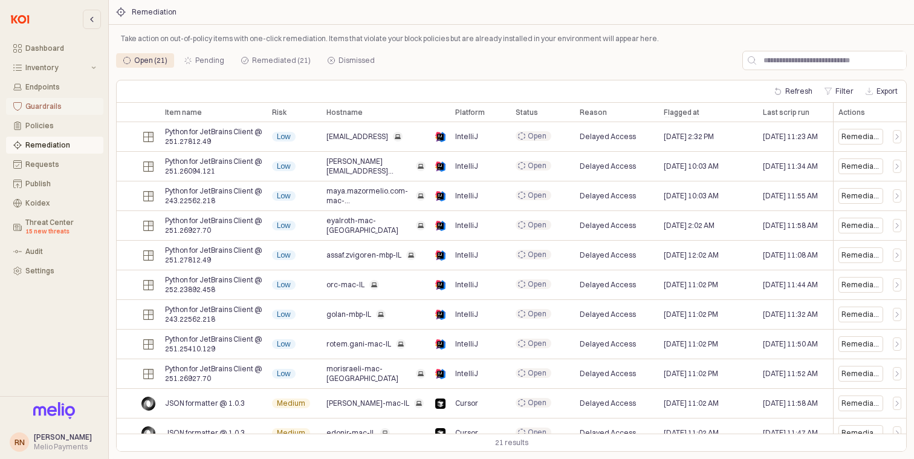
click at [61, 115] on button "Guardrails" at bounding box center [54, 106] width 97 height 17
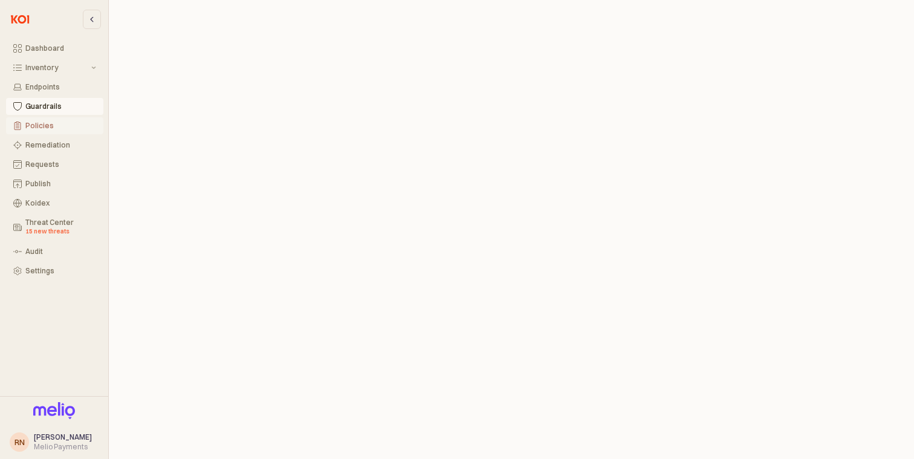
click at [50, 128] on div "Policies" at bounding box center [60, 125] width 71 height 8
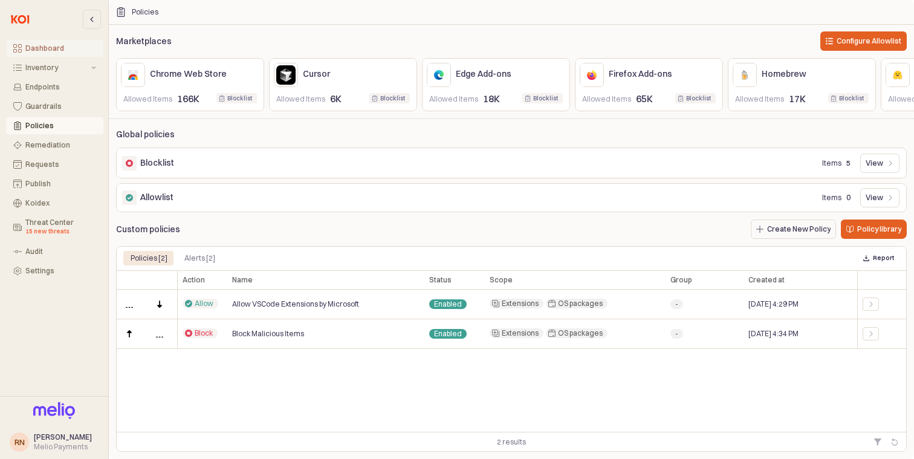
click at [42, 54] on button "Dashboard" at bounding box center [54, 48] width 97 height 17
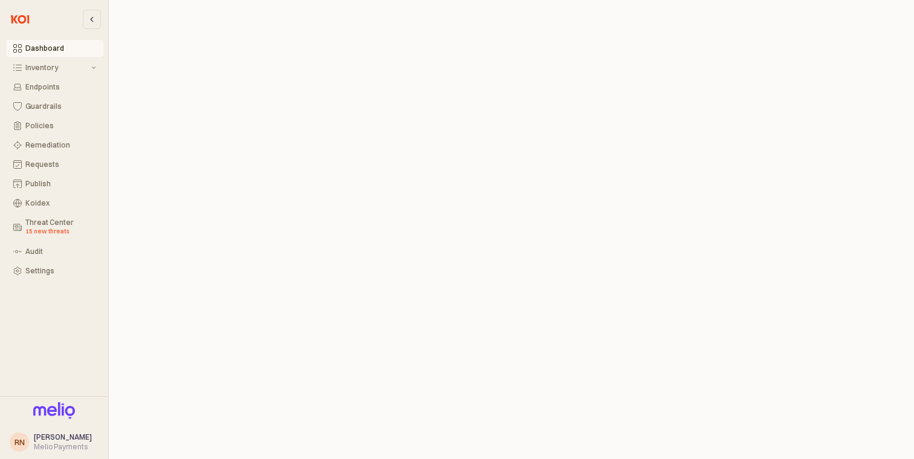
click at [39, 57] on button "Dashboard" at bounding box center [54, 48] width 97 height 17
click at [39, 60] on button "Inventory" at bounding box center [54, 67] width 97 height 17
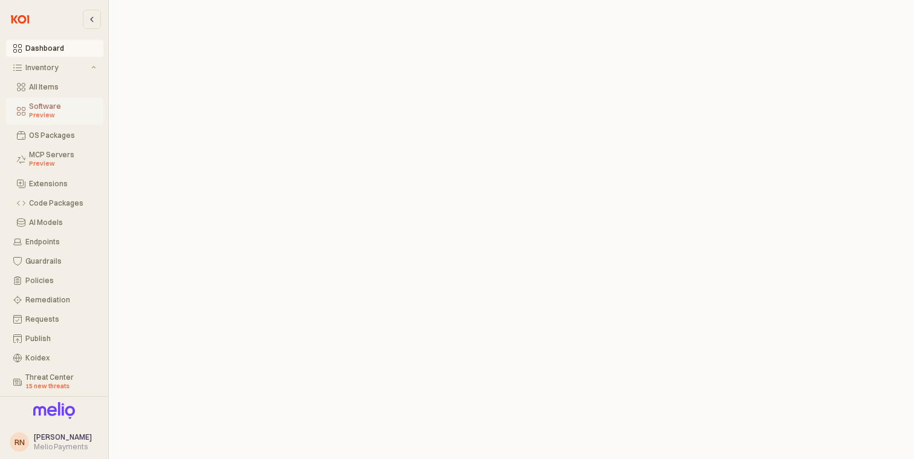
click at [50, 111] on div "Software Preview" at bounding box center [62, 111] width 67 height 18
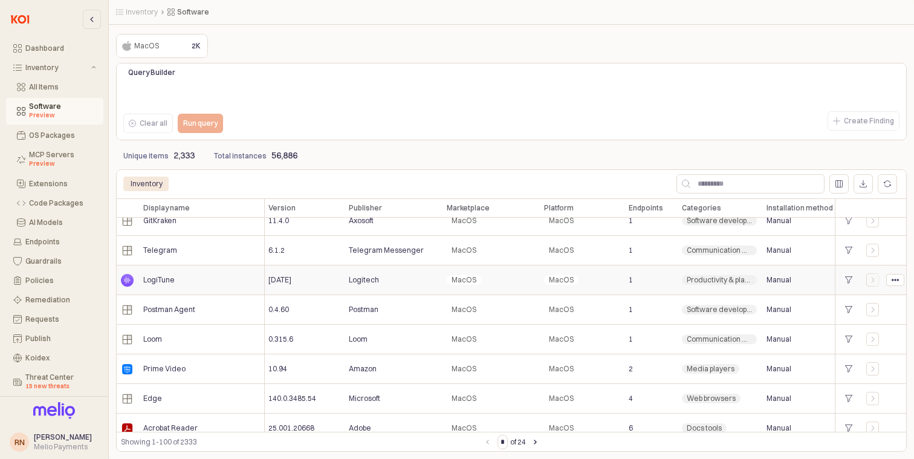
scroll to position [44, 1]
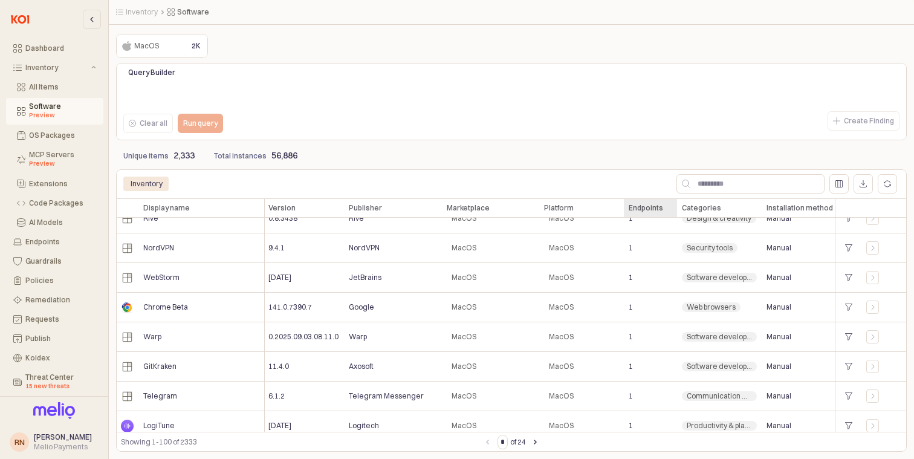
click at [657, 207] on div "Endpoints Endpoints" at bounding box center [650, 207] width 53 height 19
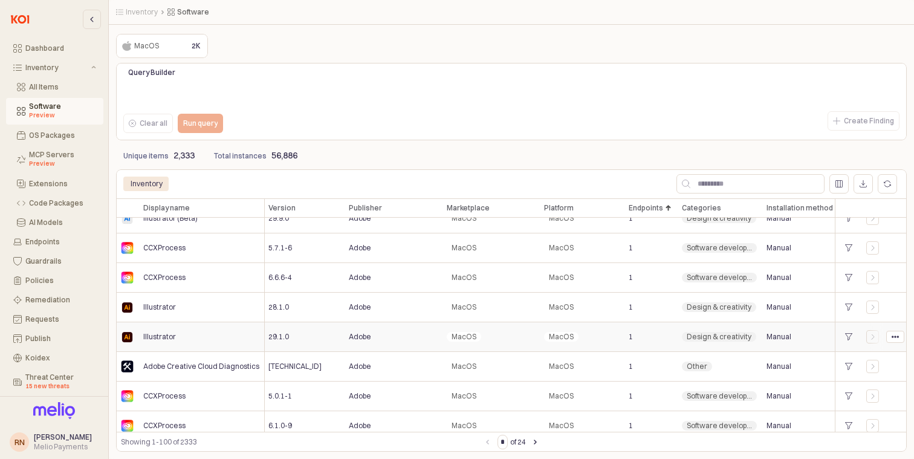
scroll to position [0, 1]
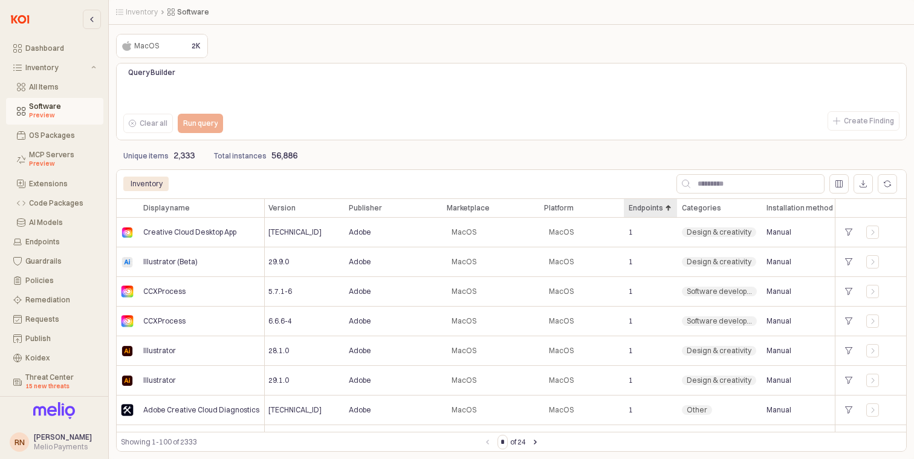
click at [664, 211] on div "Endpoints Endpoints" at bounding box center [650, 207] width 53 height 19
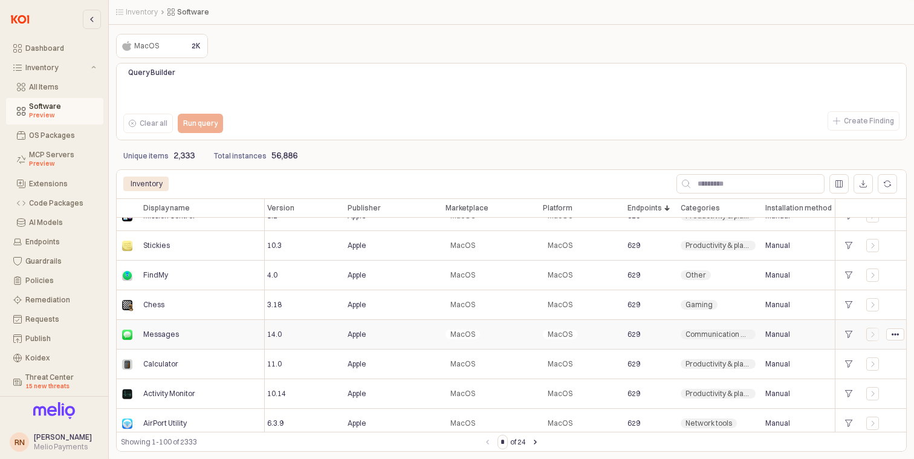
scroll to position [15, 2]
click at [645, 208] on div "Endpoints Endpoints" at bounding box center [649, 207] width 53 height 19
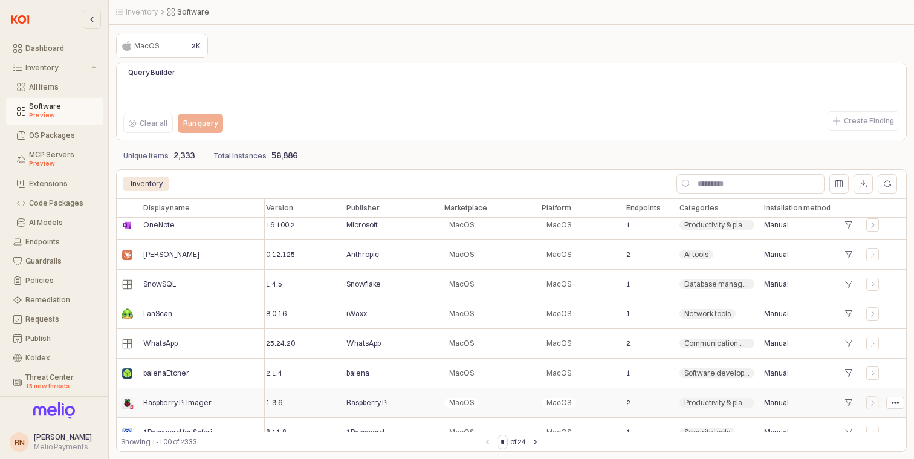
scroll to position [2420, 4]
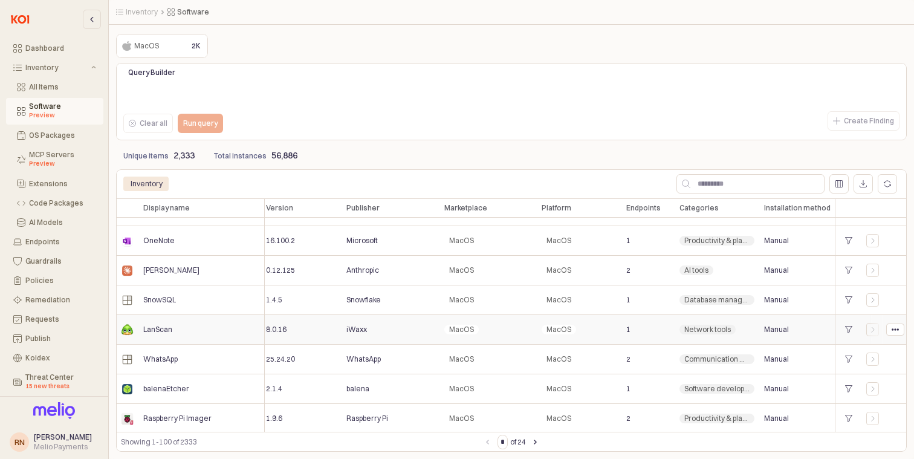
click at [151, 329] on span "LanScan" at bounding box center [157, 330] width 29 height 10
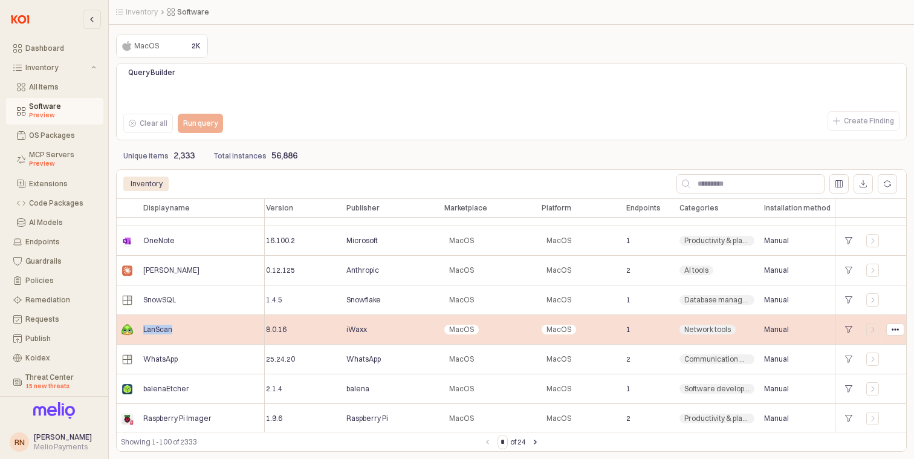
click at [151, 329] on span "LanScan" at bounding box center [157, 330] width 29 height 10
click at [409, 329] on div "iWaxx" at bounding box center [390, 330] width 98 height 30
click at [868, 323] on span "App Frame" at bounding box center [872, 329] width 13 height 13
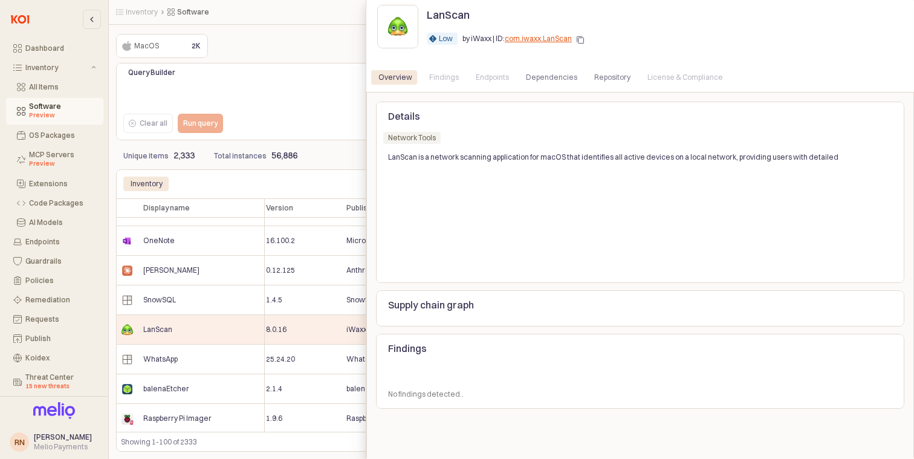
click at [490, 80] on div "Overview Findings Endpoints Dependencies Repository License & Compliance" at bounding box center [640, 77] width 538 height 19
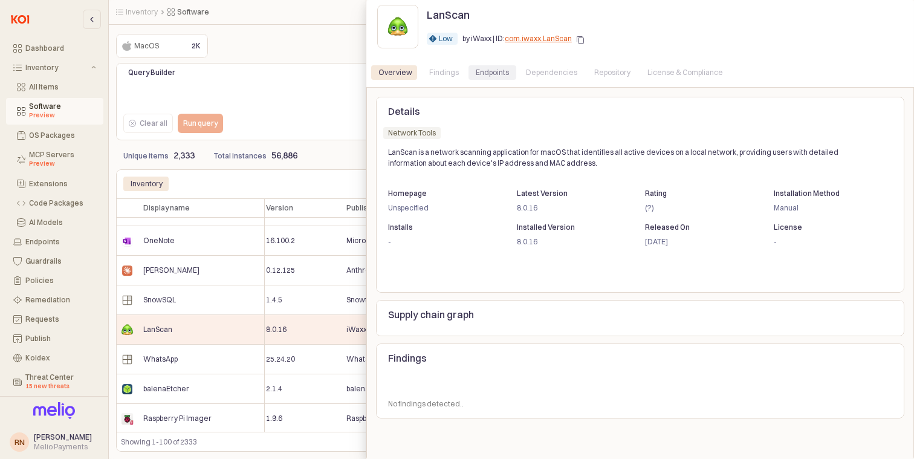
click at [502, 67] on div "Endpoints" at bounding box center [492, 72] width 33 height 15
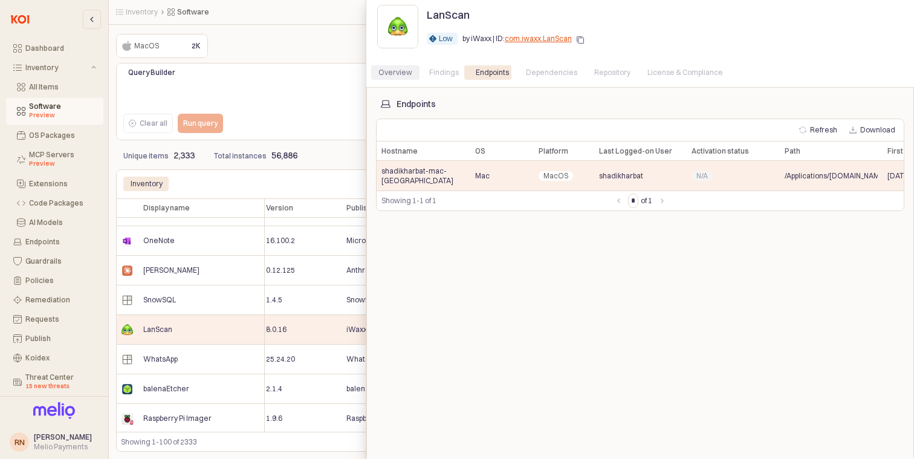
click at [385, 74] on div "Overview" at bounding box center [395, 72] width 34 height 15
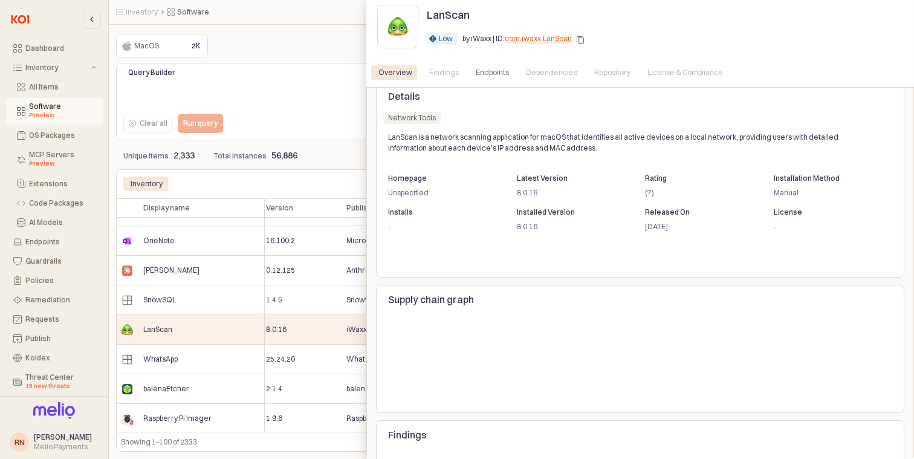
scroll to position [31, 0]
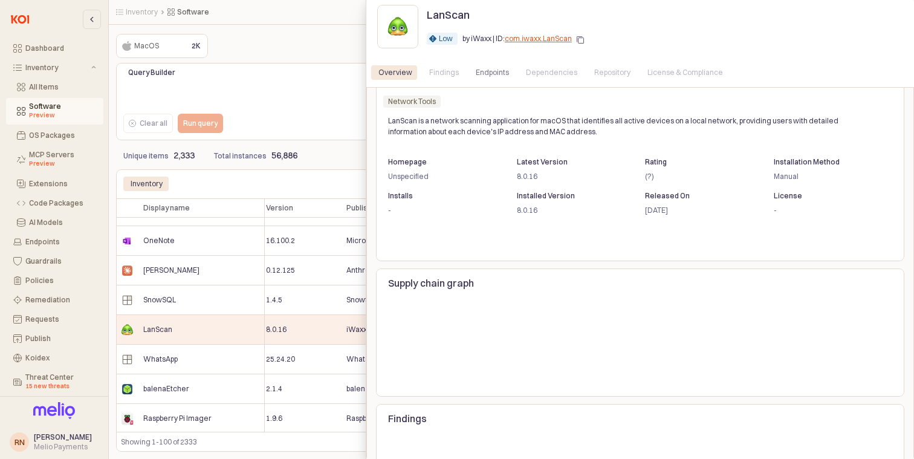
click at [442, 39] on div "Low" at bounding box center [446, 39] width 14 height 12
click at [479, 77] on div "Endpoints" at bounding box center [492, 72] width 33 height 15
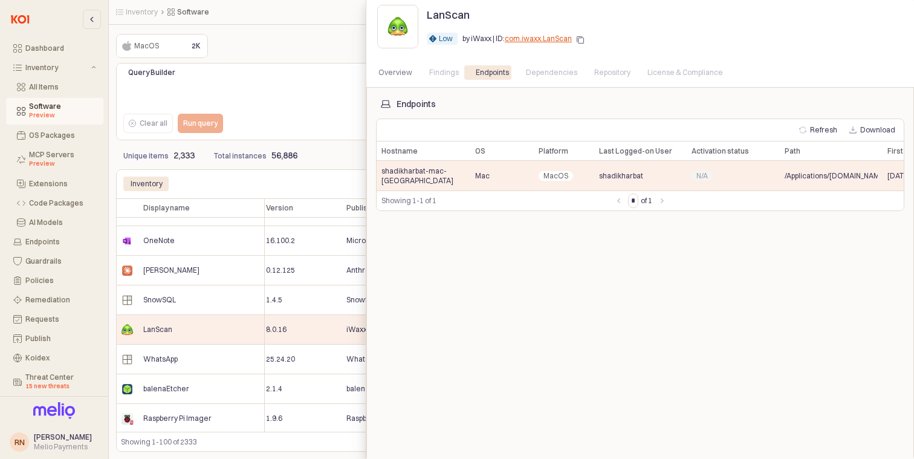
scroll to position [0, 0]
click at [413, 66] on div "Overview" at bounding box center [395, 72] width 48 height 15
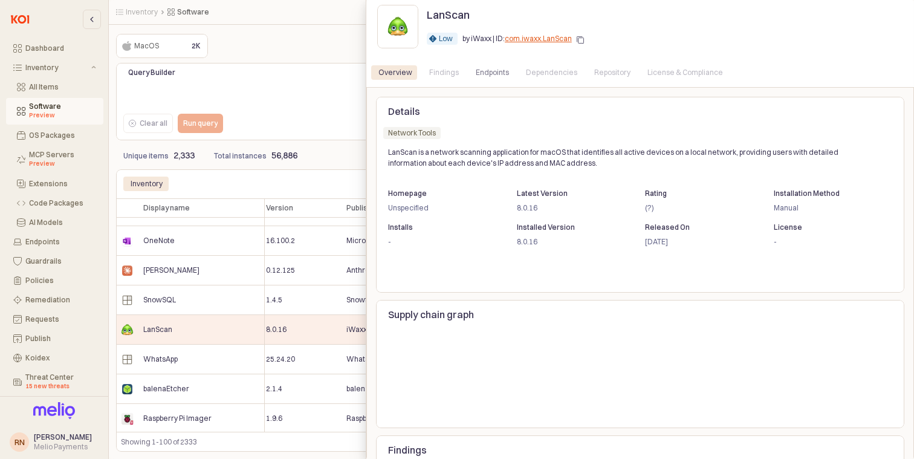
click at [212, 277] on div at bounding box center [457, 229] width 914 height 459
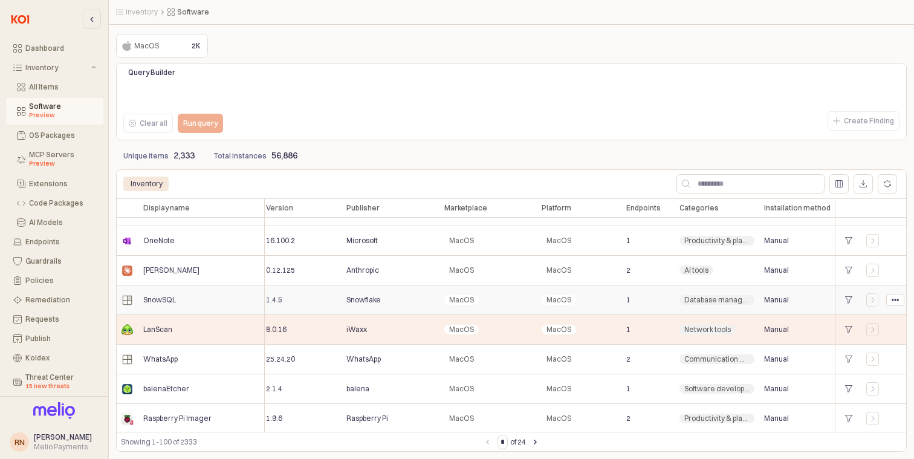
click at [225, 304] on div "SnowSQL" at bounding box center [201, 300] width 126 height 30
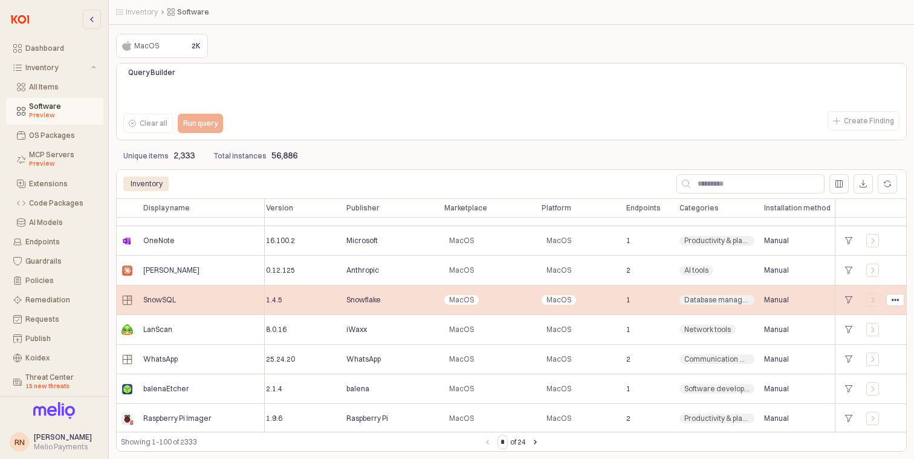
click at [879, 299] on div "App Frame" at bounding box center [872, 300] width 22 height 30
click at [879, 299] on div "App Frame" at bounding box center [872, 299] width 13 height 13
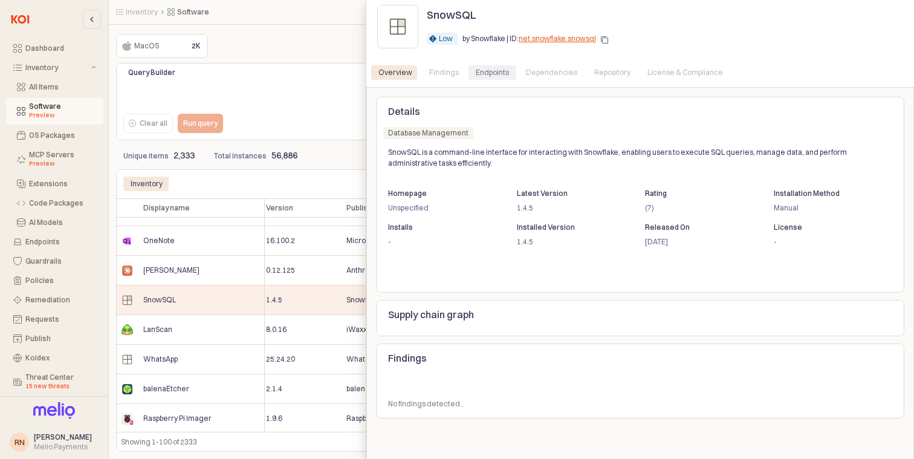
click at [488, 76] on div "Endpoints" at bounding box center [492, 72] width 33 height 15
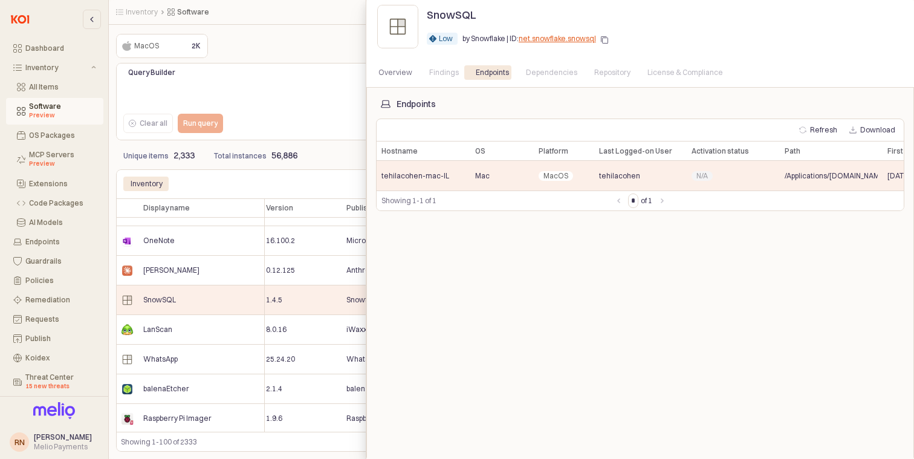
click at [221, 264] on div at bounding box center [457, 229] width 914 height 459
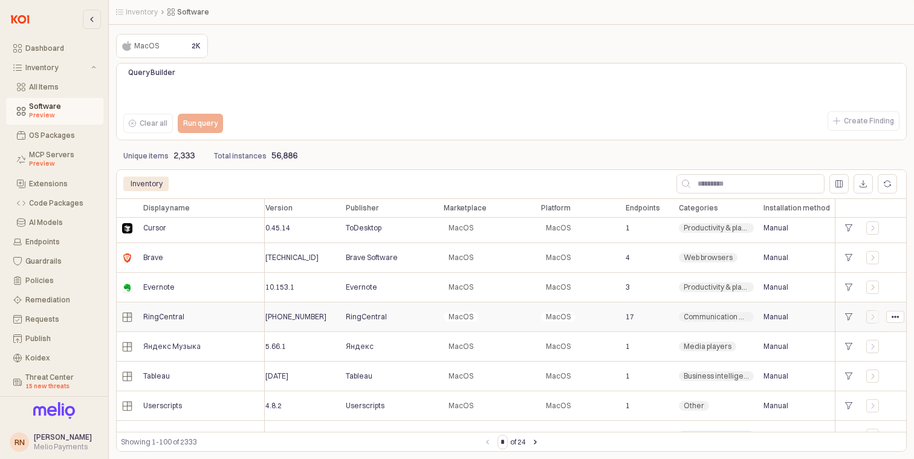
scroll to position [2228, 4]
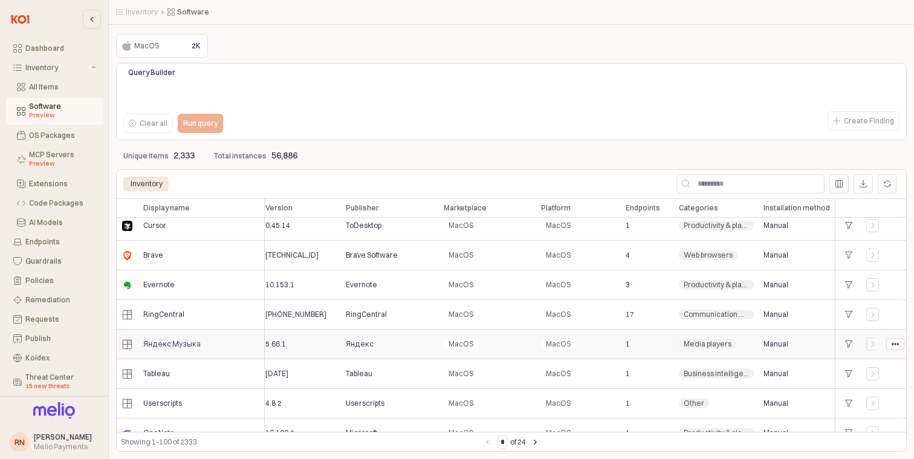
click at [228, 356] on div "Яндекс Музыка" at bounding box center [201, 344] width 126 height 30
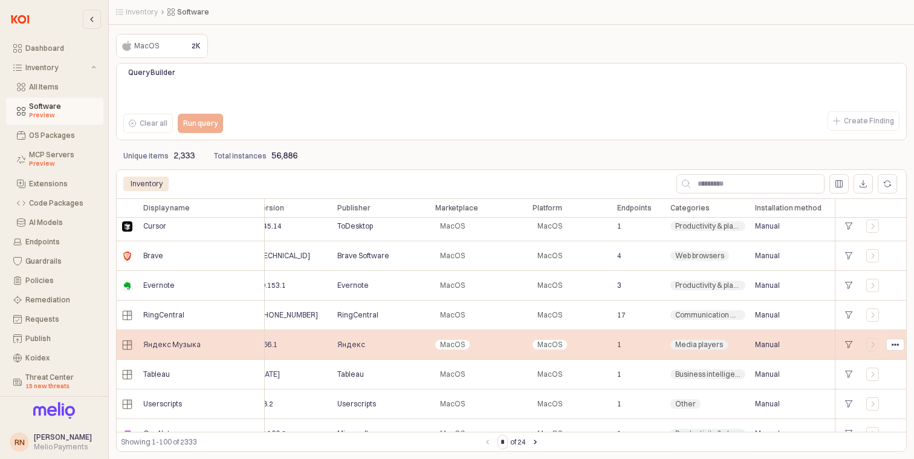
scroll to position [2227, 0]
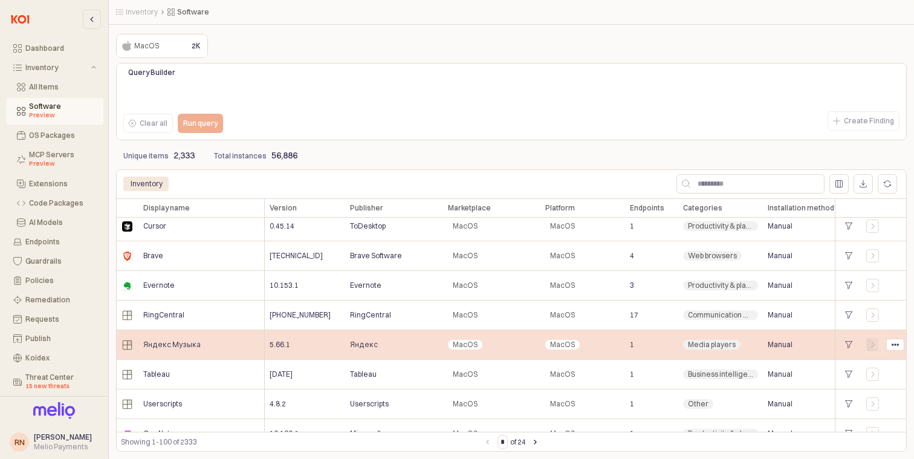
click at [875, 345] on icon "App Frame" at bounding box center [872, 344] width 7 height 7
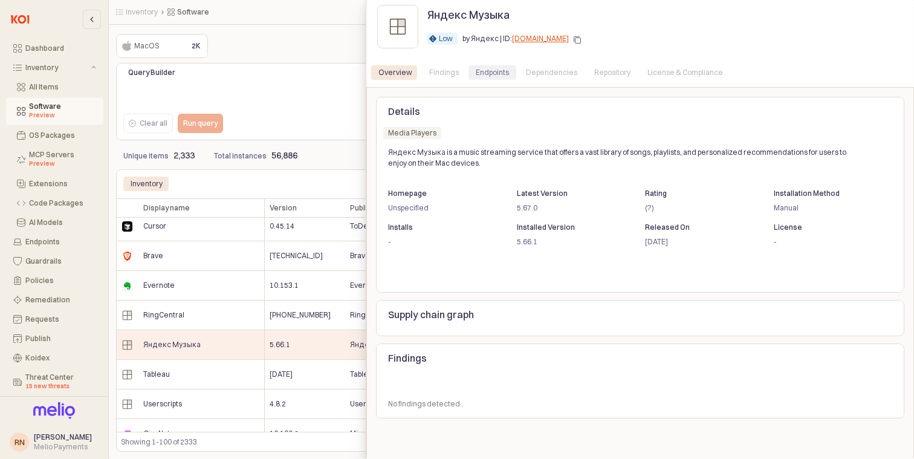
click at [494, 71] on div "Endpoints" at bounding box center [492, 72] width 33 height 15
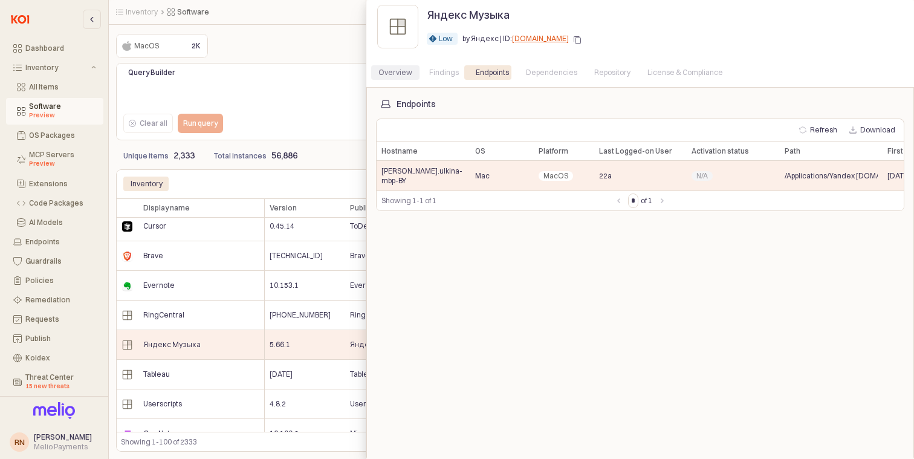
click at [403, 79] on div "Overview" at bounding box center [395, 72] width 34 height 15
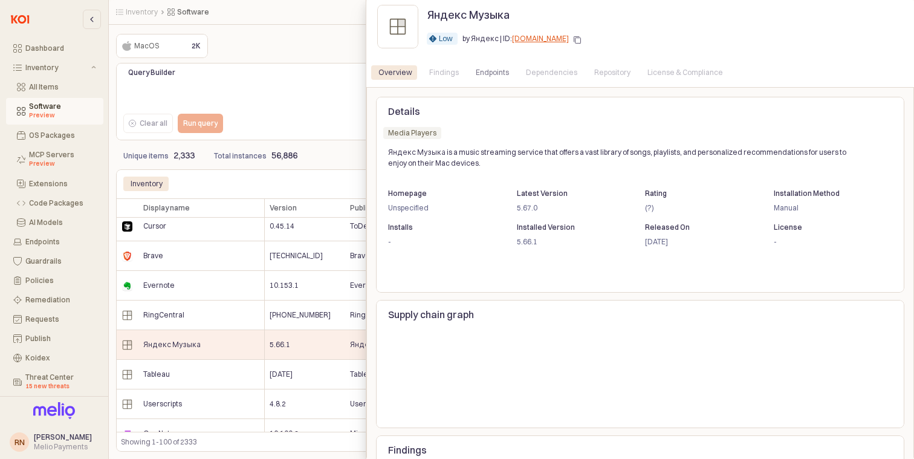
click at [610, 30] on div "Low Low by Яндекс | ID: ru.yandex.desktop.music" at bounding box center [664, 41] width 475 height 24
click at [637, 61] on div "Overview Findings Endpoints Dependencies Repository License & Compliance" at bounding box center [640, 72] width 548 height 29
click at [474, 61] on div "Overview Findings Endpoints Dependencies Repository License & Compliance" at bounding box center [640, 72] width 548 height 29
click at [477, 75] on div "Endpoints" at bounding box center [492, 72] width 33 height 15
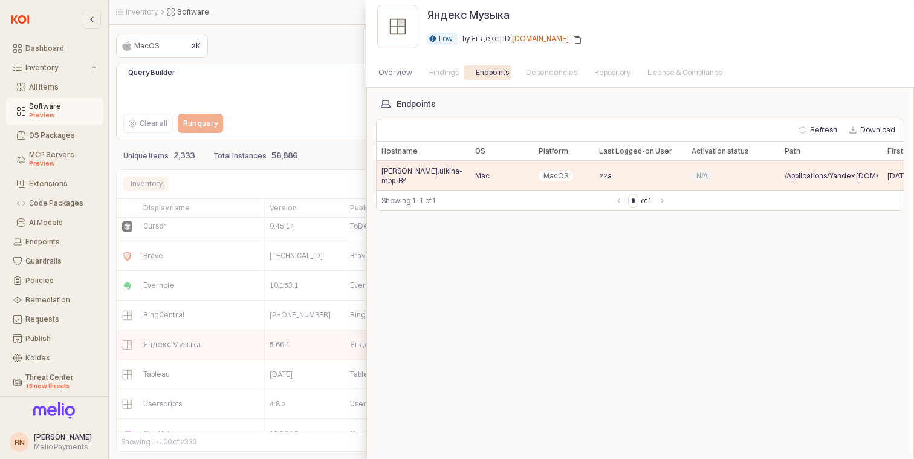
click at [189, 334] on div at bounding box center [457, 229] width 914 height 459
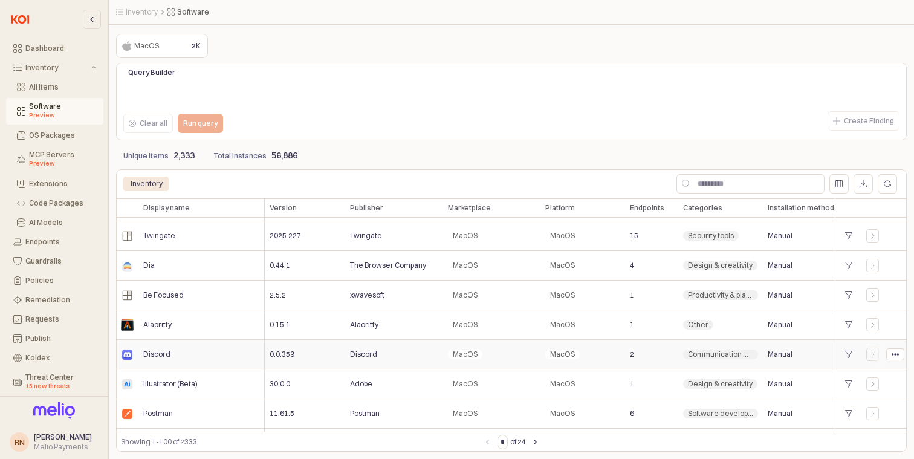
scroll to position [1518, 0]
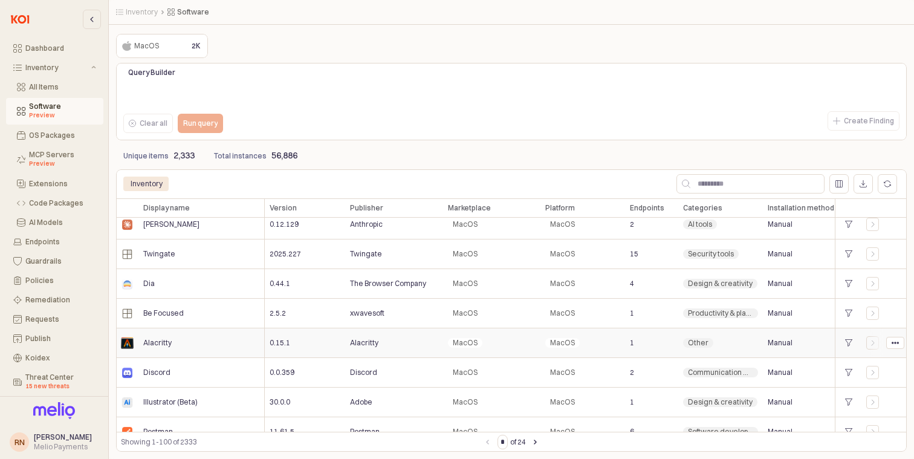
click at [615, 342] on div "MacOS" at bounding box center [582, 343] width 85 height 30
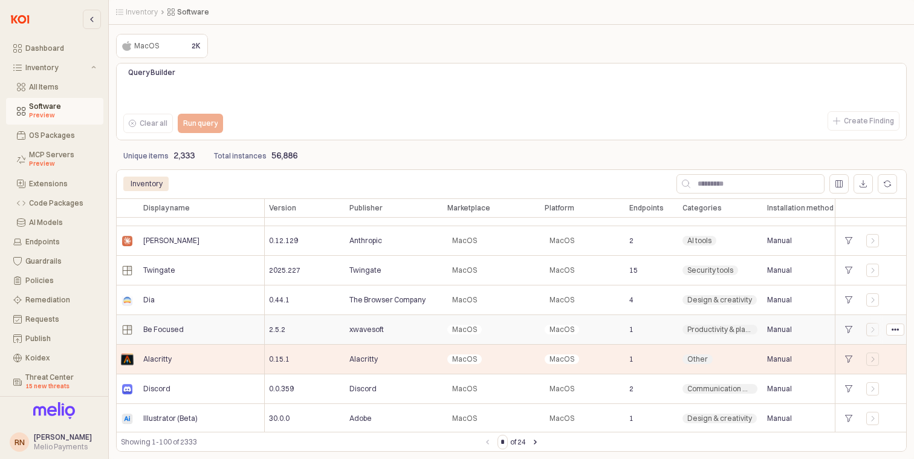
scroll to position [1507, 1]
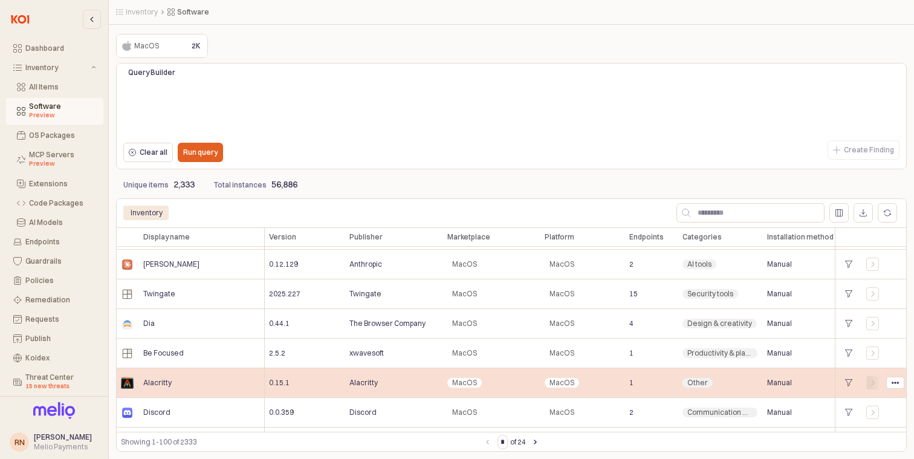
click at [872, 383] on icon "App Frame" at bounding box center [872, 382] width 7 height 7
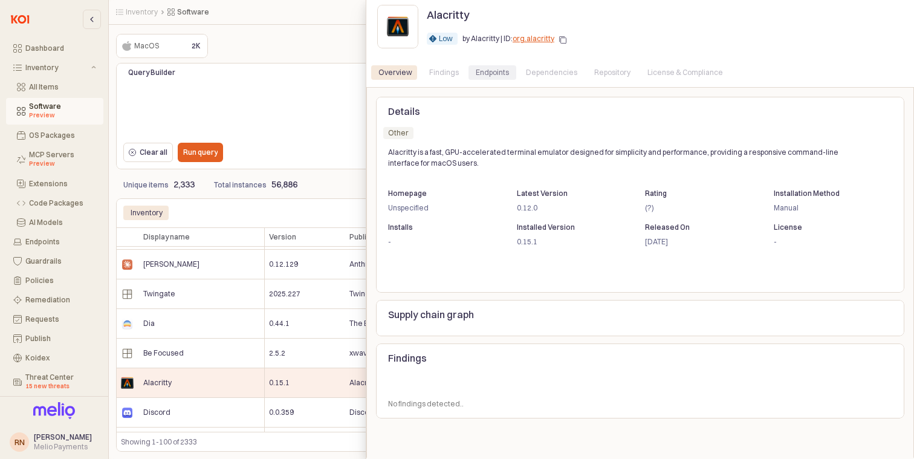
click at [497, 73] on div "Endpoints" at bounding box center [492, 72] width 33 height 15
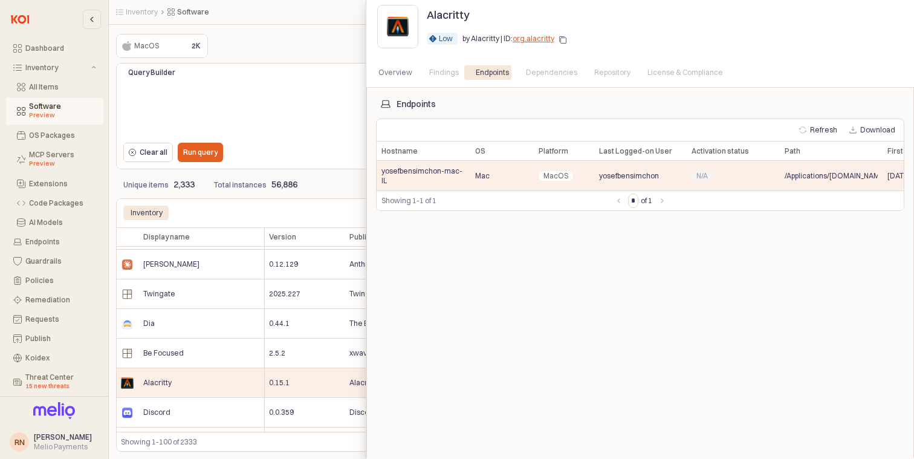
click at [178, 123] on div at bounding box center [457, 229] width 914 height 459
click at [183, 123] on div at bounding box center [457, 229] width 914 height 459
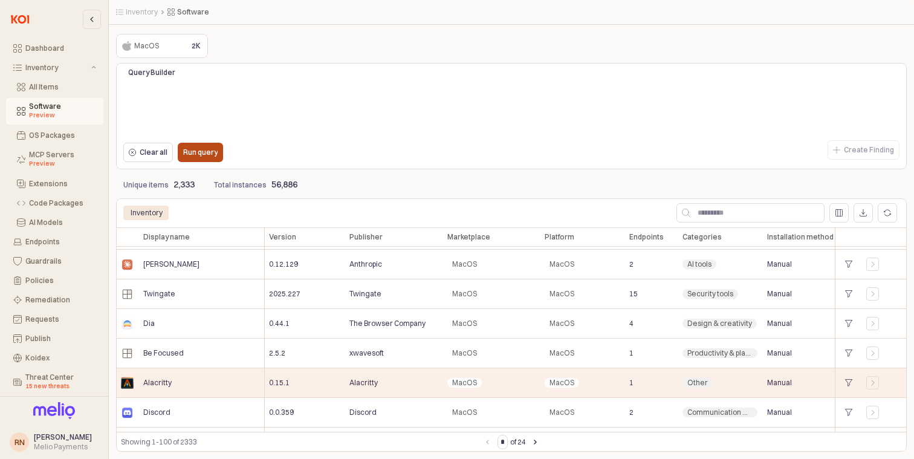
click at [212, 149] on p "Run query" at bounding box center [200, 152] width 34 height 10
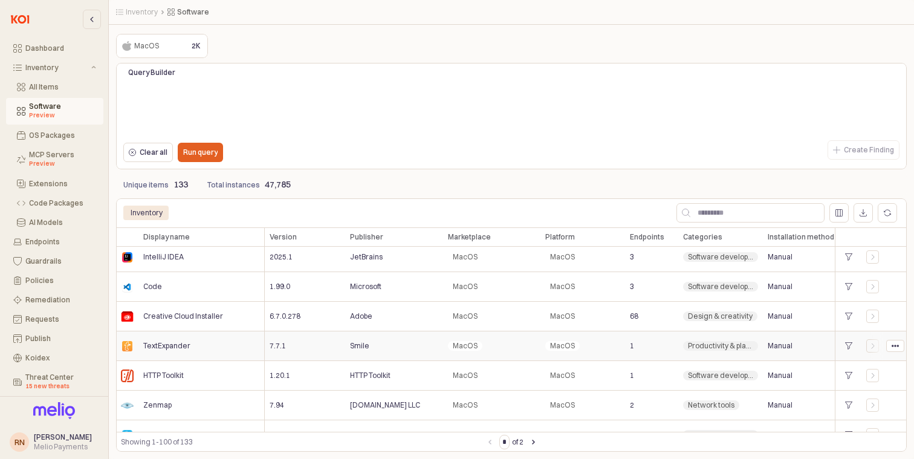
scroll to position [1369, 0]
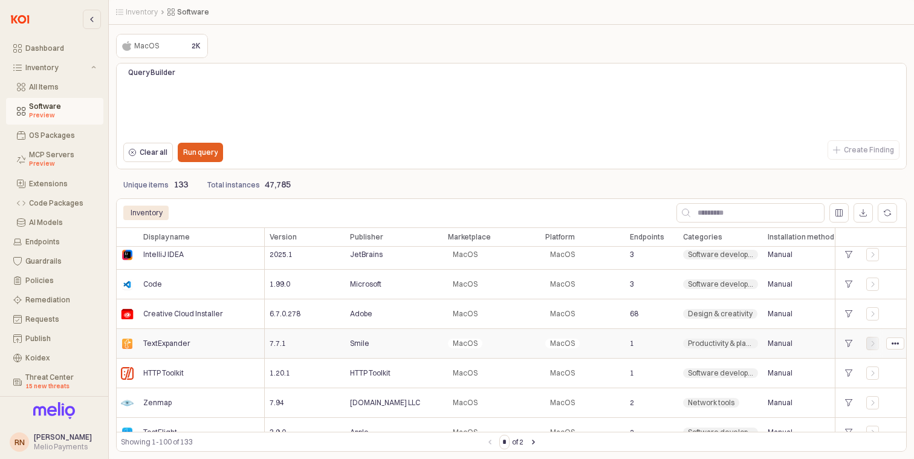
click at [867, 342] on div "App Frame" at bounding box center [873, 343] width 12 height 7
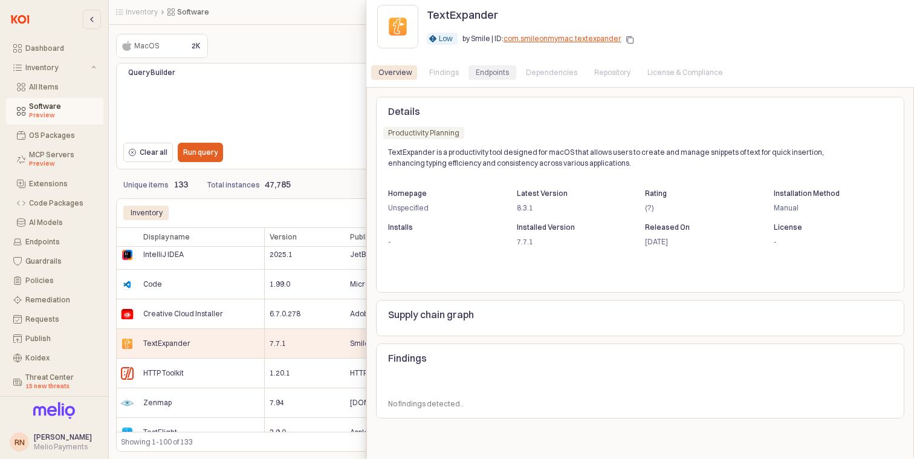
click at [493, 74] on div "Endpoints" at bounding box center [492, 72] width 33 height 15
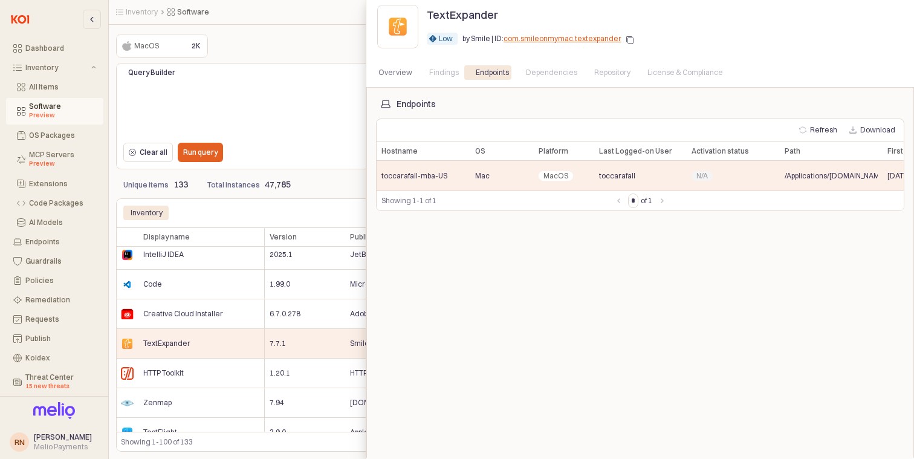
click at [323, 207] on div at bounding box center [457, 229] width 914 height 459
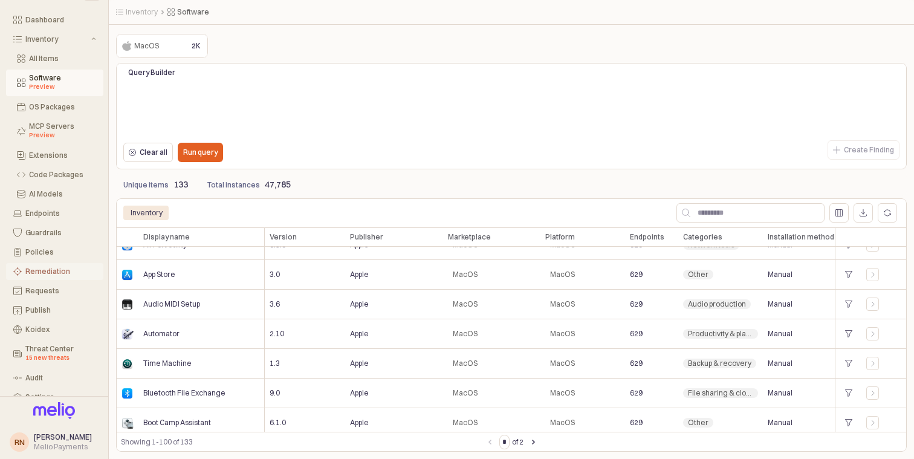
scroll to position [49, 0]
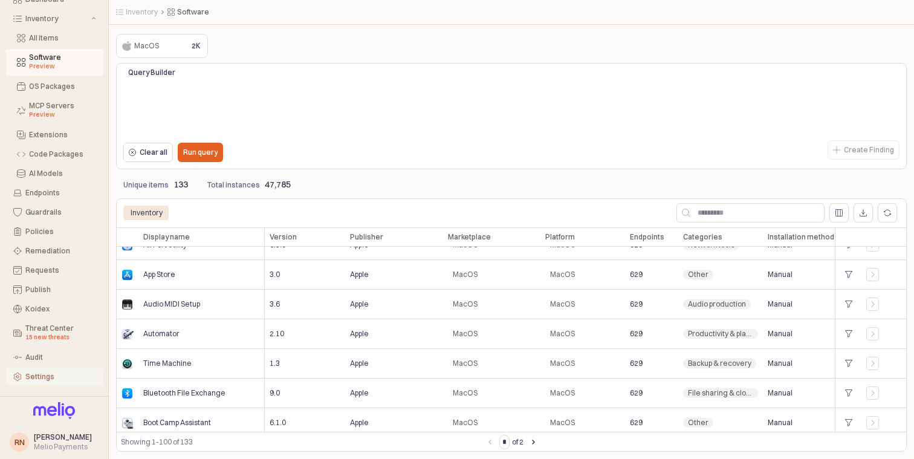
click at [59, 373] on div "Settings" at bounding box center [60, 376] width 71 height 8
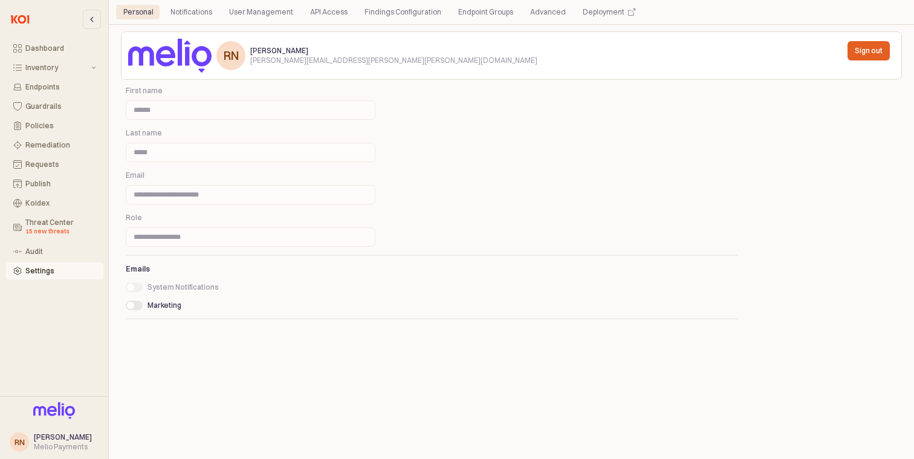
click at [379, 115] on div "First name ******" at bounding box center [250, 102] width 259 height 39
click at [355, 140] on div "Last name *****" at bounding box center [251, 145] width 250 height 34
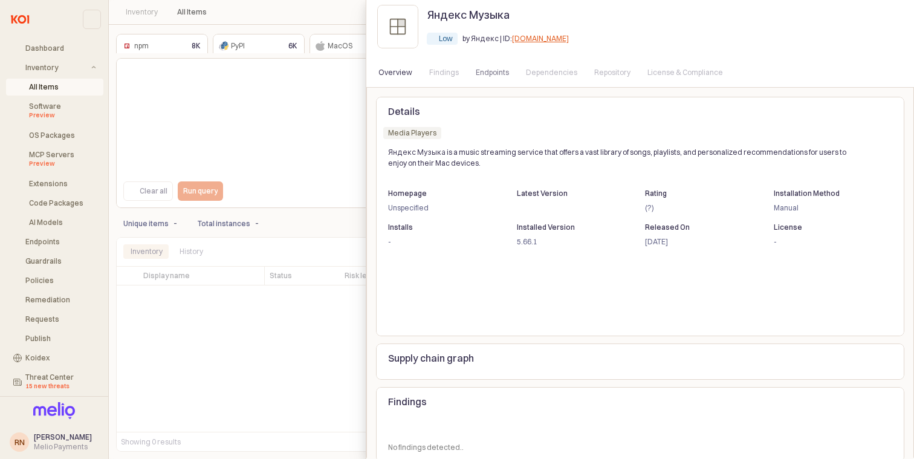
click at [274, 285] on div at bounding box center [457, 229] width 914 height 459
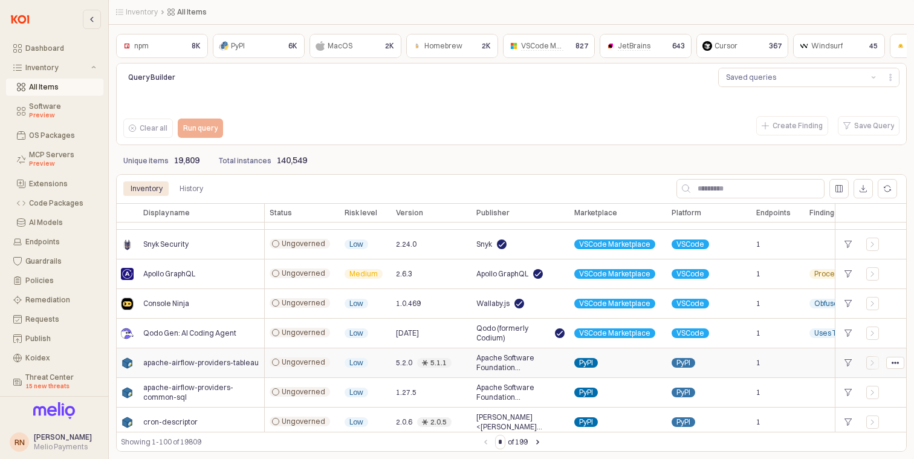
scroll to position [169, 0]
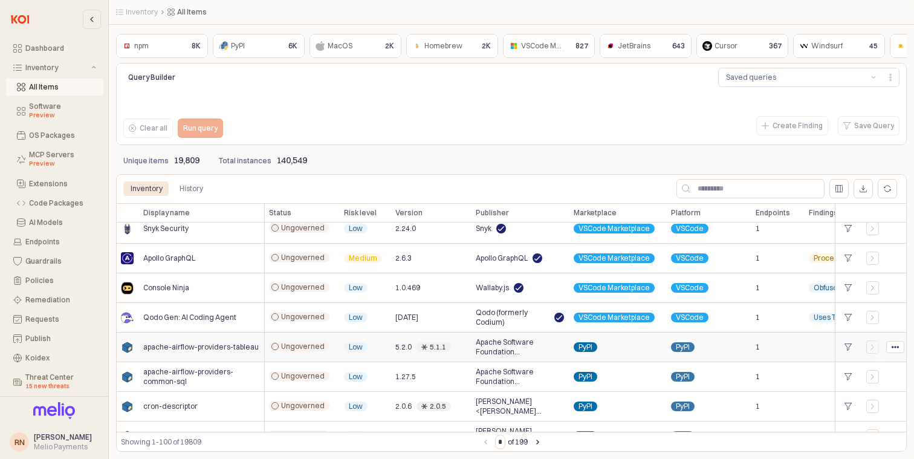
scroll to position [0, 1]
